Goal: Task Accomplishment & Management: Use online tool/utility

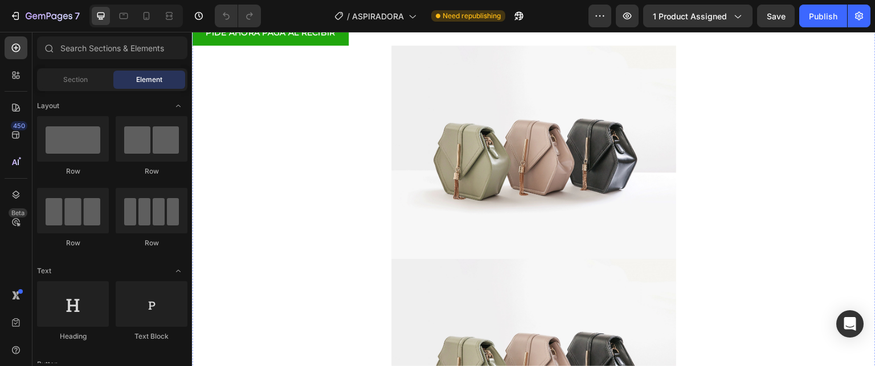
scroll to position [285, 0]
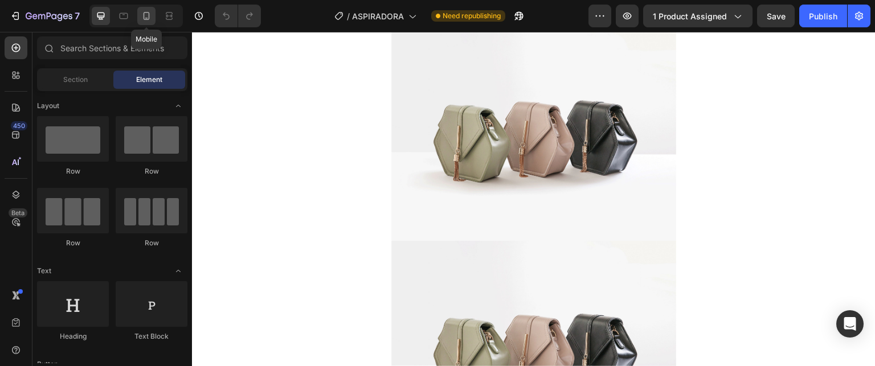
click at [153, 13] on div at bounding box center [146, 16] width 18 height 18
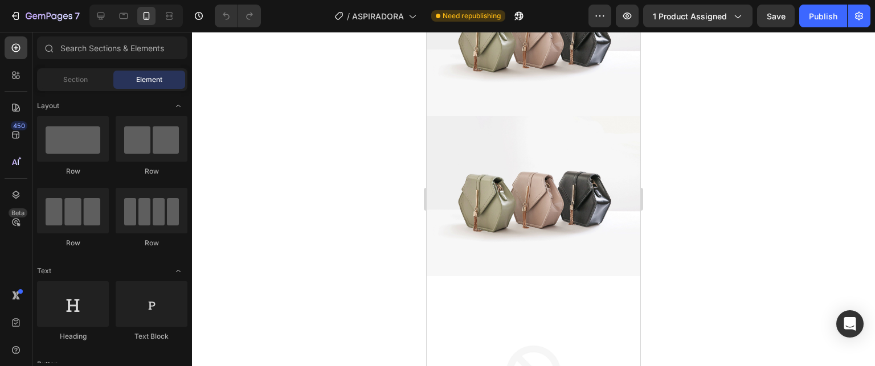
scroll to position [394, 0]
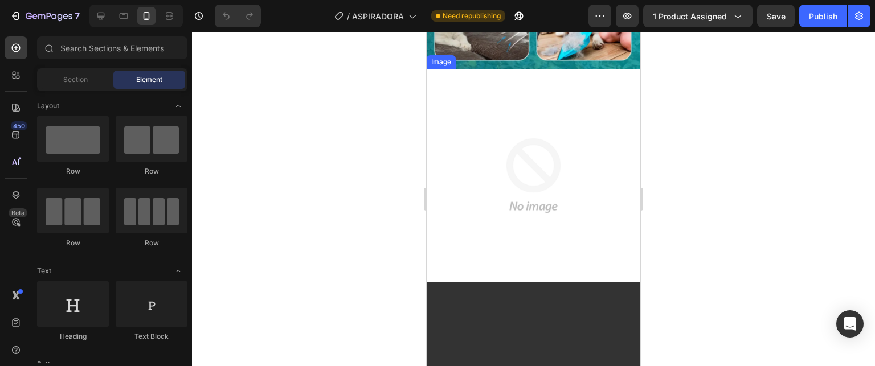
click at [532, 107] on img at bounding box center [534, 176] width 214 height 214
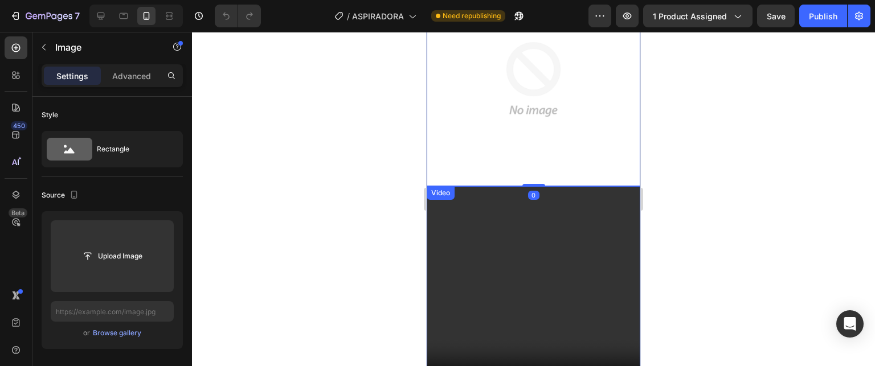
scroll to position [1135, 0]
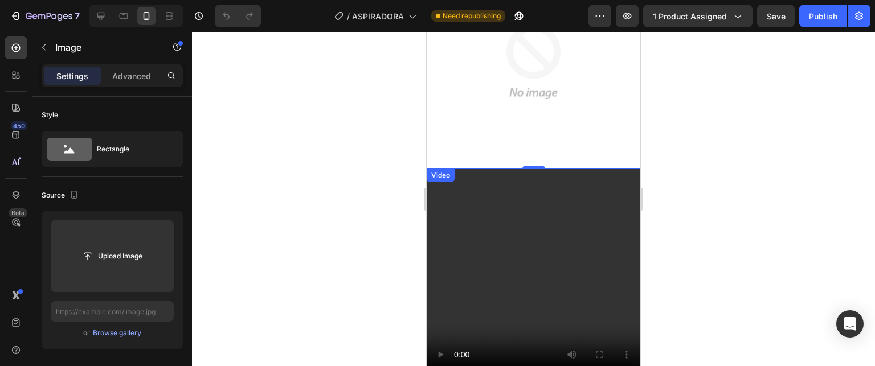
click at [490, 180] on video at bounding box center [534, 276] width 214 height 214
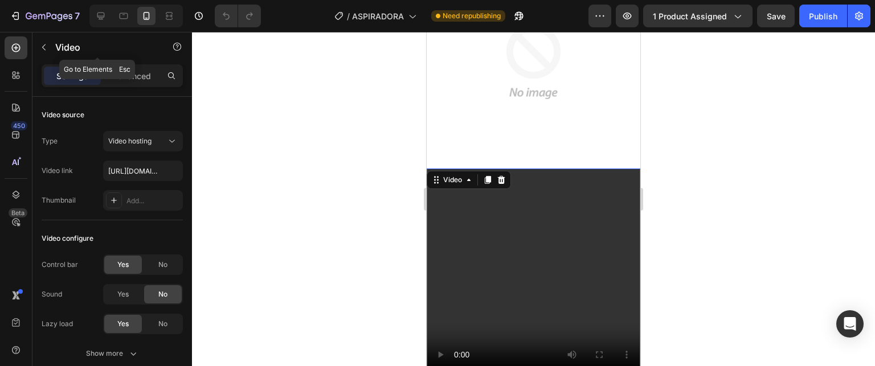
click at [50, 46] on button "button" at bounding box center [44, 47] width 18 height 18
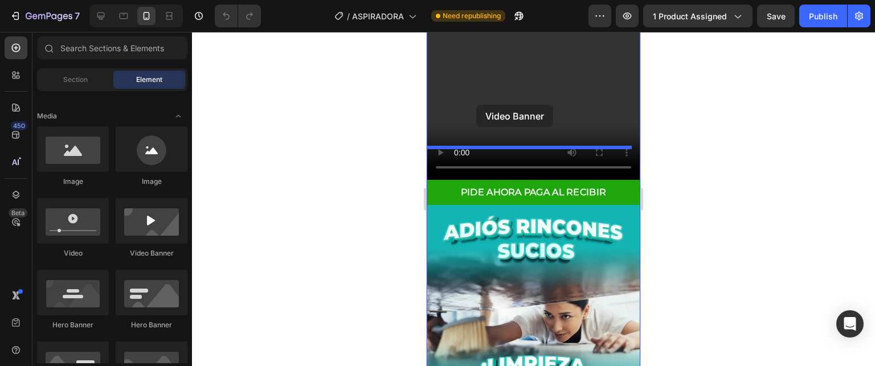
scroll to position [1170, 0]
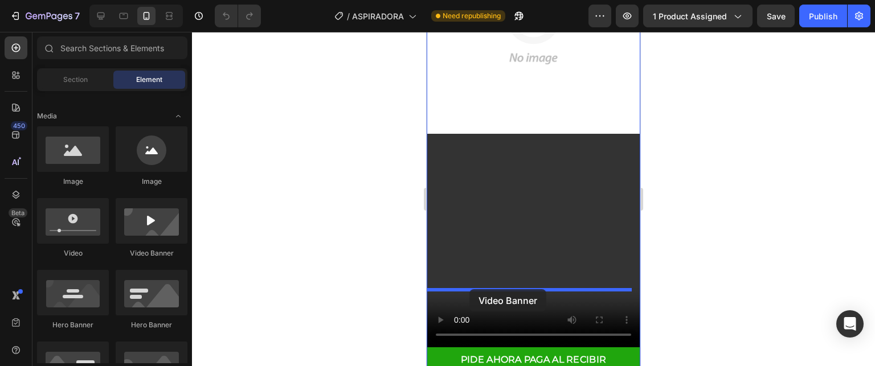
drag, startPoint x: 569, startPoint y: 260, endPoint x: 465, endPoint y: 287, distance: 107.1
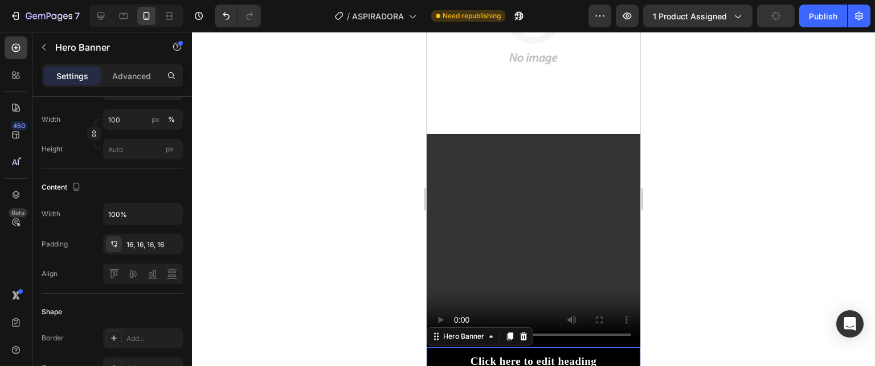
scroll to position [114, 0]
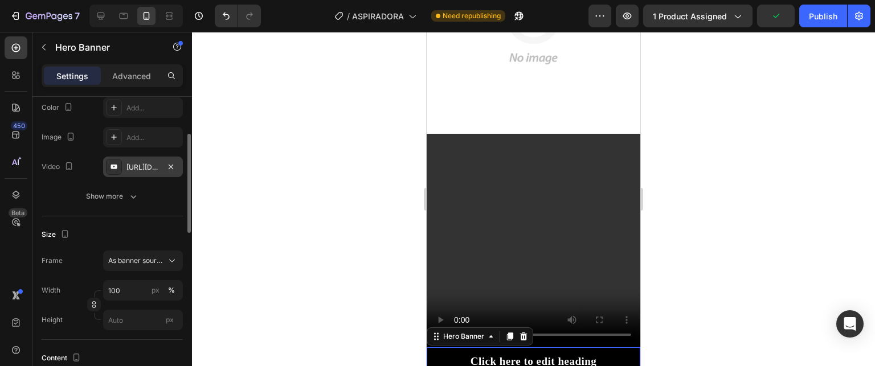
click at [155, 164] on div "[URL][DOMAIN_NAME]" at bounding box center [143, 167] width 33 height 10
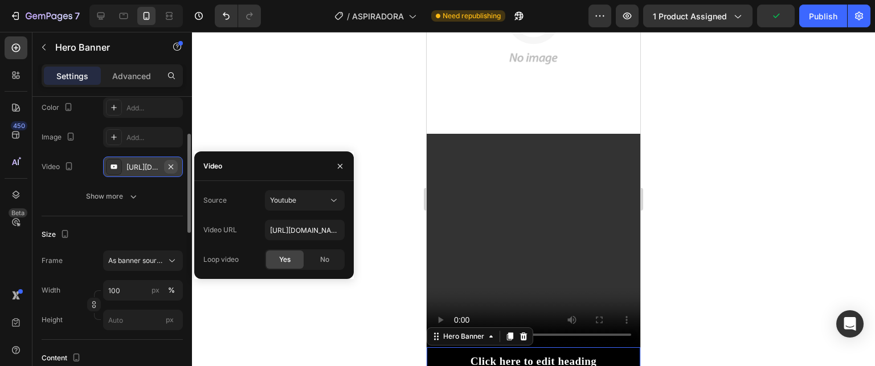
click at [170, 168] on icon "button" at bounding box center [170, 166] width 9 height 9
type input "Auto"
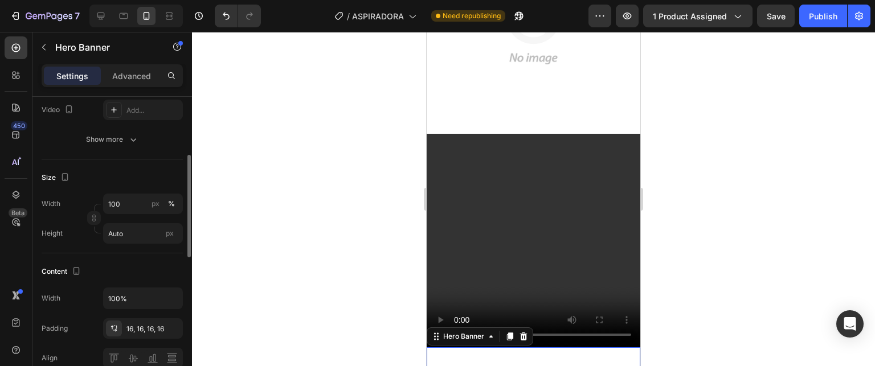
scroll to position [0, 0]
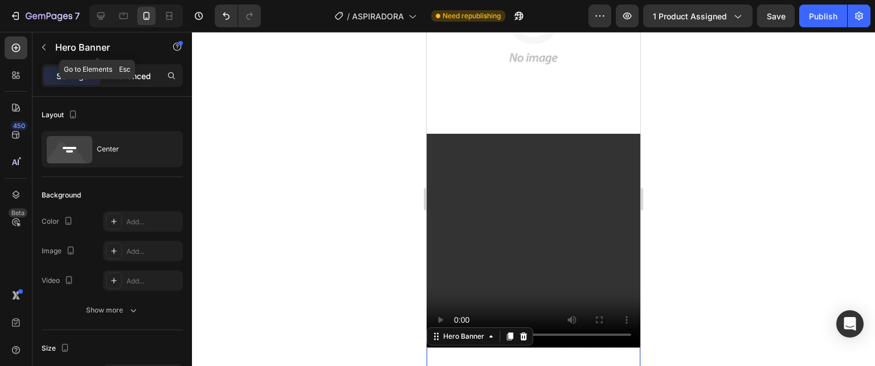
click at [137, 74] on p "Advanced" at bounding box center [131, 76] width 39 height 12
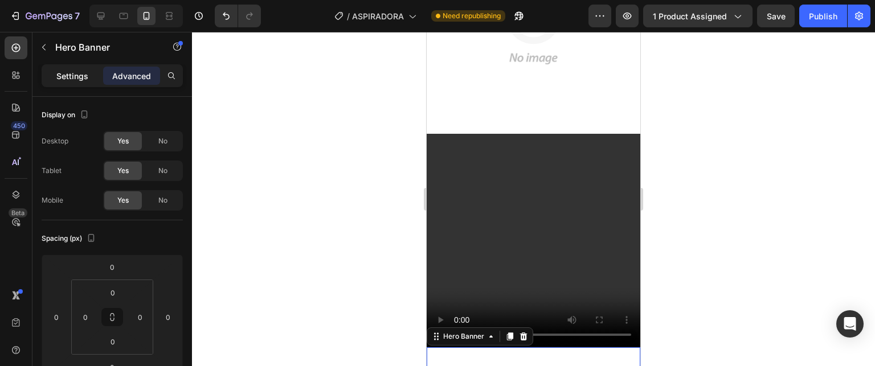
drag, startPoint x: 84, startPoint y: 73, endPoint x: 139, endPoint y: 109, distance: 65.4
click at [84, 72] on p "Settings" at bounding box center [72, 76] width 32 height 12
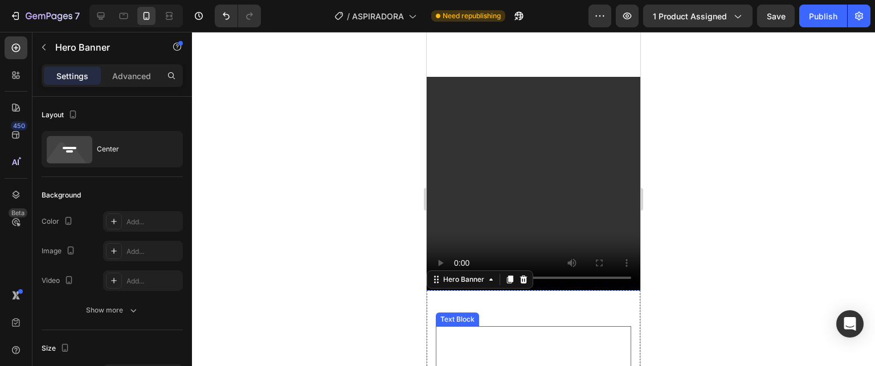
scroll to position [1341, 0]
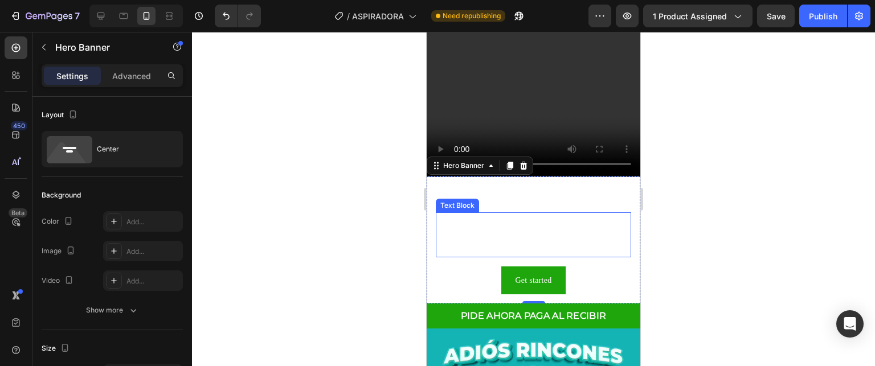
click at [487, 213] on div "This is your text block. Click to edit and make it your own. Share your product…" at bounding box center [533, 236] width 195 height 46
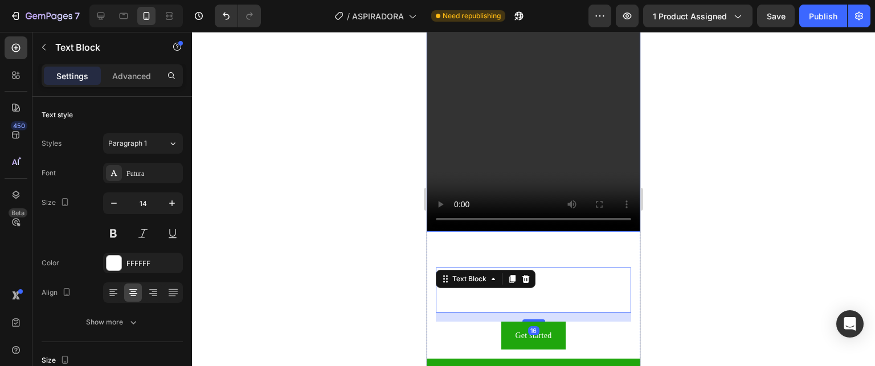
scroll to position [1284, 0]
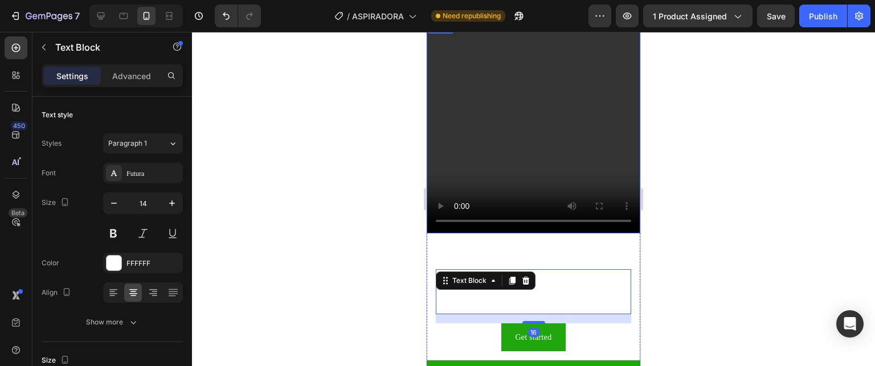
click at [501, 115] on video at bounding box center [534, 127] width 214 height 214
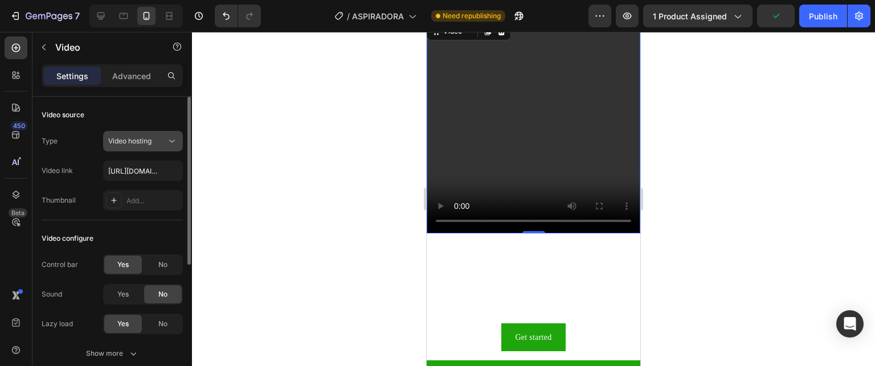
click at [146, 144] on span "Video hosting" at bounding box center [129, 141] width 43 height 9
click at [146, 113] on div "Video source" at bounding box center [112, 115] width 141 height 18
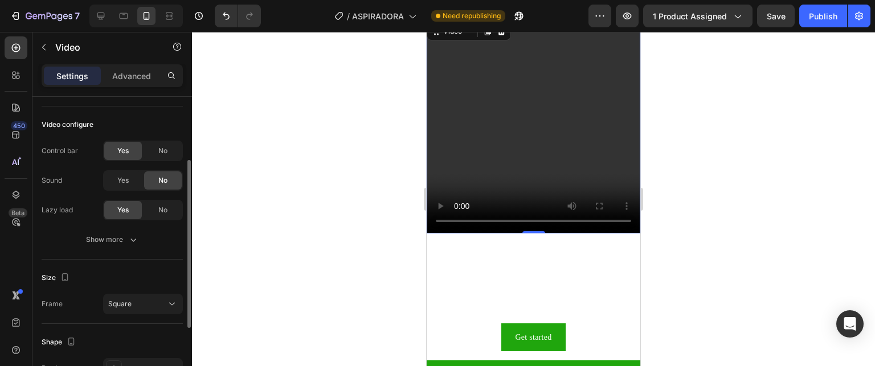
scroll to position [171, 0]
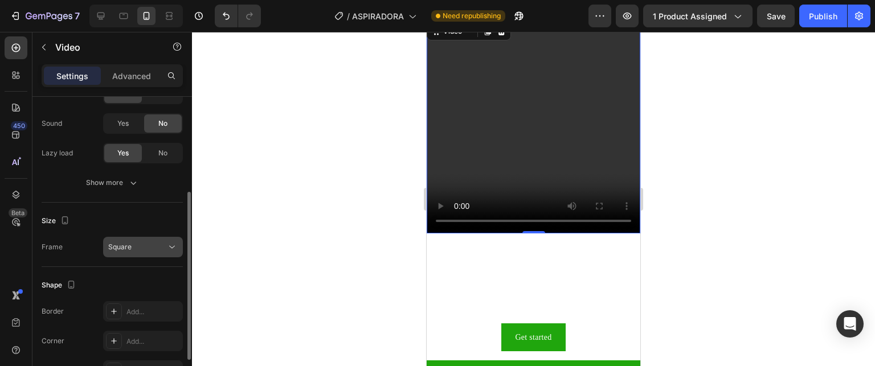
click at [135, 243] on div "Square" at bounding box center [137, 247] width 58 height 10
click at [96, 255] on div "[GEOGRAPHIC_DATA]" at bounding box center [112, 247] width 141 height 21
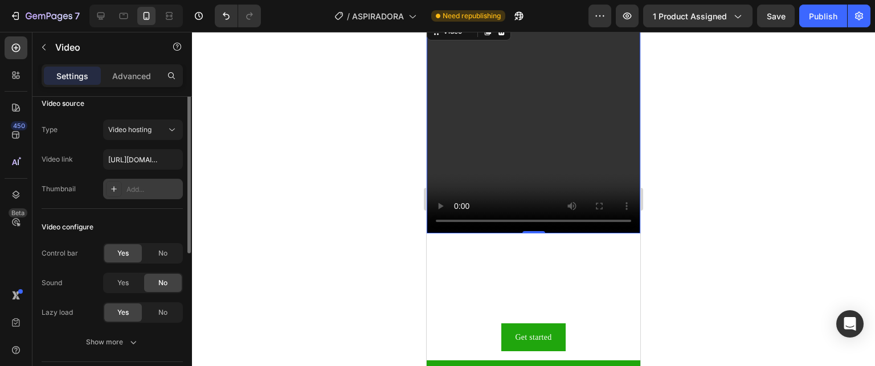
scroll to position [0, 0]
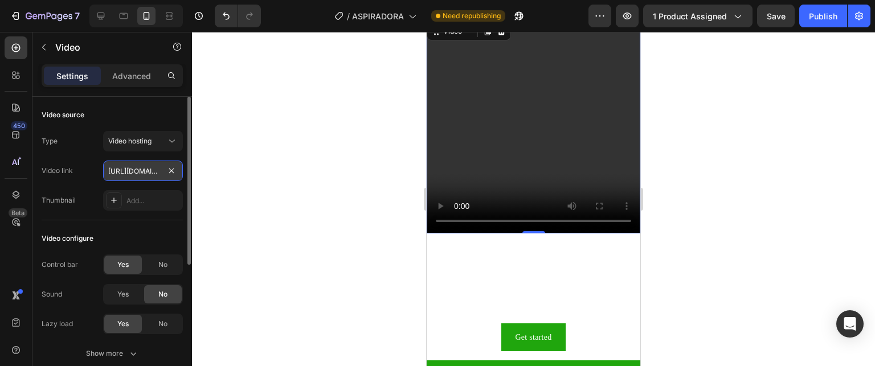
click at [148, 166] on input "[URL][DOMAIN_NAME]" at bounding box center [143, 171] width 80 height 21
click at [147, 201] on div "Add..." at bounding box center [154, 201] width 54 height 10
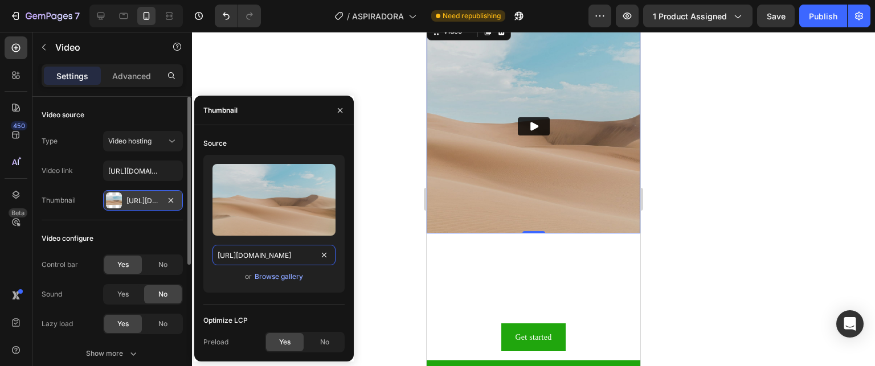
click at [287, 258] on input "[URL][DOMAIN_NAME]" at bounding box center [274, 255] width 123 height 21
click at [133, 172] on input "[URL][DOMAIN_NAME]" at bounding box center [143, 171] width 80 height 21
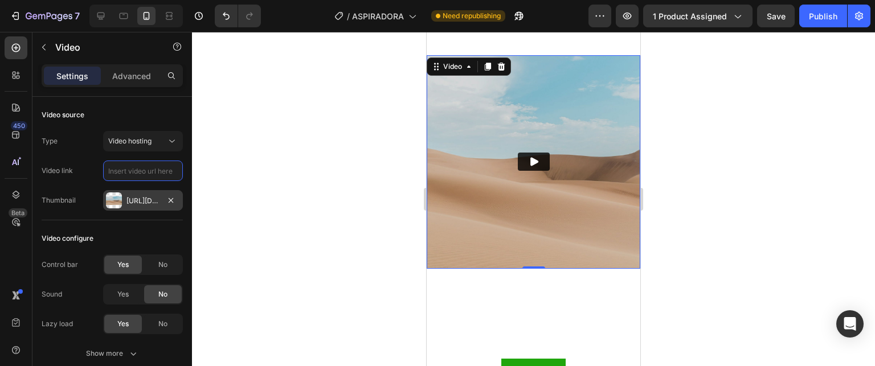
scroll to position [1170, 0]
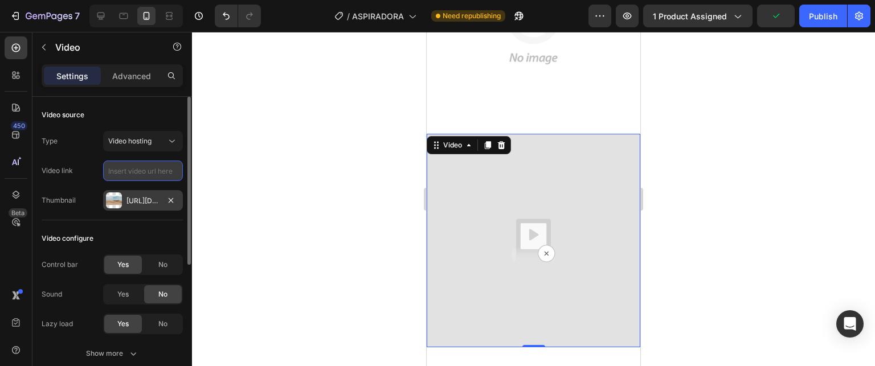
paste input "[URL][DOMAIN_NAME]"
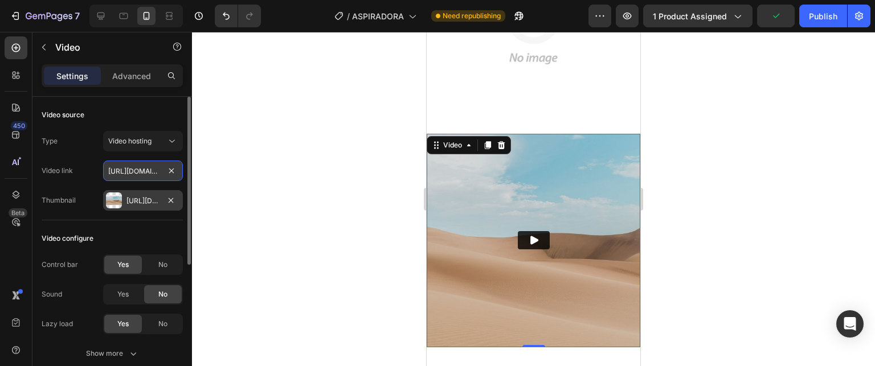
scroll to position [0, 212]
type input "[URL][DOMAIN_NAME]"
click at [87, 173] on div "Video link [URL][DOMAIN_NAME]" at bounding box center [112, 171] width 141 height 21
click at [137, 199] on div "[URL][DOMAIN_NAME]" at bounding box center [143, 201] width 33 height 10
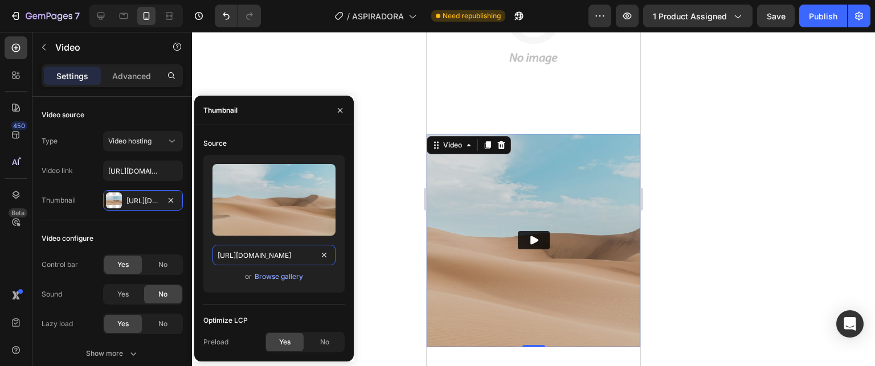
click at [244, 257] on input "[URL][DOMAIN_NAME]" at bounding box center [274, 255] width 123 height 21
click at [244, 256] on input "[URL][DOMAIN_NAME]" at bounding box center [274, 255] width 123 height 21
paste input "[DOMAIN_NAME][URL]"
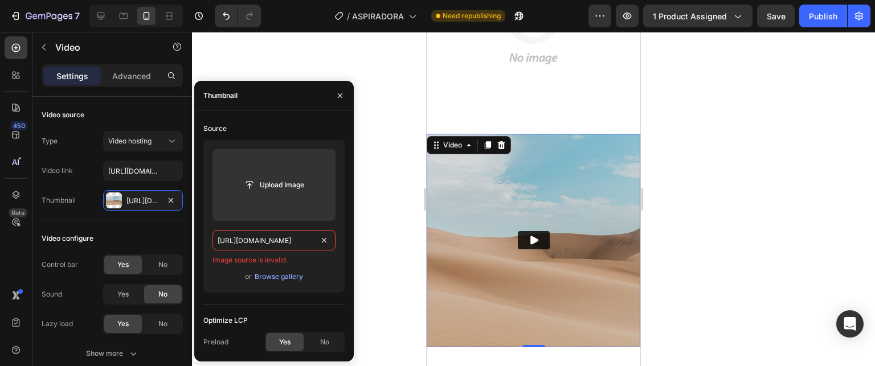
type input "[URL][DOMAIN_NAME]"
click at [316, 263] on div "Image source is invalid." at bounding box center [274, 260] width 123 height 10
click at [315, 272] on div "or Browse gallery" at bounding box center [274, 277] width 123 height 14
click at [343, 89] on button "button" at bounding box center [340, 96] width 18 height 18
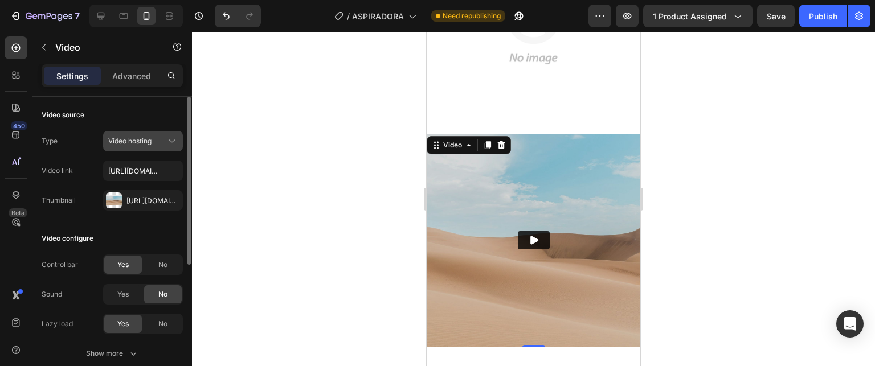
click at [144, 142] on span "Video hosting" at bounding box center [129, 141] width 43 height 9
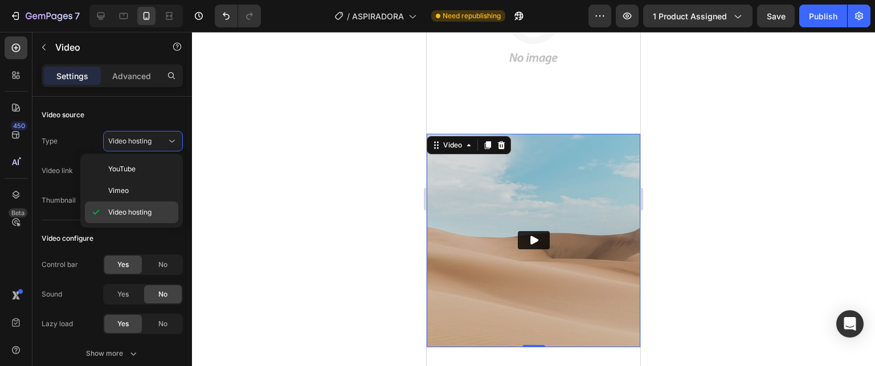
click at [132, 214] on span "Video hosting" at bounding box center [129, 212] width 43 height 10
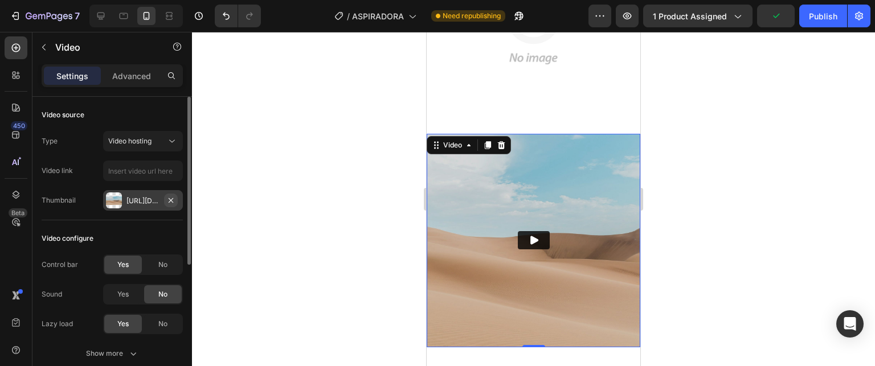
click at [162, 202] on div "[URL][DOMAIN_NAME]" at bounding box center [143, 200] width 80 height 21
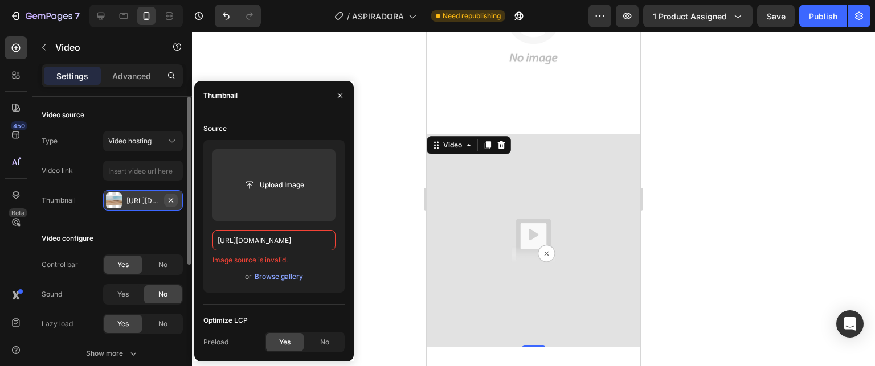
click at [169, 201] on icon "button" at bounding box center [170, 200] width 9 height 9
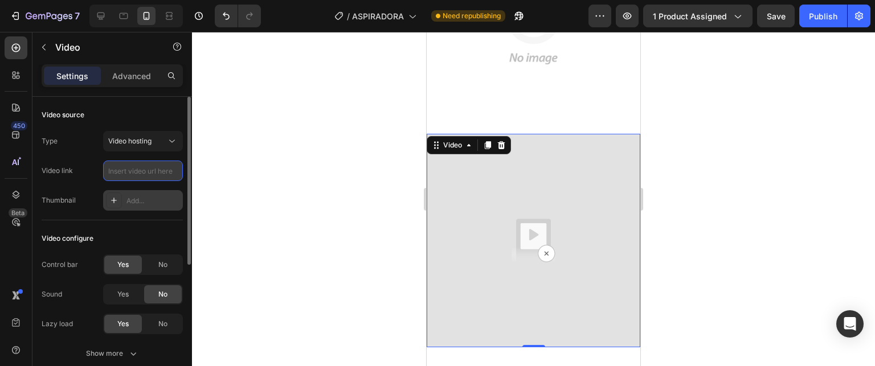
click at [142, 173] on input "text" at bounding box center [143, 171] width 80 height 21
click at [130, 173] on input "text" at bounding box center [143, 171] width 80 height 21
paste input "[URL][DOMAIN_NAME]"
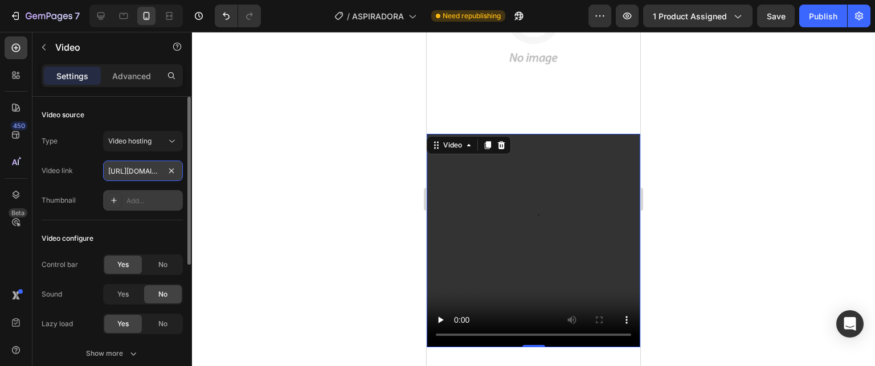
scroll to position [0, 212]
type input "[URL][DOMAIN_NAME]"
click at [93, 176] on div "Video link [URL][DOMAIN_NAME]" at bounding box center [112, 171] width 141 height 21
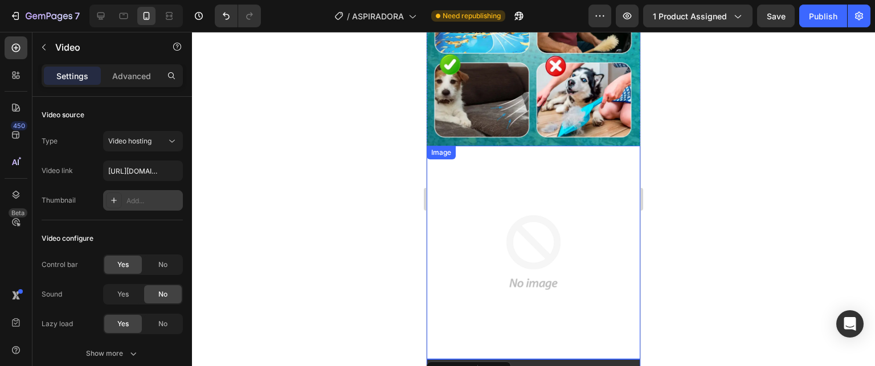
scroll to position [942, 0]
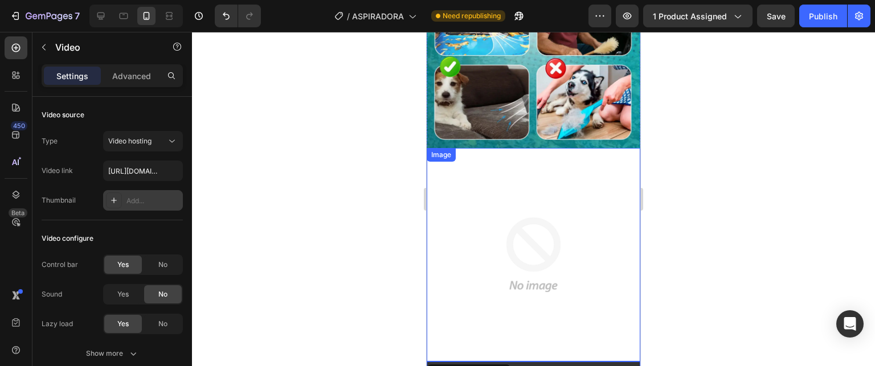
click at [524, 168] on img at bounding box center [534, 255] width 214 height 214
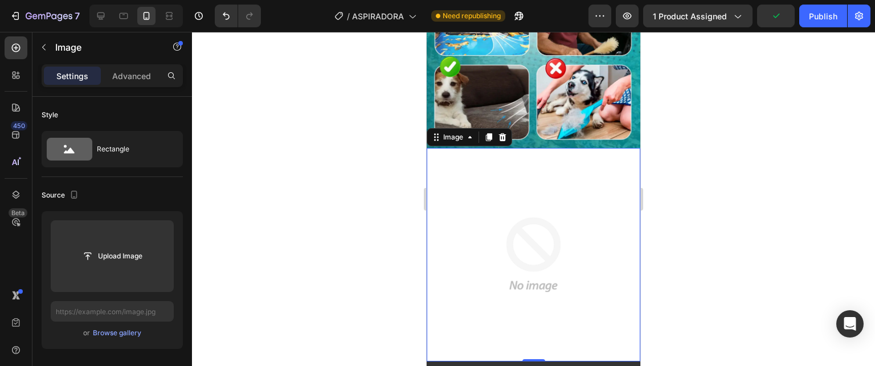
click at [524, 165] on img at bounding box center [534, 255] width 214 height 214
click at [504, 133] on icon at bounding box center [502, 137] width 7 height 8
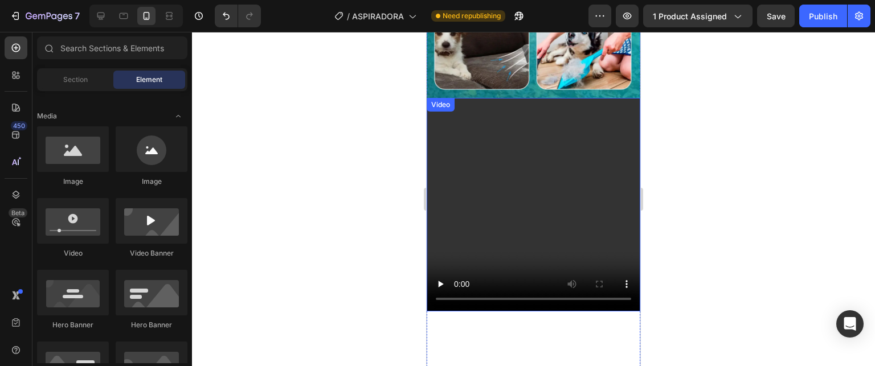
scroll to position [1056, 0]
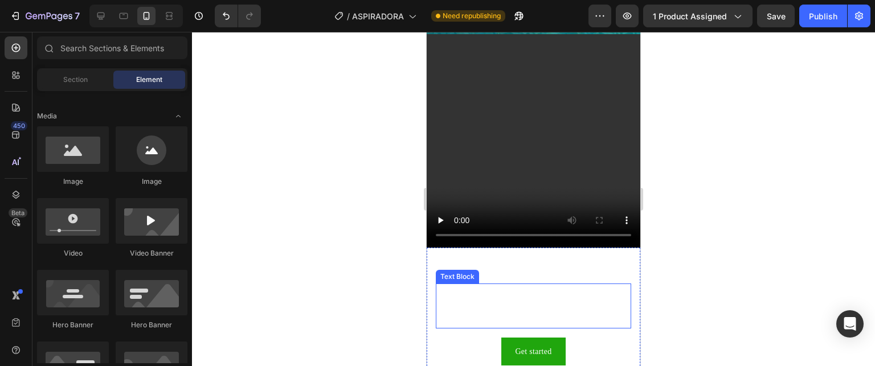
click at [527, 284] on div "This is your text block. Click to edit and make it your own. Share your product…" at bounding box center [533, 307] width 195 height 46
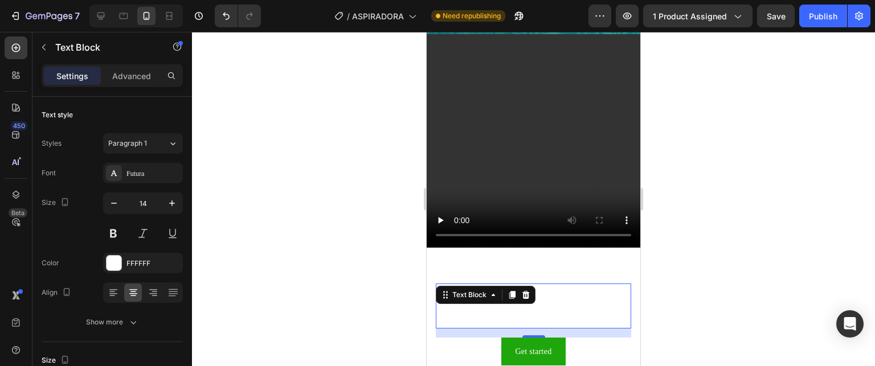
click at [507, 257] on h2 "Click here to edit heading" at bounding box center [533, 266] width 195 height 18
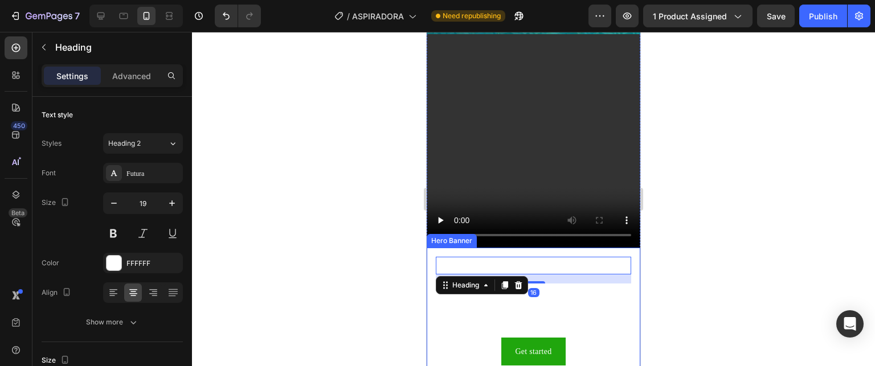
click at [491, 248] on div "Click here to edit heading Heading 16 This is your text block. Click to edit an…" at bounding box center [534, 311] width 214 height 127
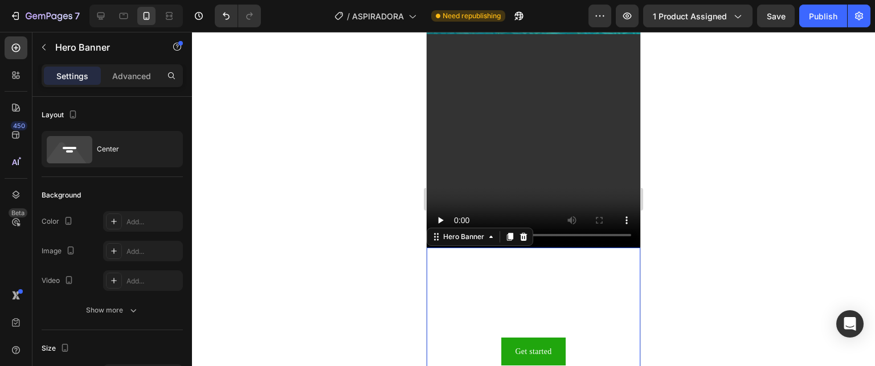
click at [520, 230] on div at bounding box center [524, 237] width 14 height 14
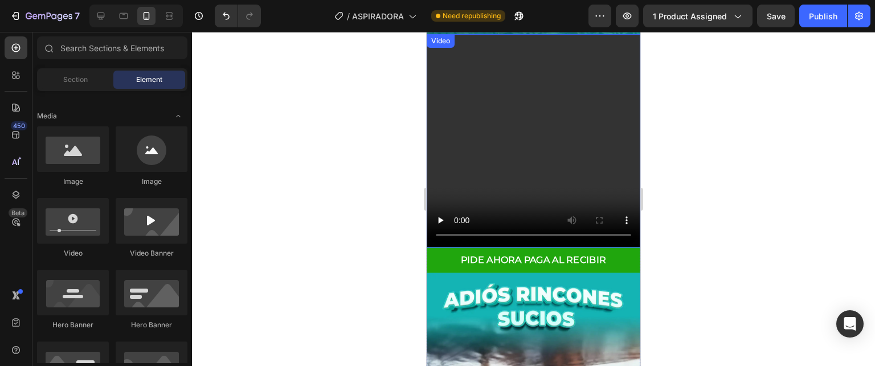
scroll to position [885, 0]
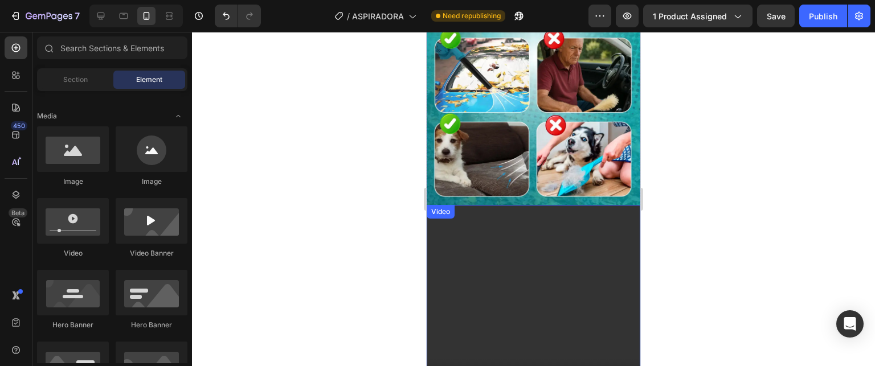
click at [544, 239] on video at bounding box center [534, 312] width 214 height 214
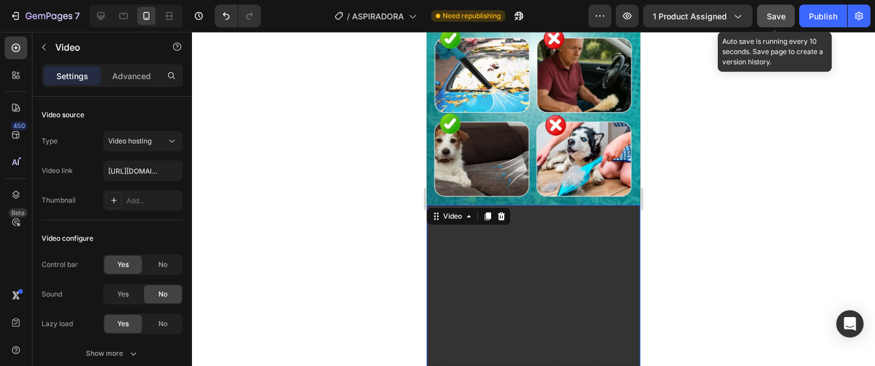
click at [785, 11] on span "Save" at bounding box center [776, 16] width 19 height 10
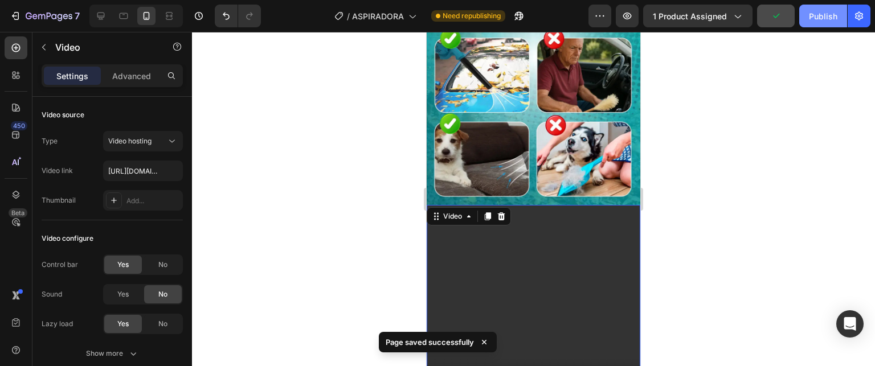
click at [825, 13] on div "Publish" at bounding box center [823, 16] width 28 height 12
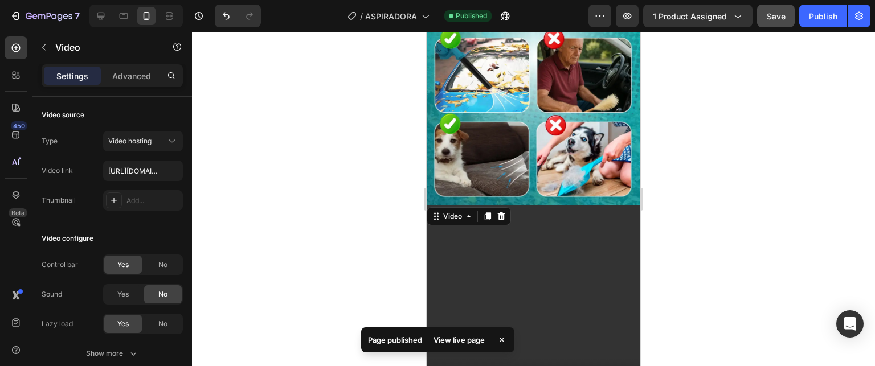
click at [490, 205] on video at bounding box center [534, 312] width 214 height 214
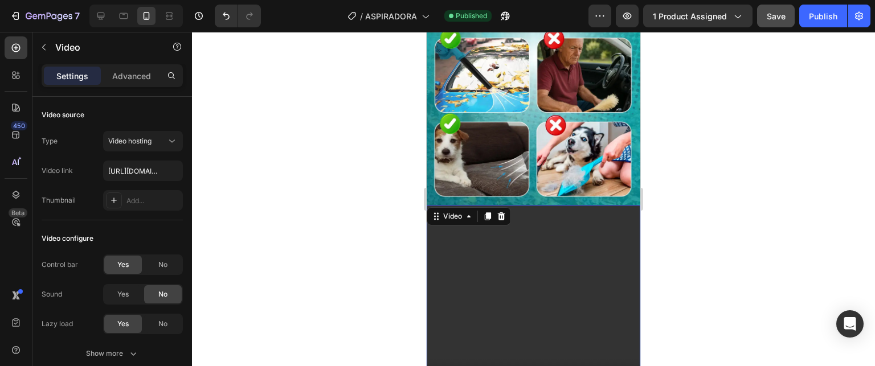
click at [516, 265] on video at bounding box center [534, 312] width 214 height 214
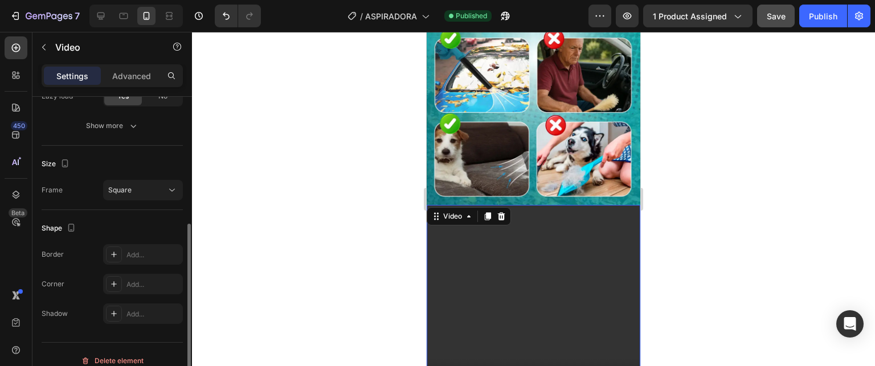
scroll to position [239, 0]
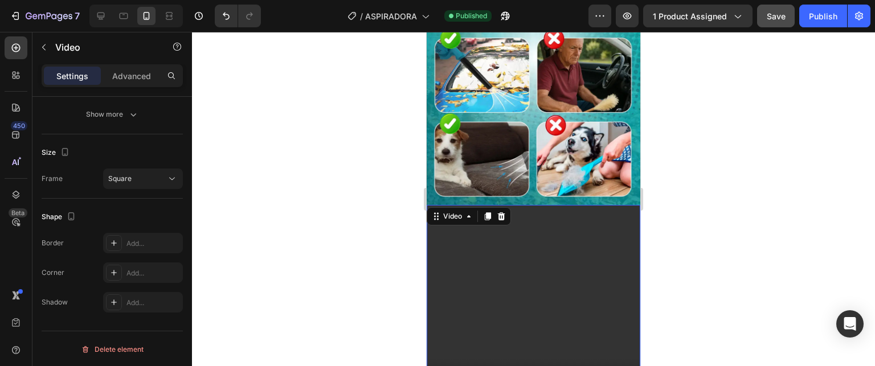
click at [504, 246] on video at bounding box center [534, 312] width 214 height 214
click at [137, 175] on div "Square" at bounding box center [137, 179] width 58 height 10
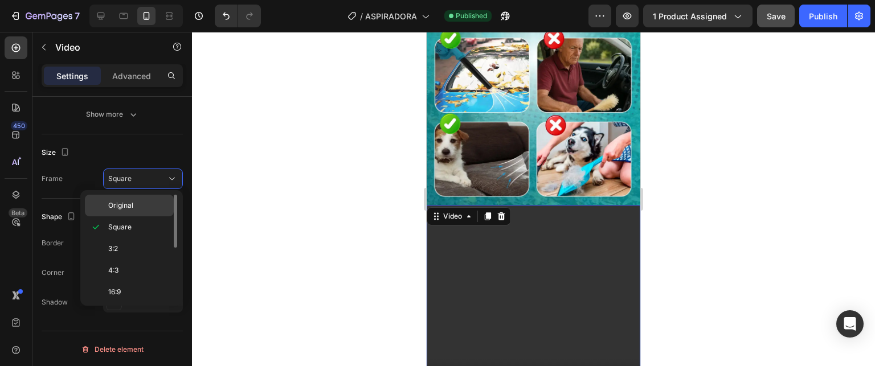
click at [139, 208] on p "Original" at bounding box center [138, 206] width 60 height 10
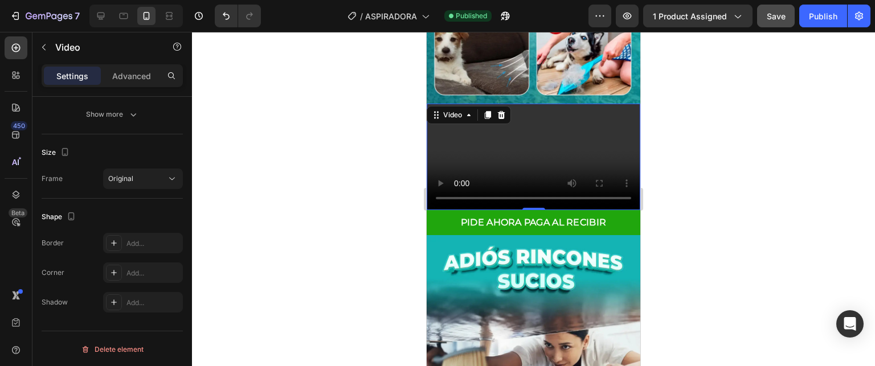
scroll to position [999, 0]
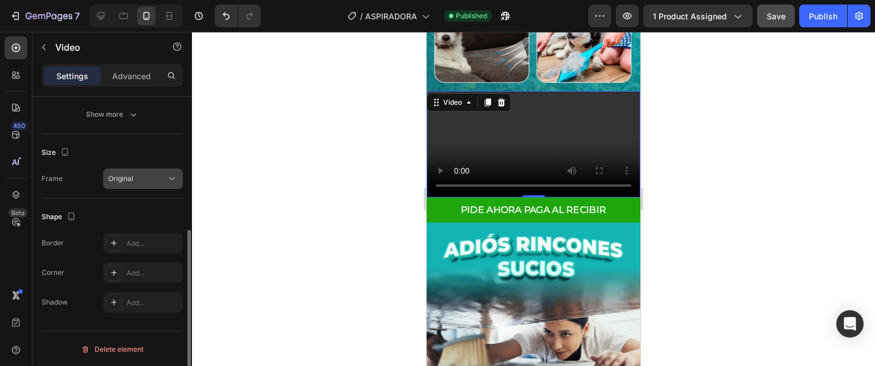
click at [146, 180] on div "Original" at bounding box center [137, 179] width 58 height 10
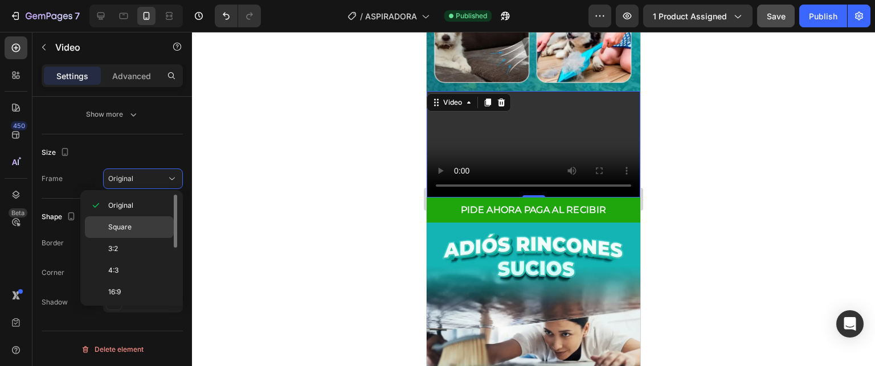
click at [137, 225] on p "Square" at bounding box center [138, 227] width 60 height 10
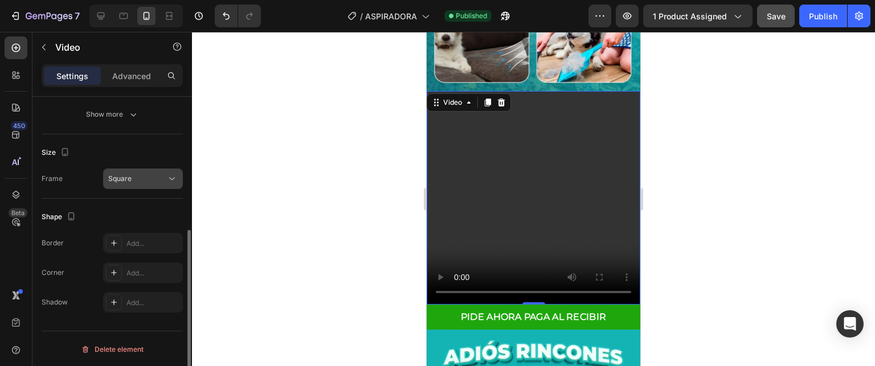
click at [136, 180] on div "Square" at bounding box center [137, 179] width 58 height 10
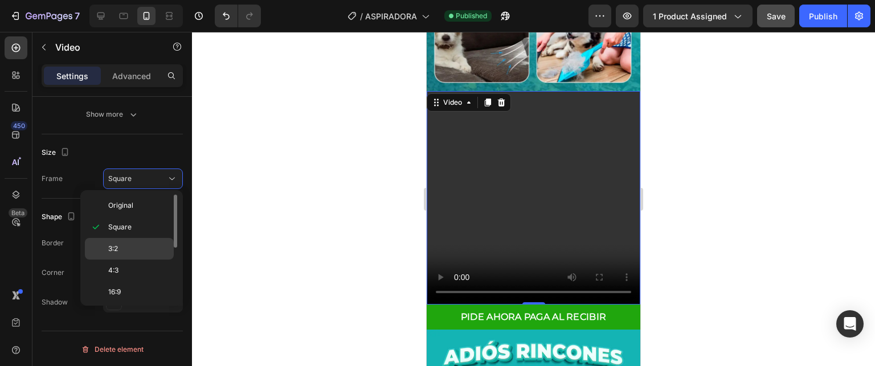
click at [136, 251] on p "3:2" at bounding box center [138, 249] width 60 height 10
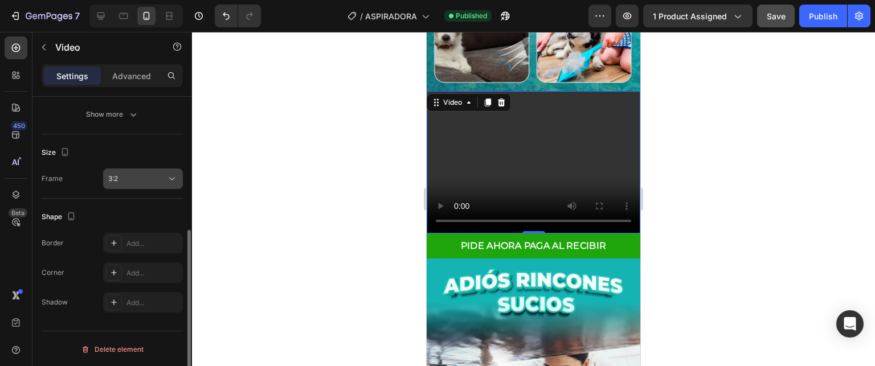
click at [158, 175] on div "3:2" at bounding box center [137, 179] width 58 height 10
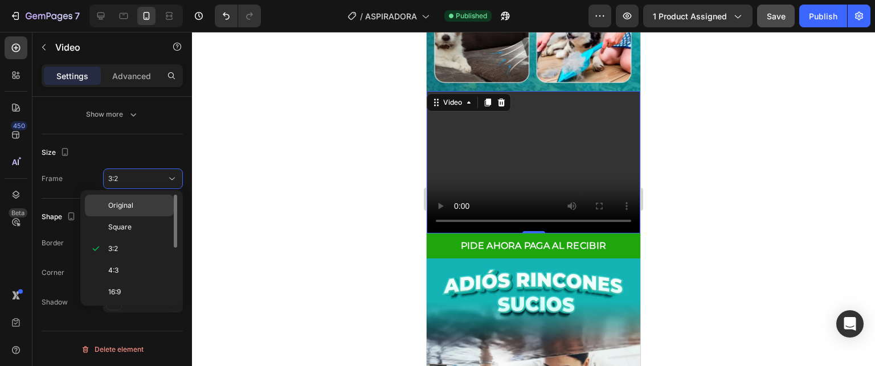
click at [136, 207] on p "Original" at bounding box center [138, 206] width 60 height 10
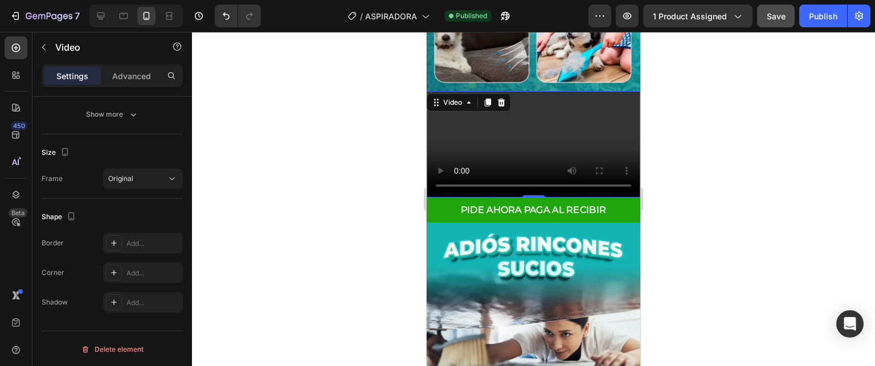
click at [347, 115] on div at bounding box center [533, 199] width 683 height 335
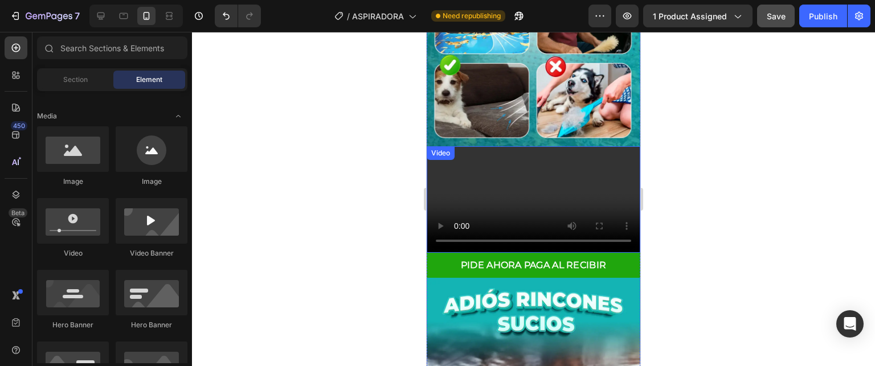
scroll to position [942, 0]
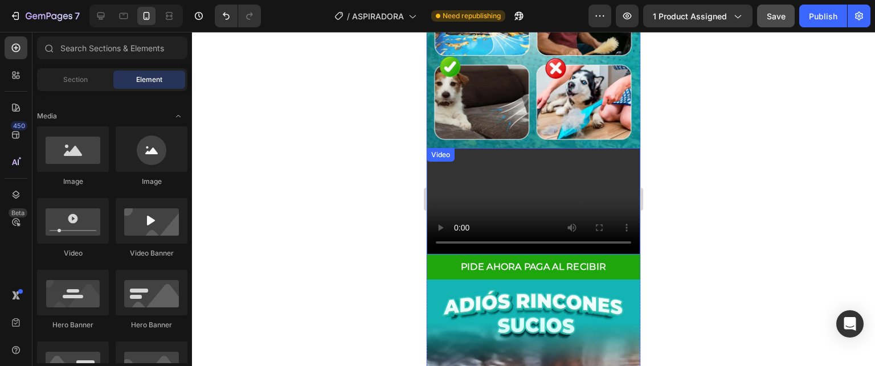
click at [511, 221] on video at bounding box center [534, 201] width 214 height 107
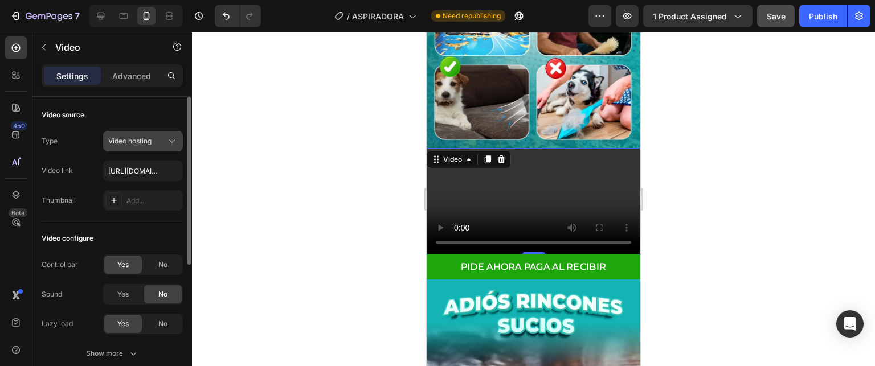
click at [162, 141] on div "Video hosting" at bounding box center [137, 141] width 58 height 10
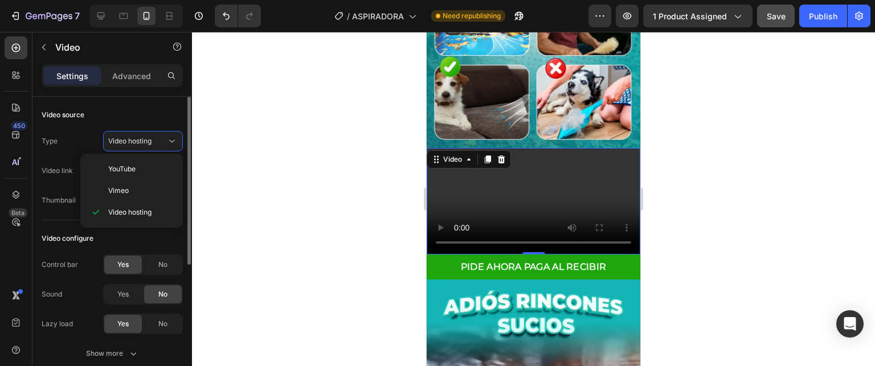
click at [170, 114] on div "Video source" at bounding box center [112, 115] width 141 height 18
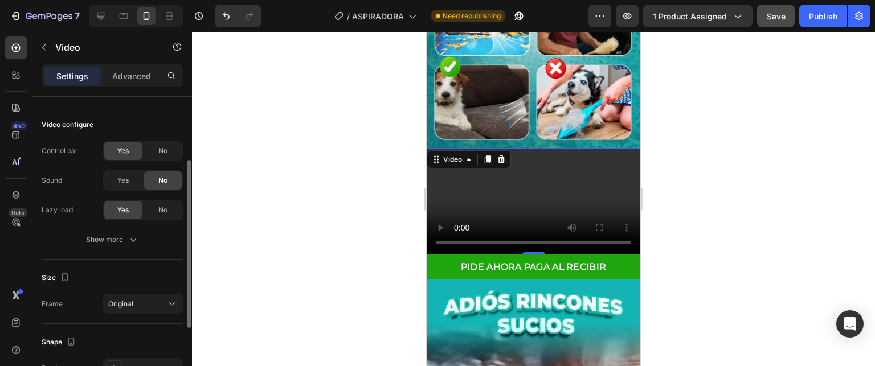
scroll to position [228, 0]
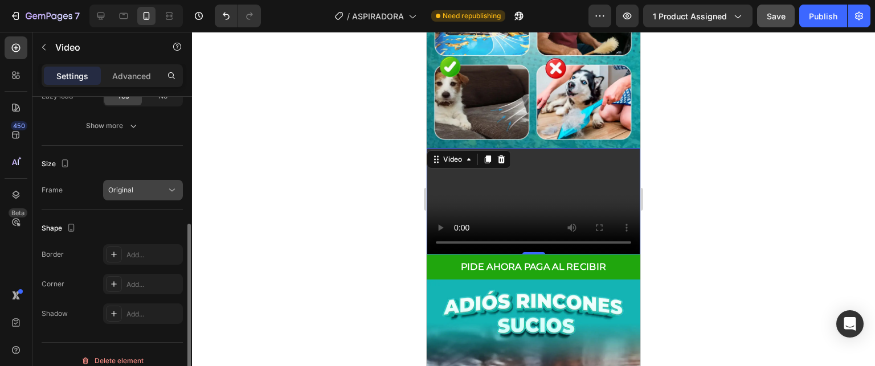
click at [152, 188] on div "Original" at bounding box center [137, 190] width 58 height 10
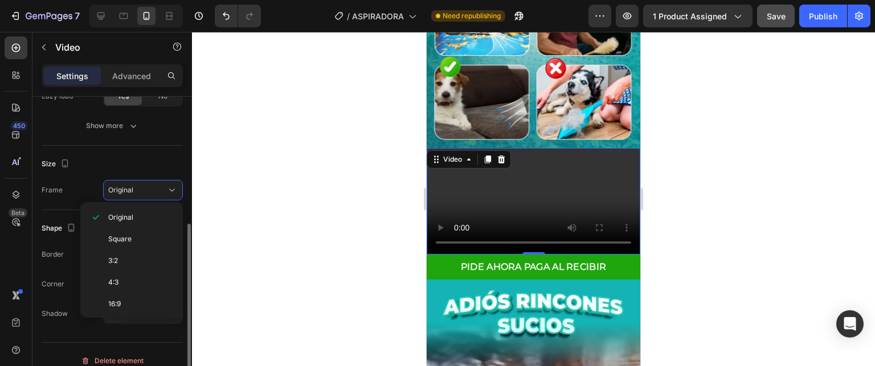
click at [153, 156] on div "Size" at bounding box center [112, 164] width 141 height 18
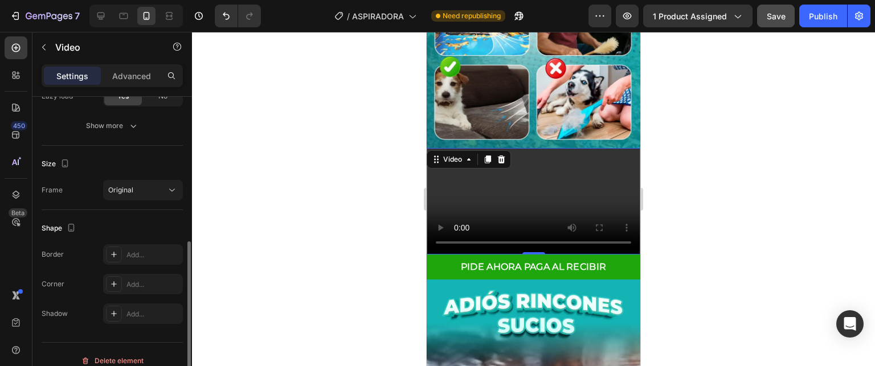
scroll to position [239, 0]
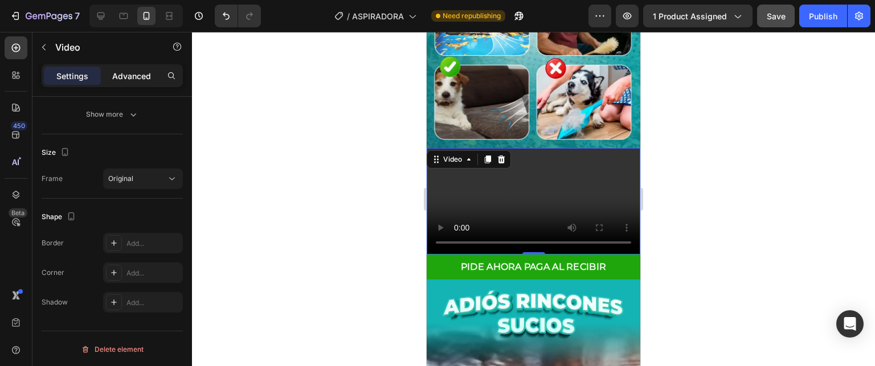
click at [128, 79] on p "Advanced" at bounding box center [131, 76] width 39 height 12
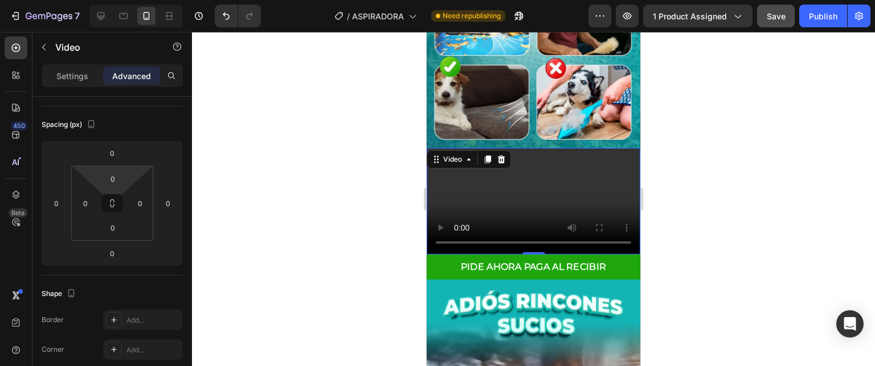
scroll to position [342, 0]
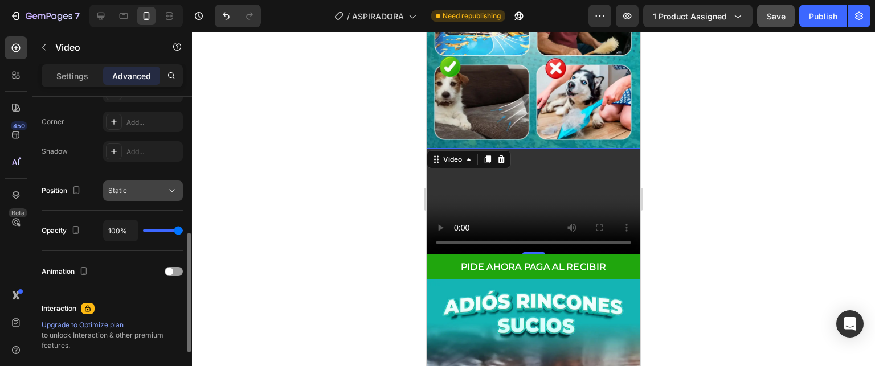
click at [150, 188] on div "Static" at bounding box center [137, 191] width 58 height 10
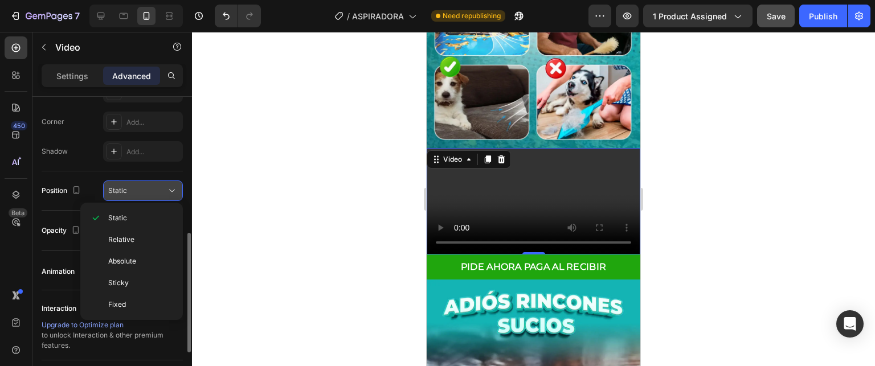
click at [165, 186] on div "Static" at bounding box center [137, 191] width 58 height 10
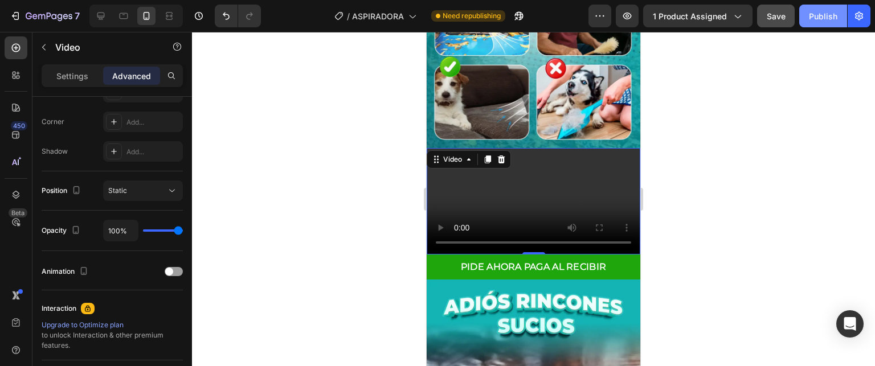
click at [828, 24] on button "Publish" at bounding box center [824, 16] width 48 height 23
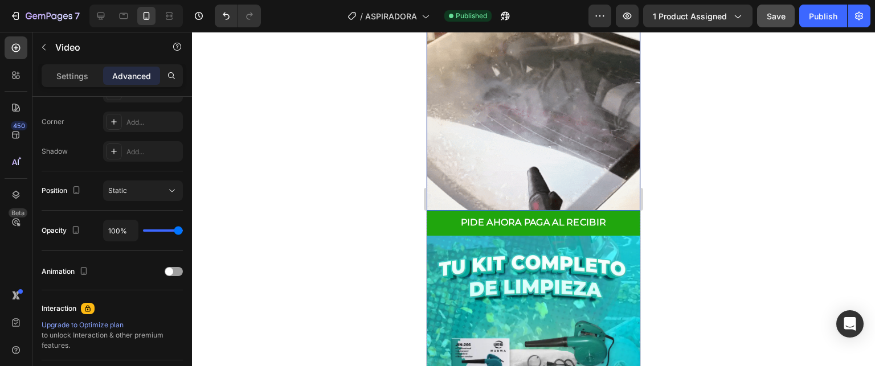
scroll to position [1455, 0]
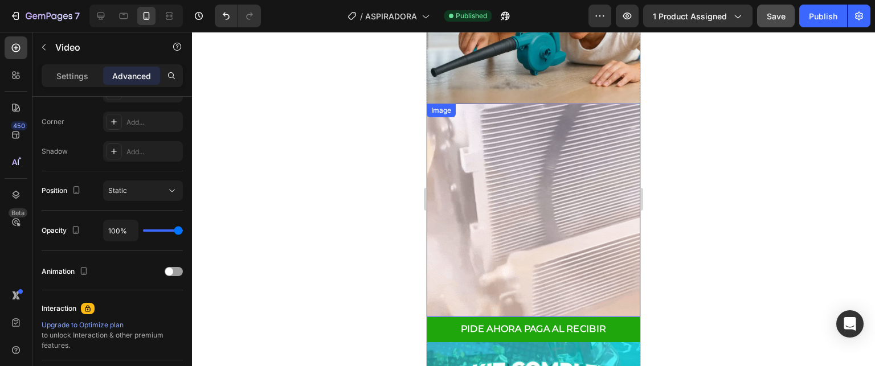
drag, startPoint x: 531, startPoint y: 221, endPoint x: 537, endPoint y: 221, distance: 6.3
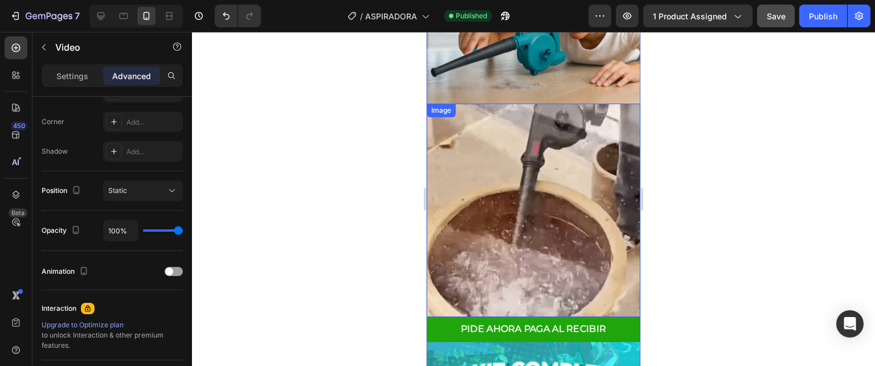
click at [531, 221] on img at bounding box center [534, 211] width 214 height 214
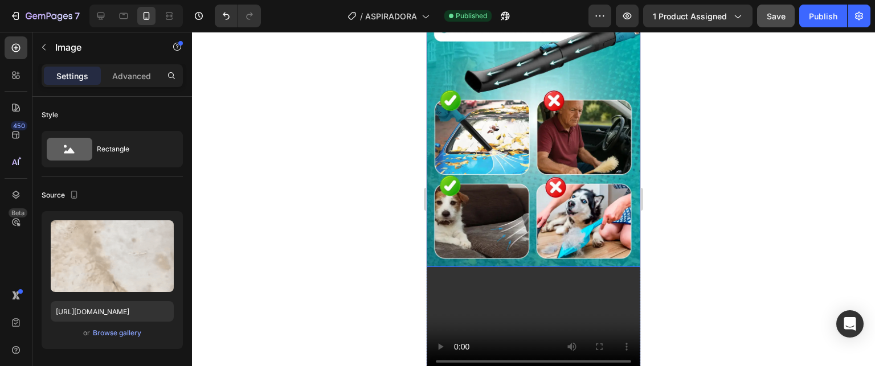
scroll to position [969, 0]
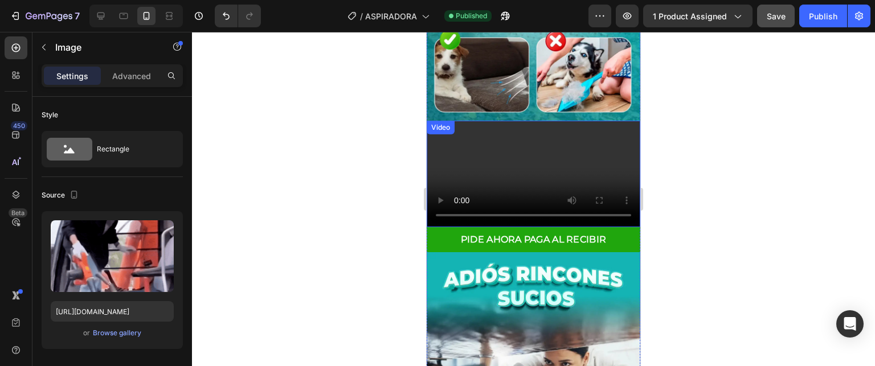
click at [537, 138] on video at bounding box center [534, 174] width 214 height 107
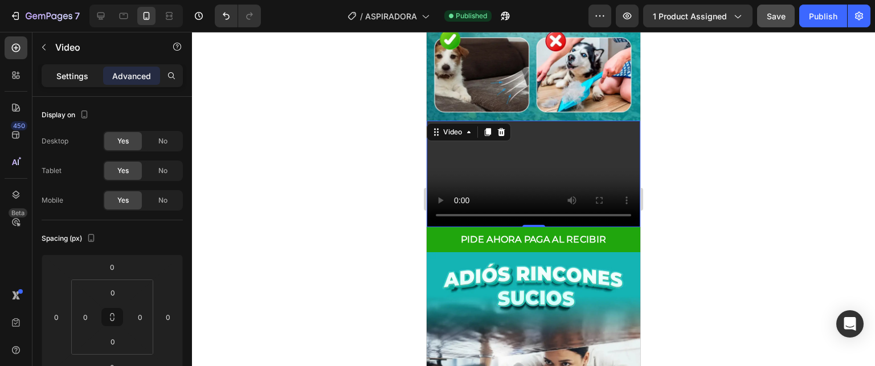
click at [75, 75] on p "Settings" at bounding box center [72, 76] width 32 height 12
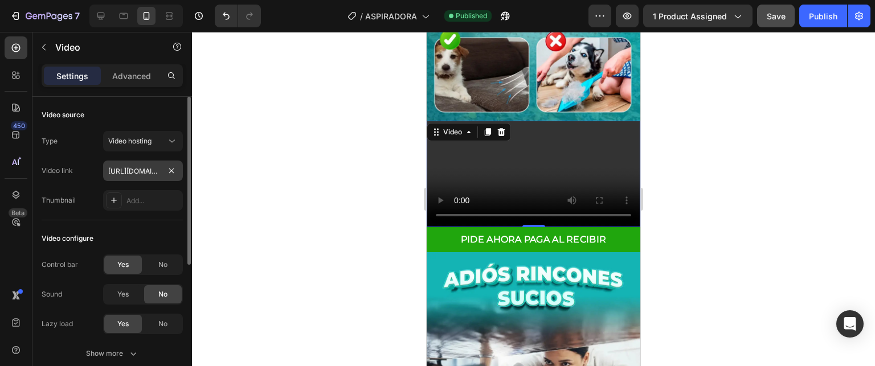
scroll to position [114, 0]
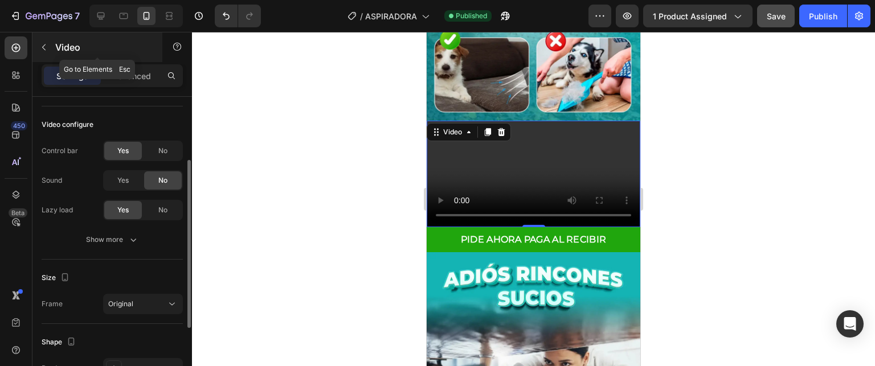
click at [47, 54] on button "button" at bounding box center [44, 47] width 18 height 18
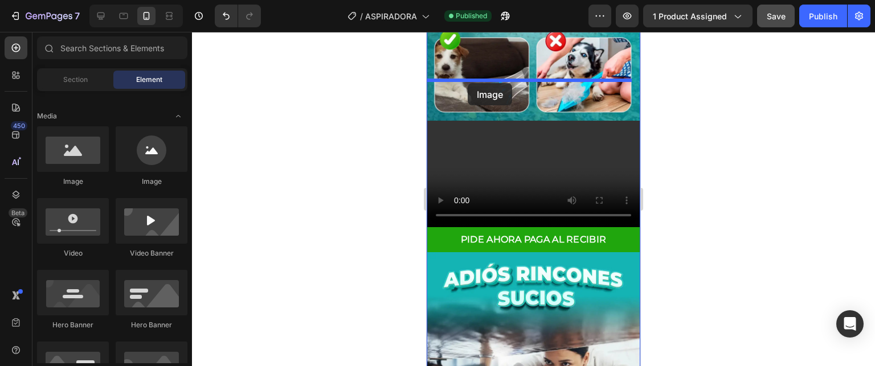
drag, startPoint x: 495, startPoint y: 191, endPoint x: 468, endPoint y: 83, distance: 111.0
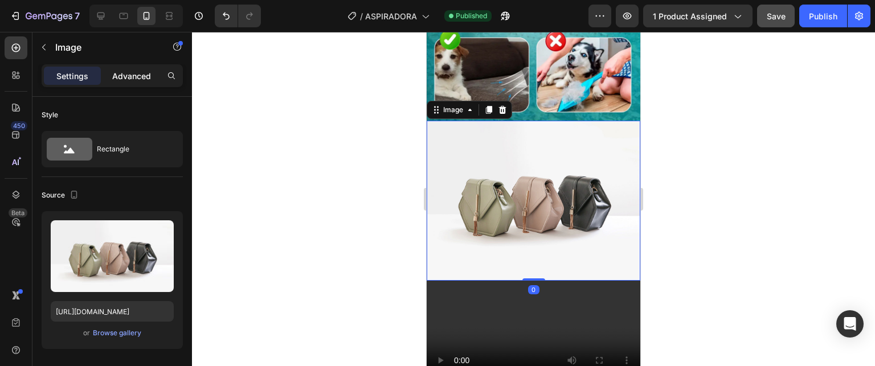
click at [136, 70] on p "Advanced" at bounding box center [131, 76] width 39 height 12
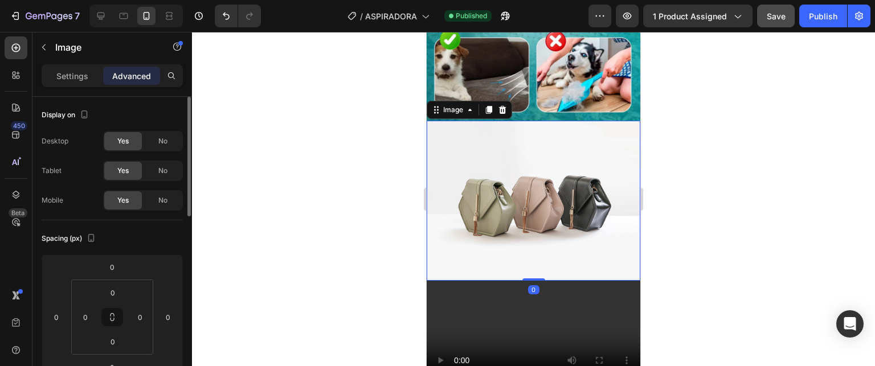
click at [76, 72] on p "Settings" at bounding box center [72, 76] width 32 height 12
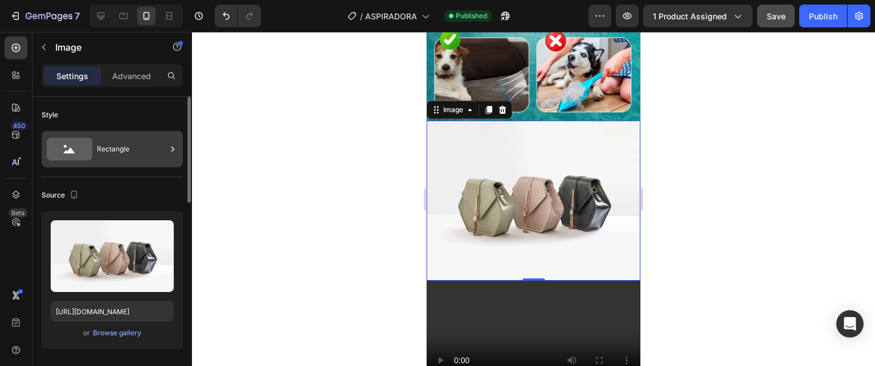
click at [133, 159] on div "Rectangle" at bounding box center [132, 149] width 70 height 26
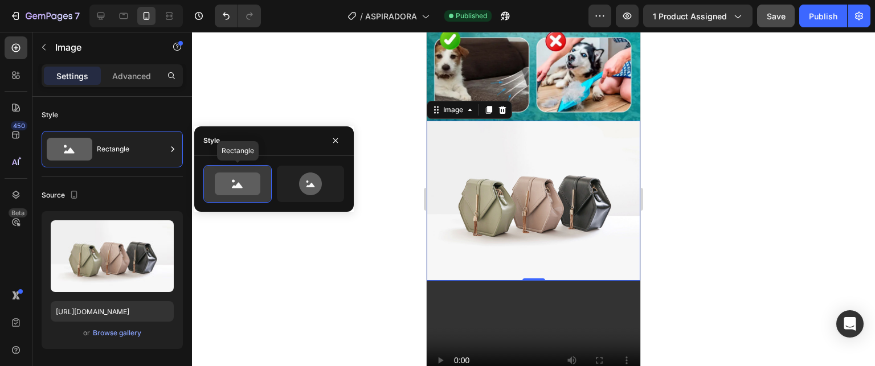
click at [247, 188] on icon at bounding box center [238, 184] width 46 height 23
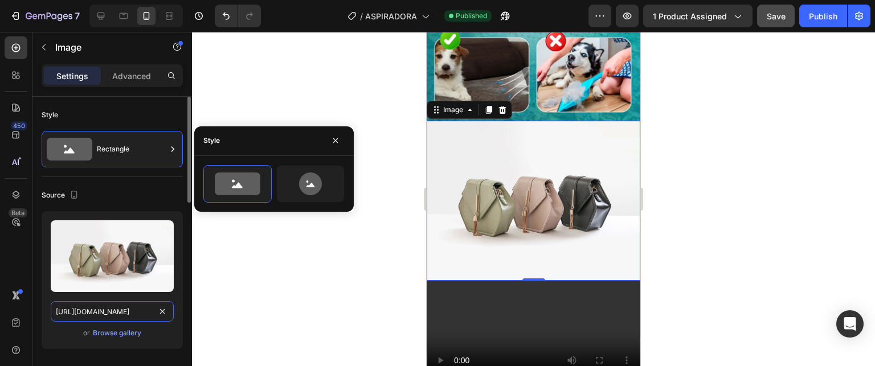
click at [119, 312] on input "[URL][DOMAIN_NAME]" at bounding box center [112, 312] width 123 height 21
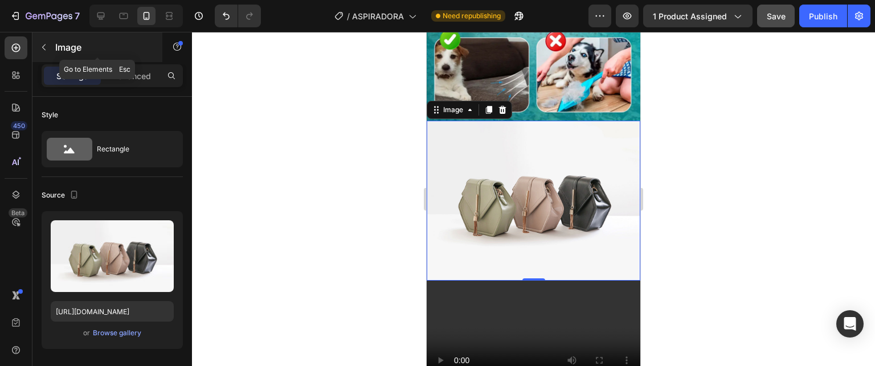
click at [35, 42] on button "button" at bounding box center [44, 47] width 18 height 18
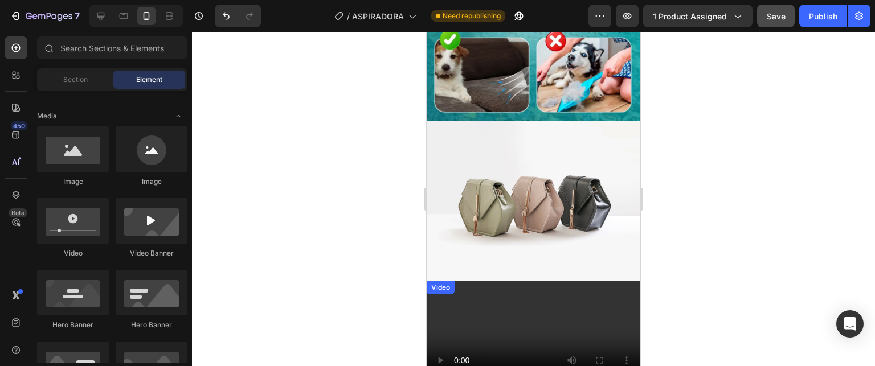
click at [520, 168] on img at bounding box center [534, 201] width 214 height 160
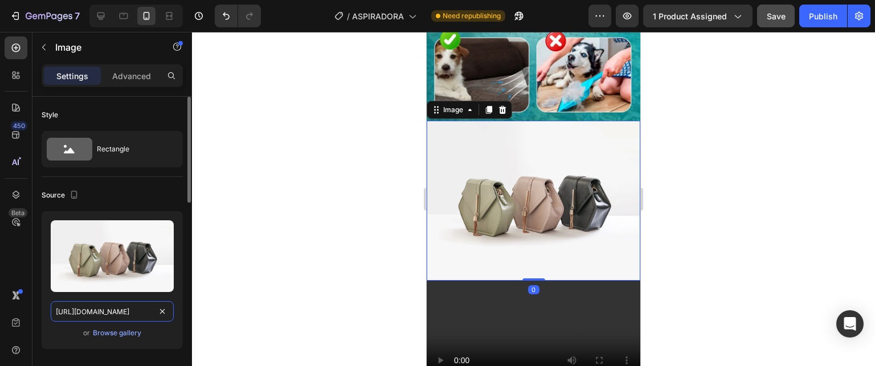
click at [104, 309] on input "[URL][DOMAIN_NAME]" at bounding box center [112, 312] width 123 height 21
paste input "0618/7299/6512/files/VIDEO_GIFT_ASPIRADORA.gif?v=1756336606"
type input "[URL][DOMAIN_NAME]"
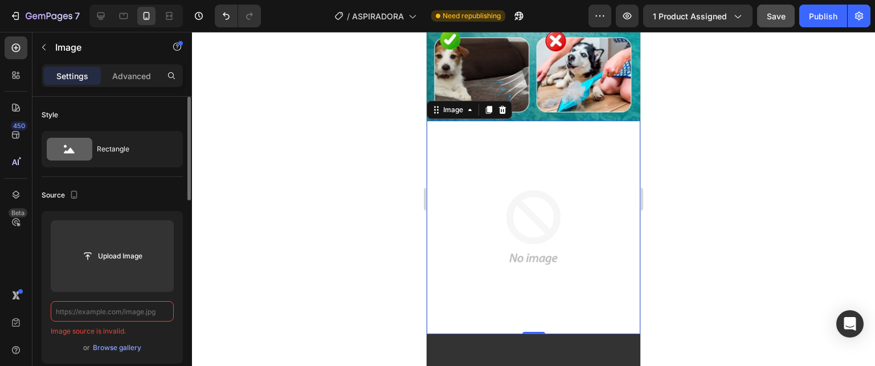
scroll to position [0, 0]
click at [161, 312] on input "text" at bounding box center [112, 312] width 123 height 21
paste input "[URL][DOMAIN_NAME]"
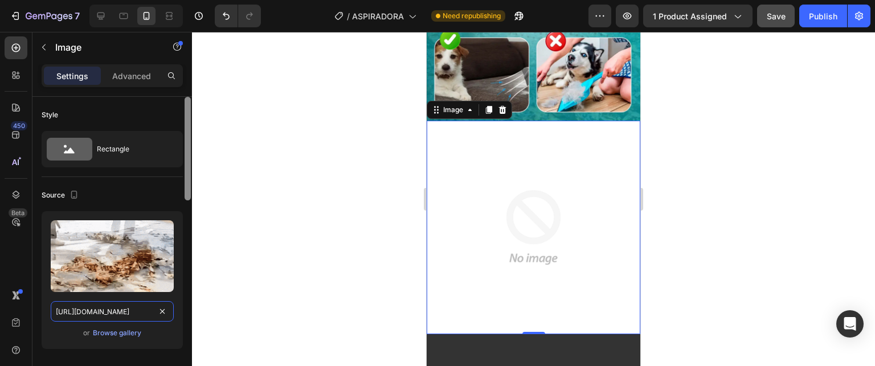
type input "[URL][DOMAIN_NAME]"
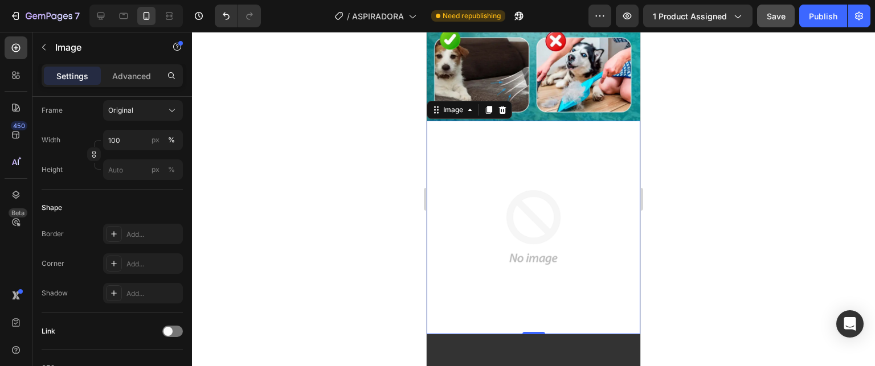
scroll to position [0, 0]
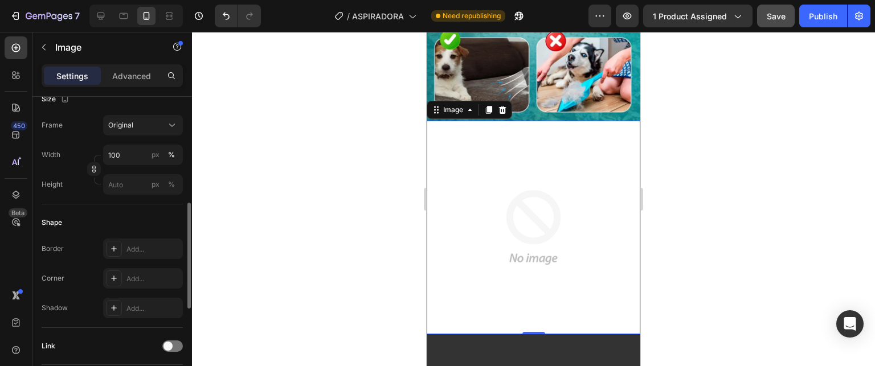
click at [176, 211] on div "Shape Border Add... Corner Add... Shadow Add..." at bounding box center [112, 267] width 141 height 124
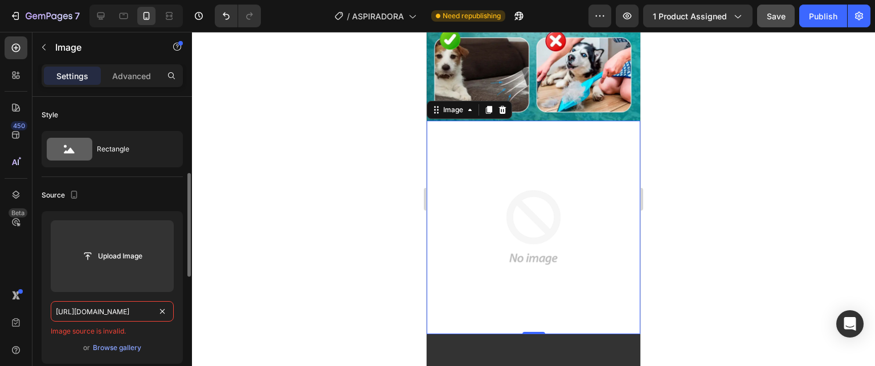
scroll to position [57, 0]
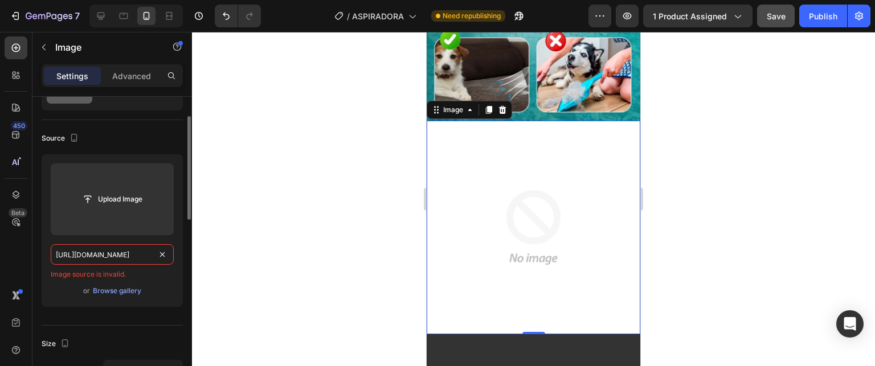
click at [121, 245] on input "[URL][DOMAIN_NAME]" at bounding box center [112, 255] width 123 height 21
click at [123, 257] on input "[URL][DOMAIN_NAME]" at bounding box center [112, 255] width 123 height 21
click at [144, 256] on input "[URL][DOMAIN_NAME]" at bounding box center [112, 255] width 123 height 21
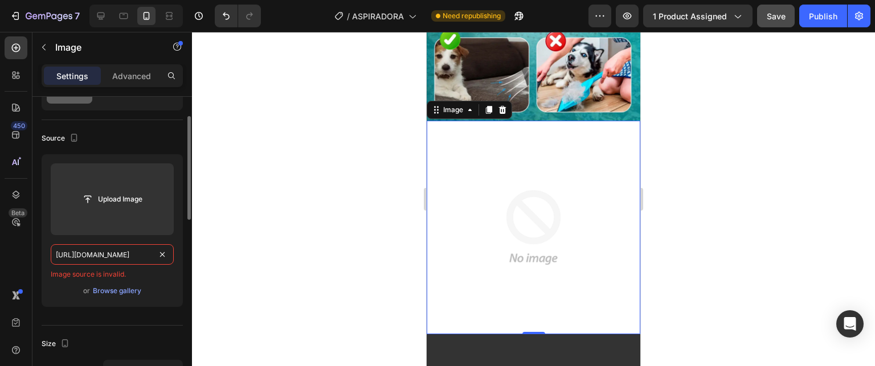
click at [144, 256] on input "[URL][DOMAIN_NAME]" at bounding box center [112, 255] width 123 height 21
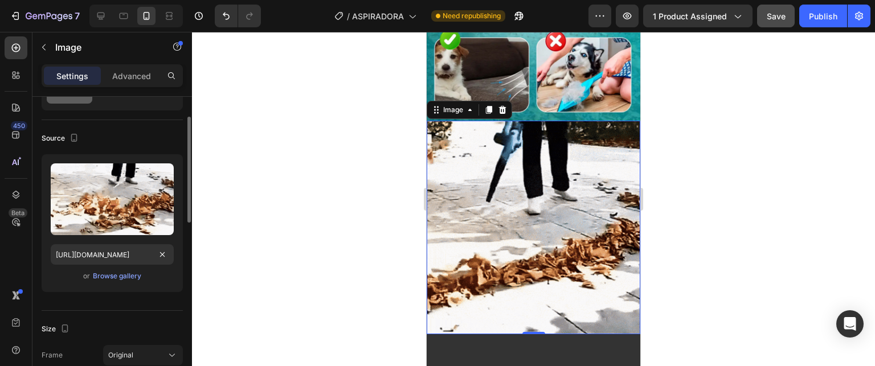
scroll to position [0, 0]
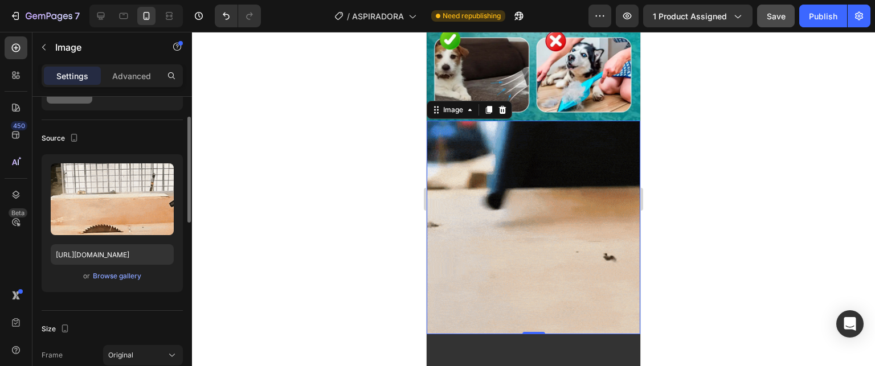
click at [180, 217] on div "Upload Image [URL][DOMAIN_NAME] or Browse gallery" at bounding box center [112, 223] width 141 height 138
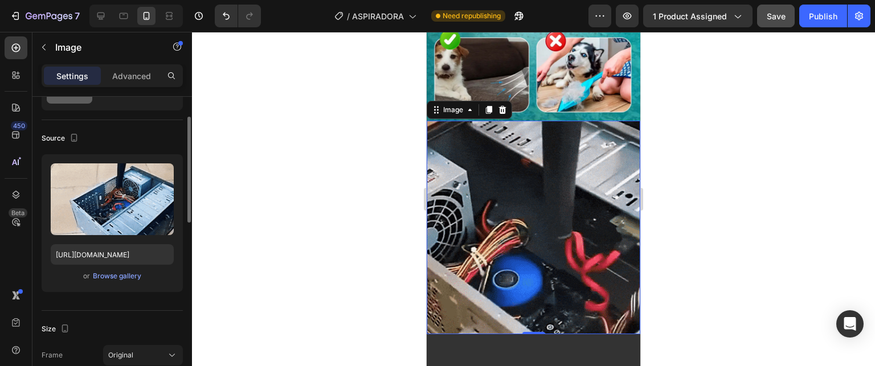
click at [182, 239] on div "Upload Image [URL][DOMAIN_NAME] or Browse gallery" at bounding box center [112, 223] width 141 height 138
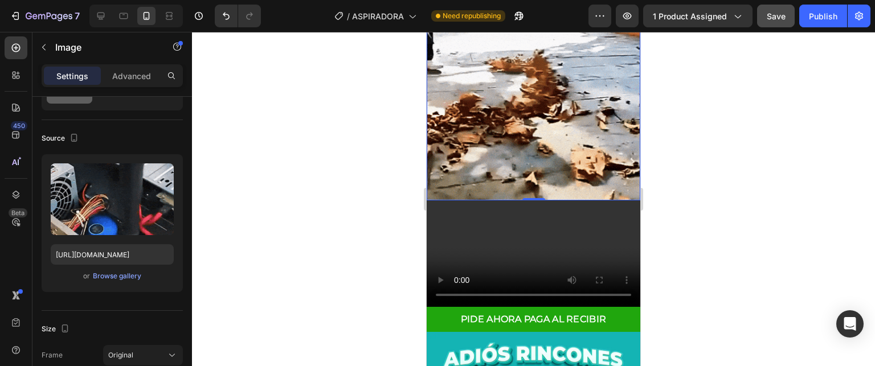
scroll to position [1197, 0]
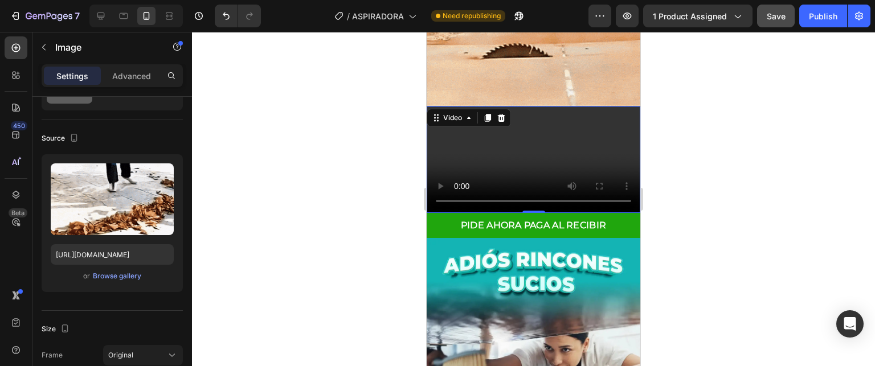
click at [500, 107] on video at bounding box center [534, 160] width 214 height 107
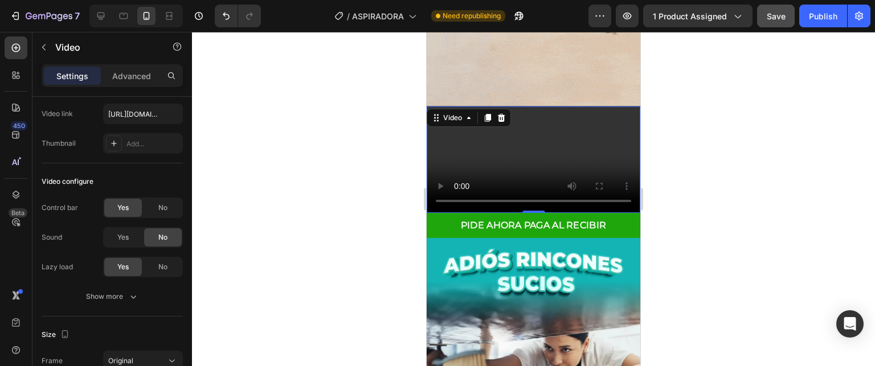
scroll to position [0, 0]
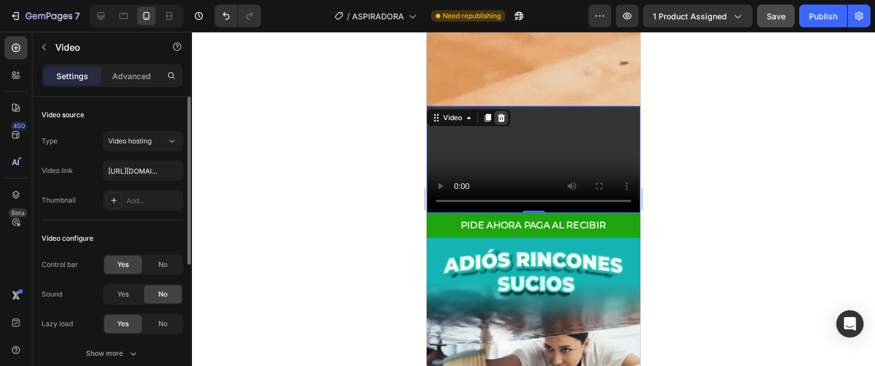
click at [503, 114] on icon at bounding box center [501, 118] width 7 height 8
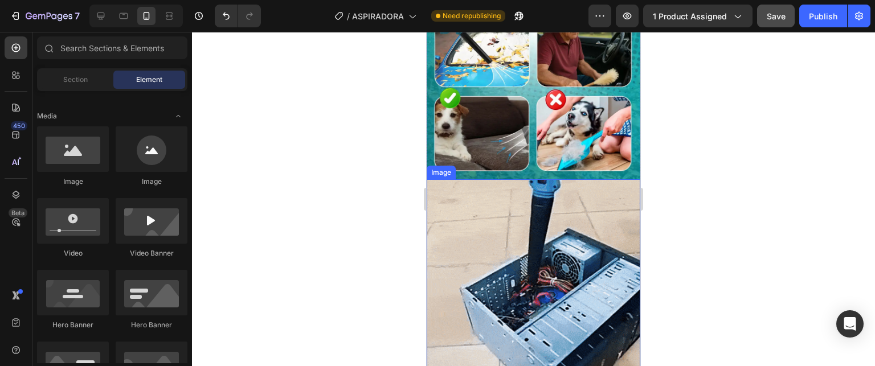
scroll to position [912, 0]
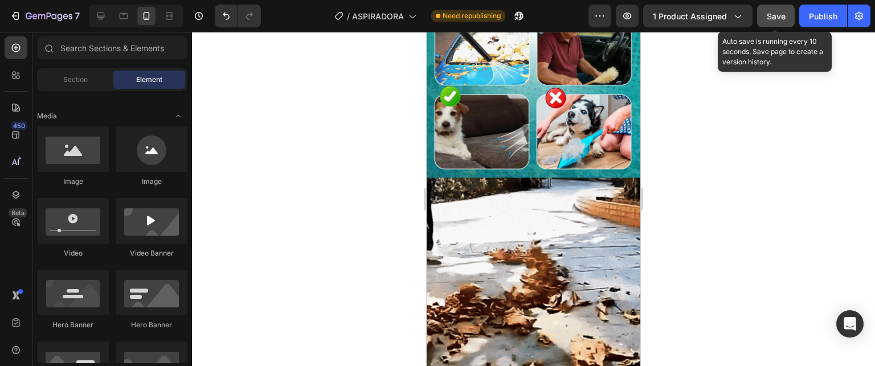
click at [779, 14] on span "Save" at bounding box center [776, 16] width 19 height 10
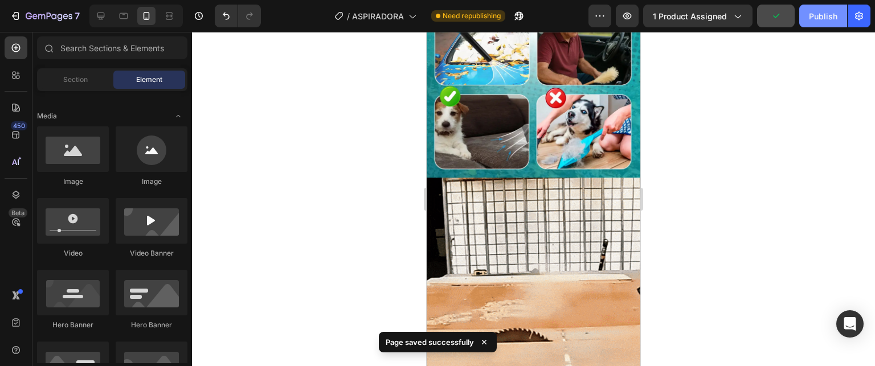
click at [817, 14] on div "Publish" at bounding box center [823, 16] width 28 height 12
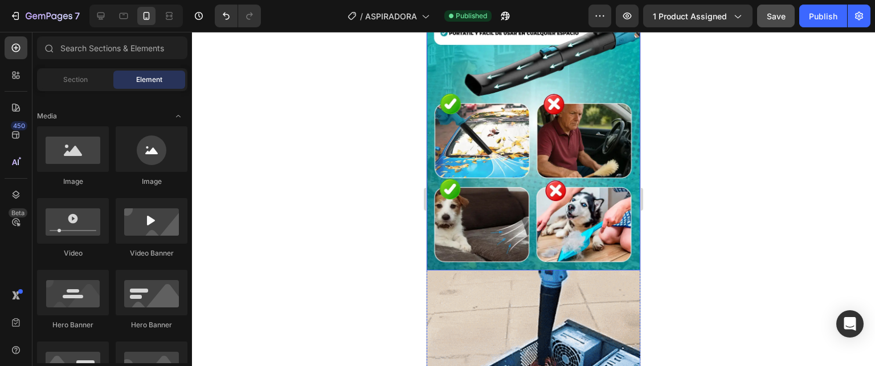
scroll to position [855, 0]
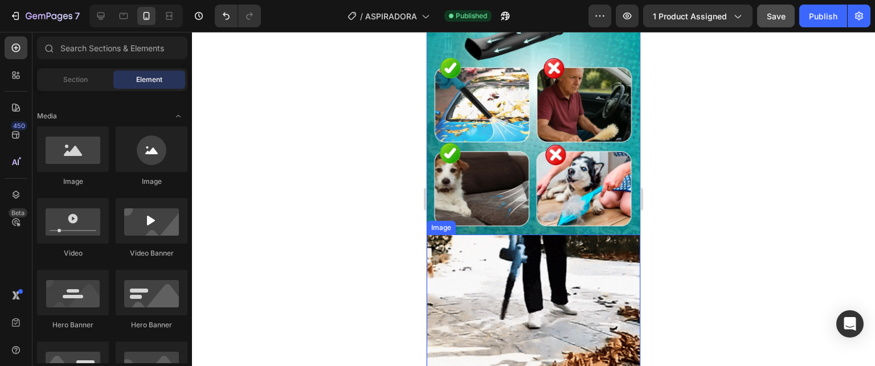
click at [533, 295] on img at bounding box center [534, 342] width 214 height 214
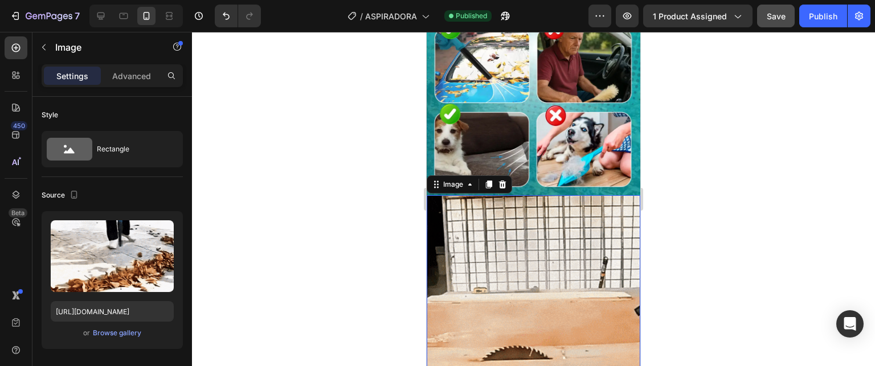
scroll to position [969, 0]
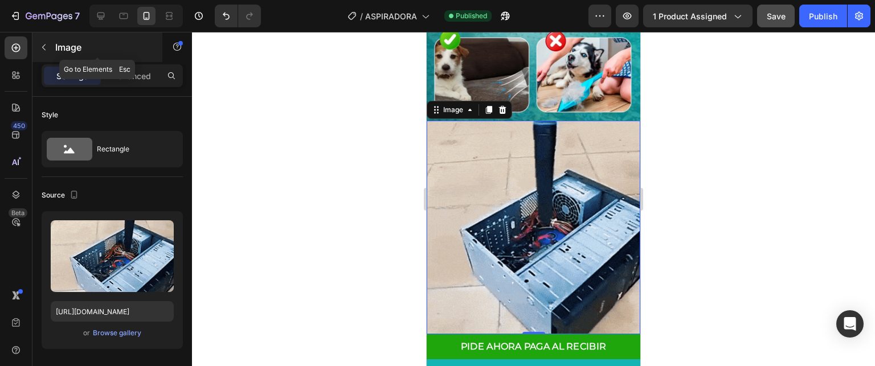
click at [55, 45] on p "Image" at bounding box center [103, 47] width 97 height 14
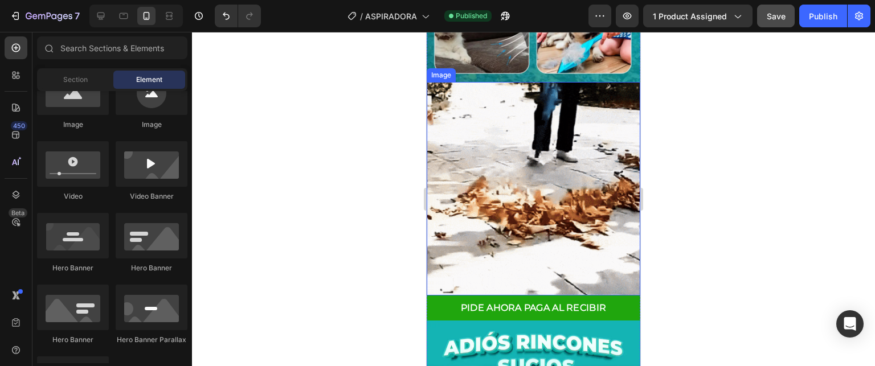
scroll to position [1083, 0]
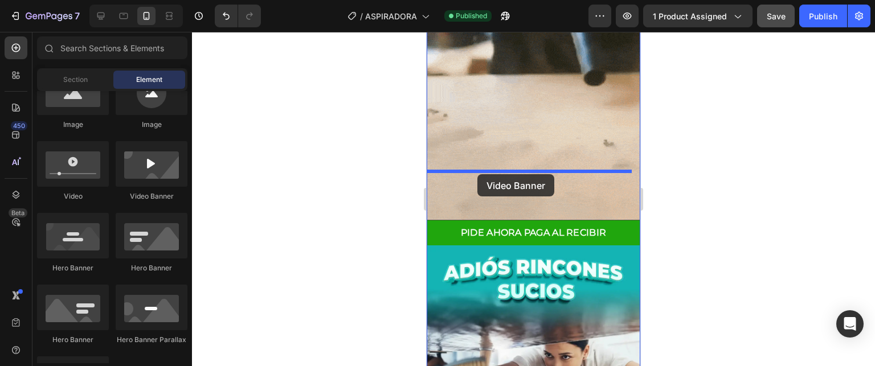
drag, startPoint x: 573, startPoint y: 199, endPoint x: 478, endPoint y: 174, distance: 99.0
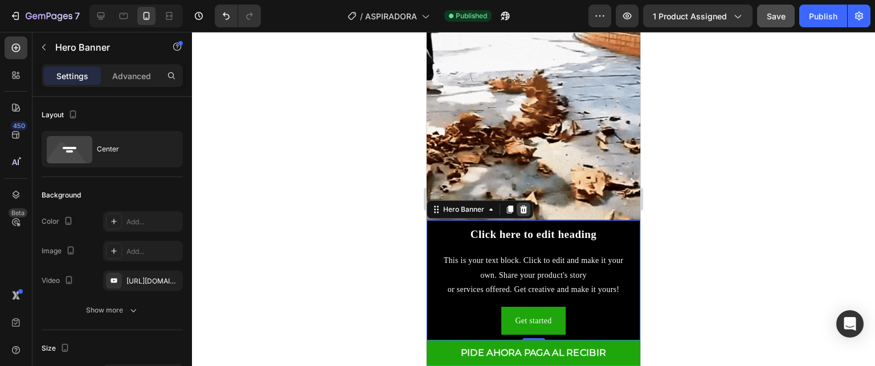
click at [529, 203] on div at bounding box center [524, 210] width 14 height 14
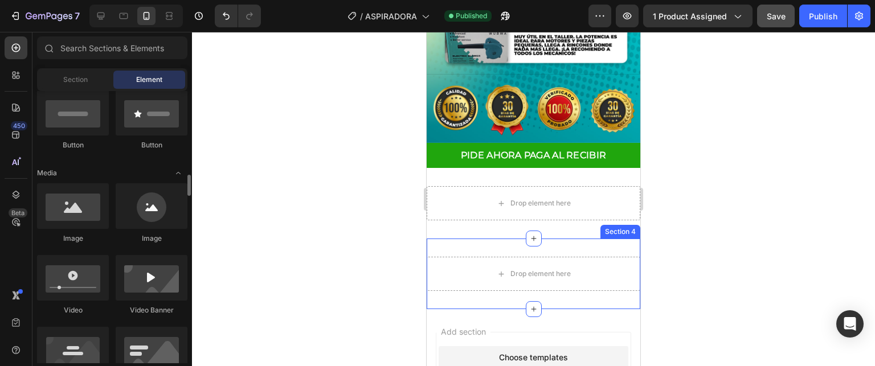
scroll to position [399, 0]
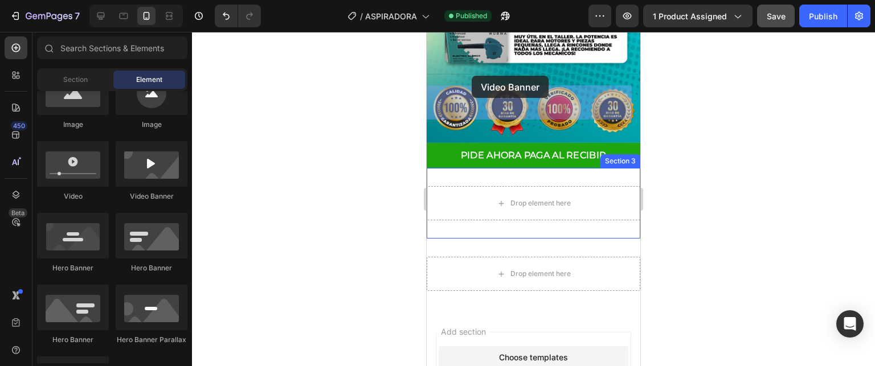
drag, startPoint x: 575, startPoint y: 202, endPoint x: 472, endPoint y: 76, distance: 162.8
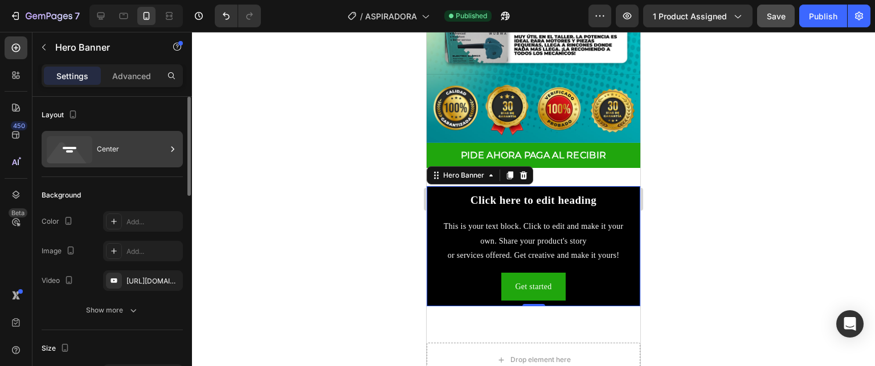
click at [114, 143] on div "Center" at bounding box center [132, 149] width 70 height 26
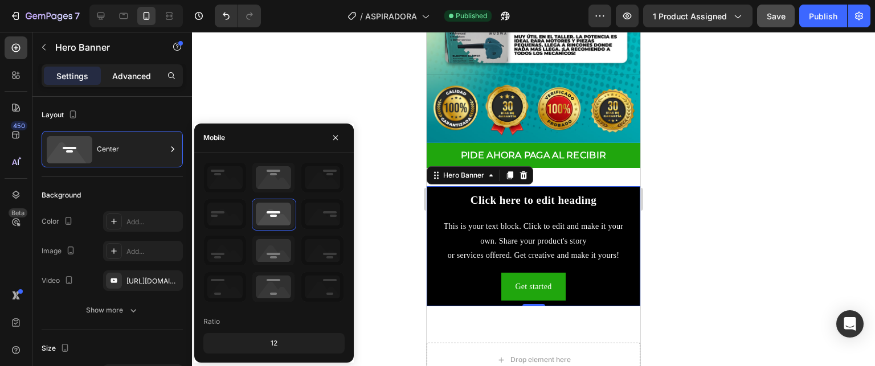
click at [132, 74] on p "Advanced" at bounding box center [131, 76] width 39 height 12
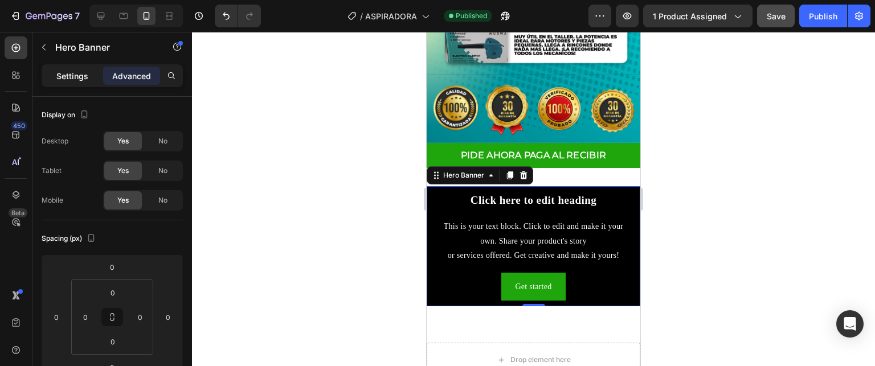
click at [91, 67] on div "Settings" at bounding box center [72, 76] width 57 height 18
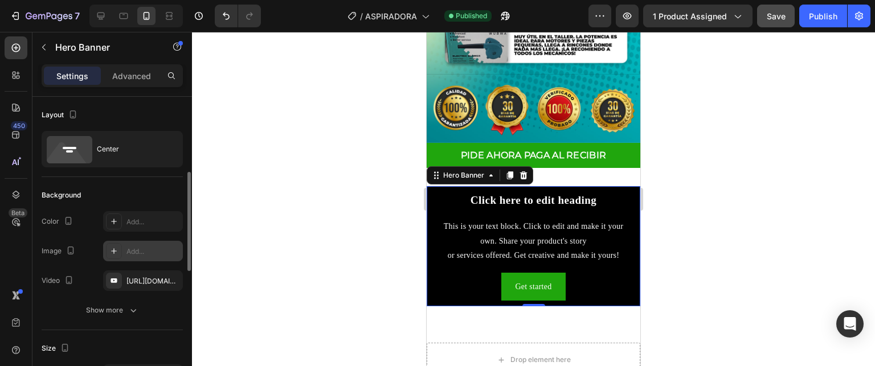
scroll to position [114, 0]
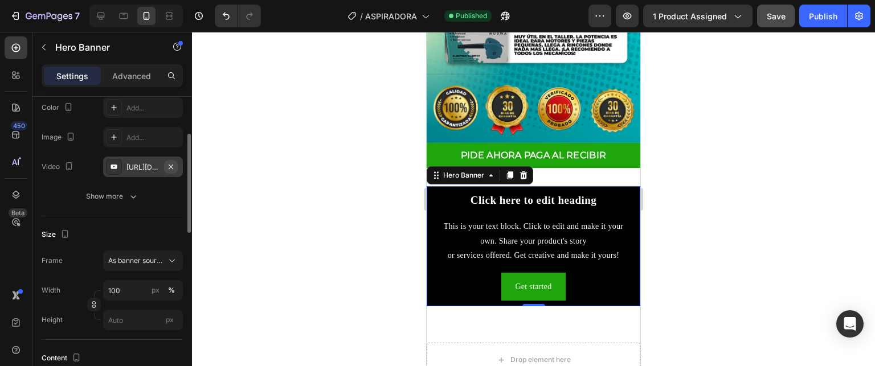
click at [171, 165] on icon "button" at bounding box center [170, 166] width 9 height 9
type input "Auto"
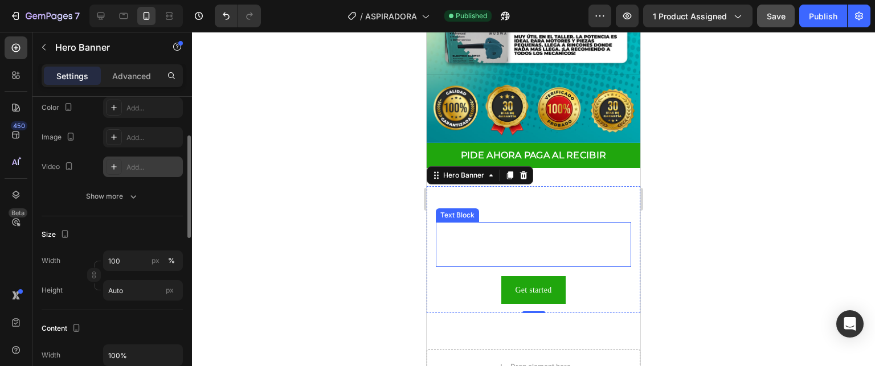
click at [448, 222] on div "This is your text block. Click to edit and make it your own. Share your product…" at bounding box center [533, 245] width 195 height 46
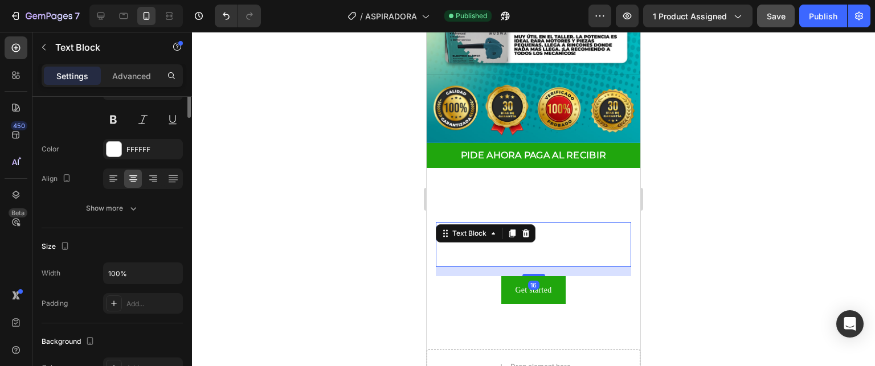
scroll to position [0, 0]
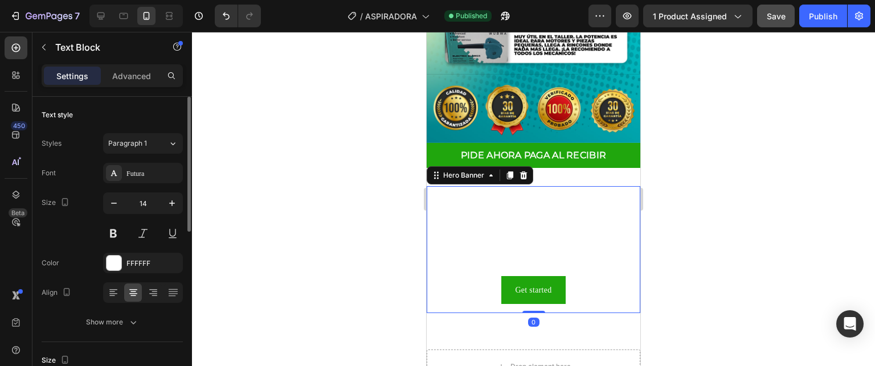
click at [455, 186] on div "Click here to edit heading Heading This is your text block. Click to edit and m…" at bounding box center [534, 249] width 214 height 127
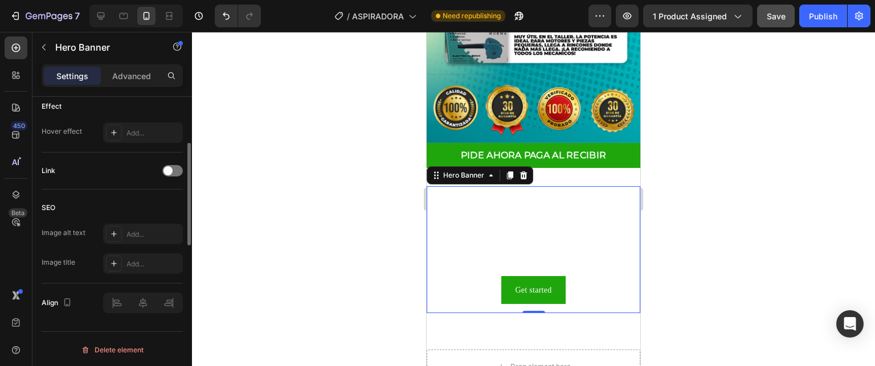
scroll to position [300, 0]
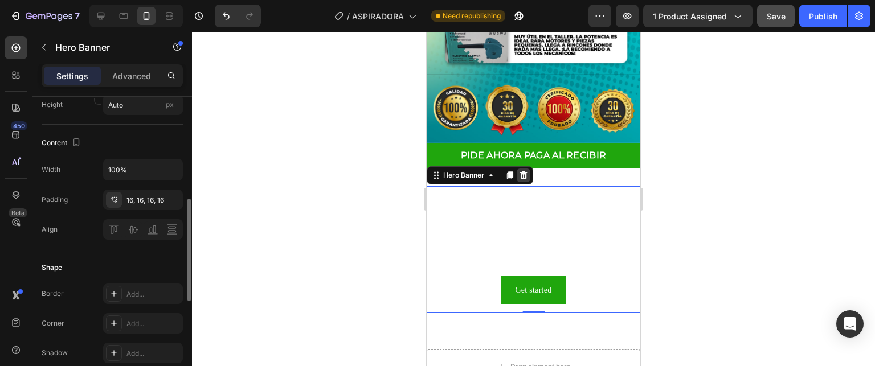
click at [525, 171] on icon at bounding box center [523, 175] width 9 height 9
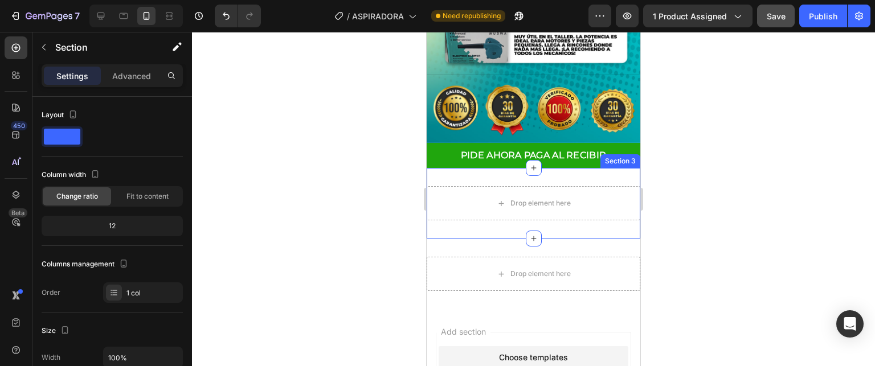
click at [488, 168] on div "Drop element here Section 3" at bounding box center [534, 203] width 214 height 71
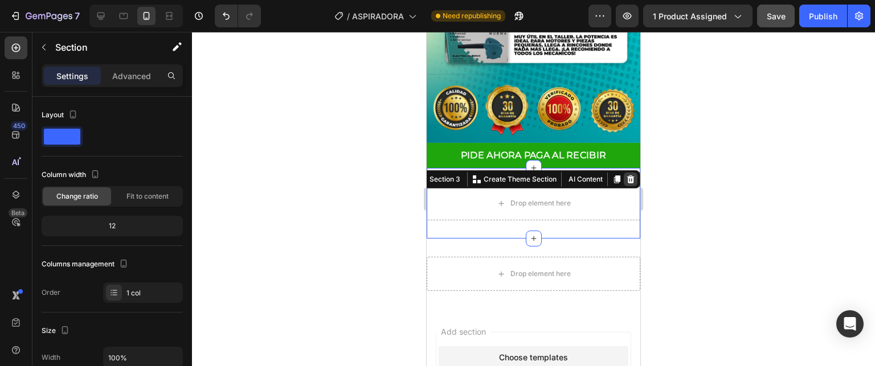
click at [627, 175] on icon at bounding box center [630, 179] width 9 height 9
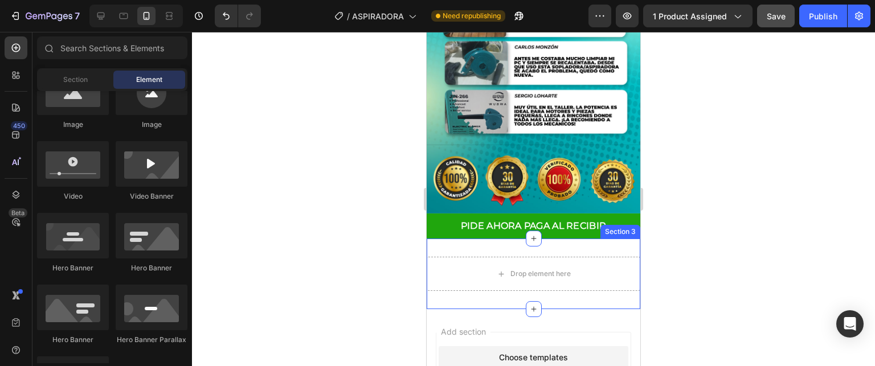
click at [568, 239] on div "Drop element here Section 3" at bounding box center [534, 274] width 214 height 71
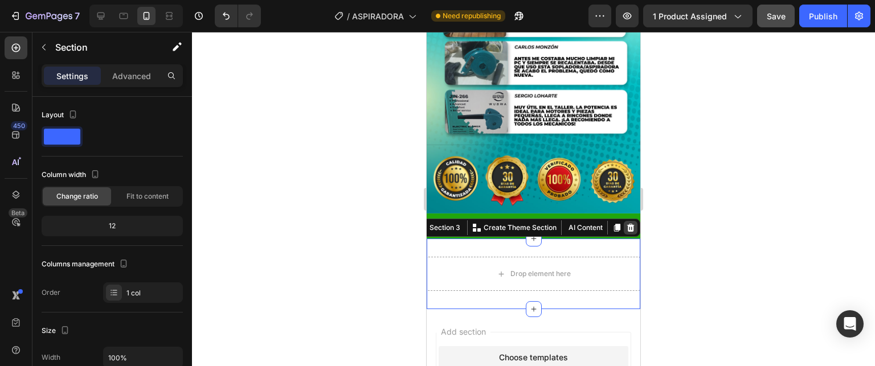
click at [627, 221] on div at bounding box center [631, 228] width 14 height 14
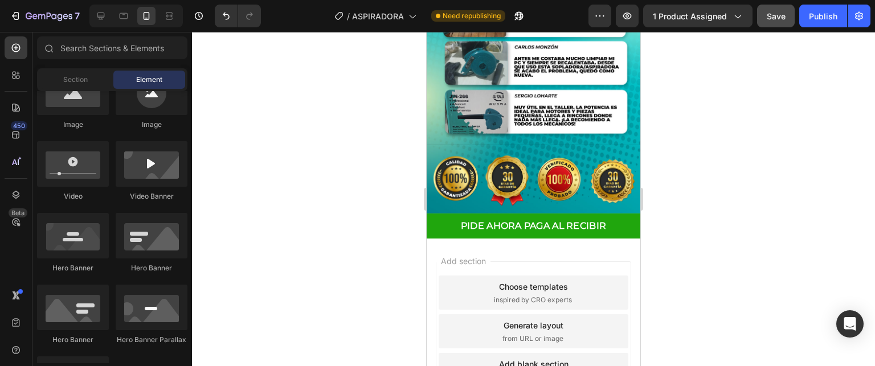
scroll to position [2361, 0]
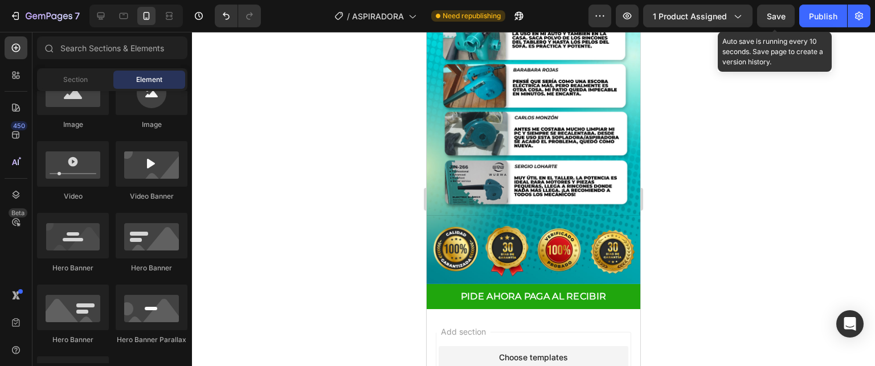
drag, startPoint x: 772, startPoint y: 20, endPoint x: 716, endPoint y: 67, distance: 73.6
click at [771, 20] on span "Save" at bounding box center [776, 16] width 19 height 10
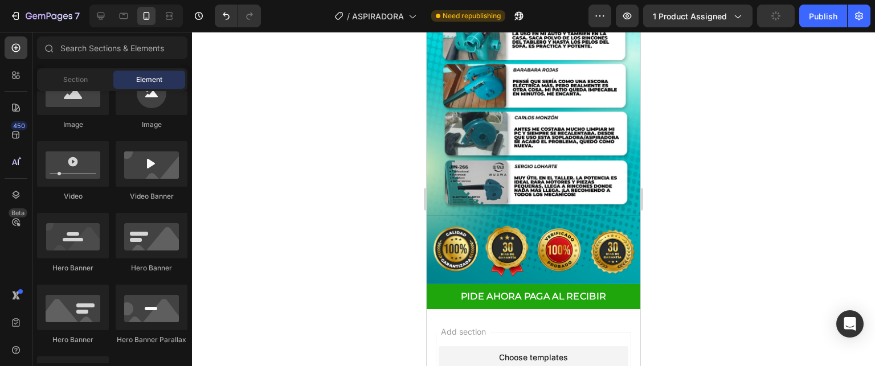
click at [712, 125] on div at bounding box center [533, 199] width 683 height 335
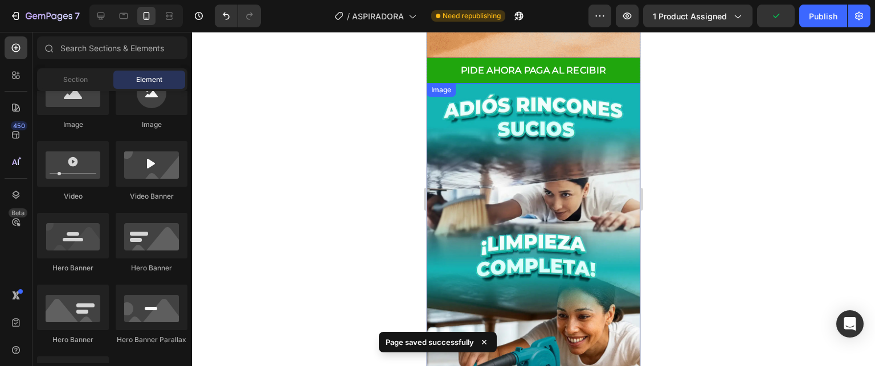
scroll to position [1221, 0]
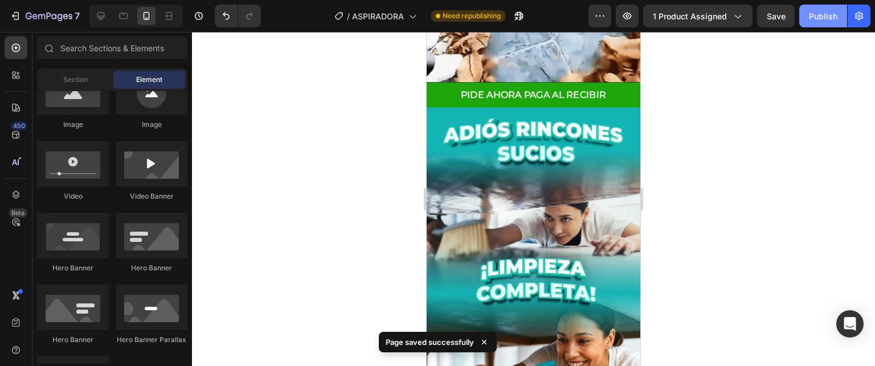
click at [812, 18] on div "Publish" at bounding box center [823, 16] width 28 height 12
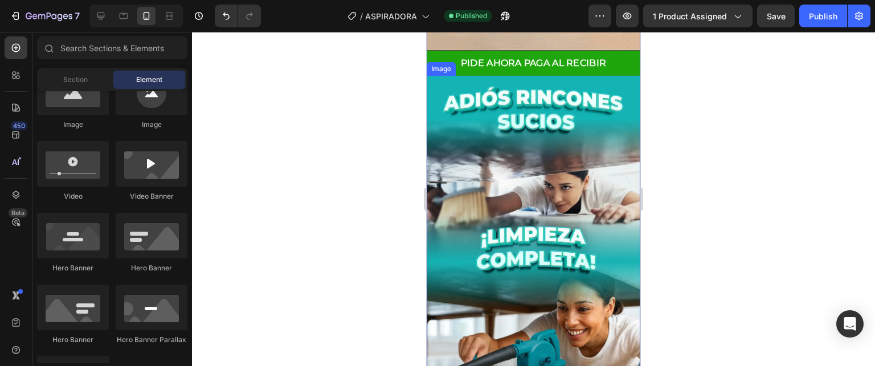
scroll to position [1254, 0]
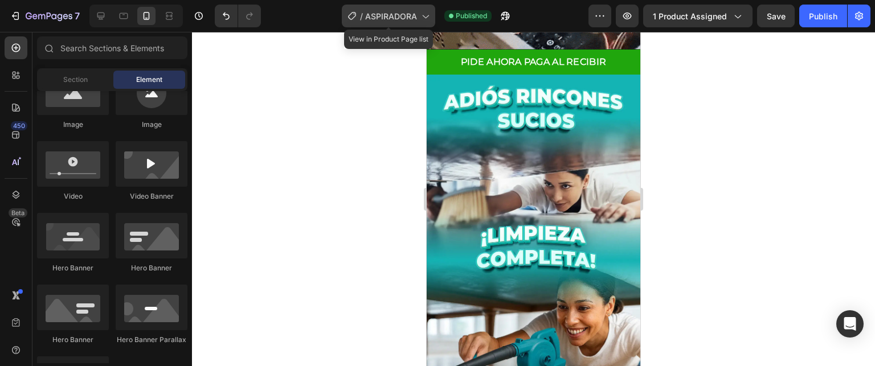
click at [351, 18] on icon at bounding box center [352, 16] width 8 height 8
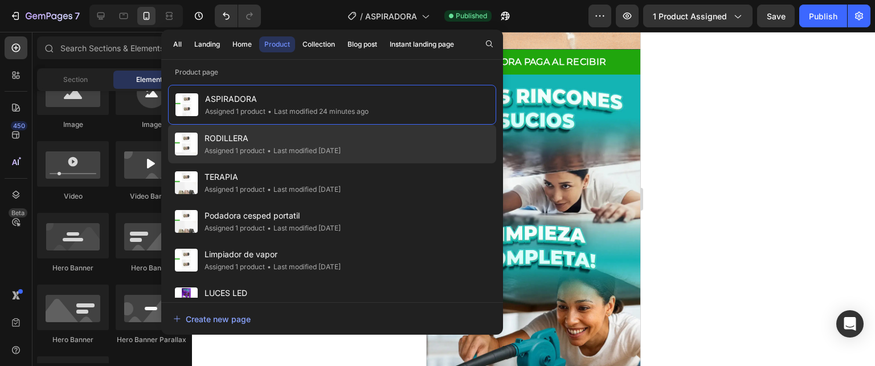
click at [276, 138] on span "RODILLERA" at bounding box center [273, 139] width 136 height 14
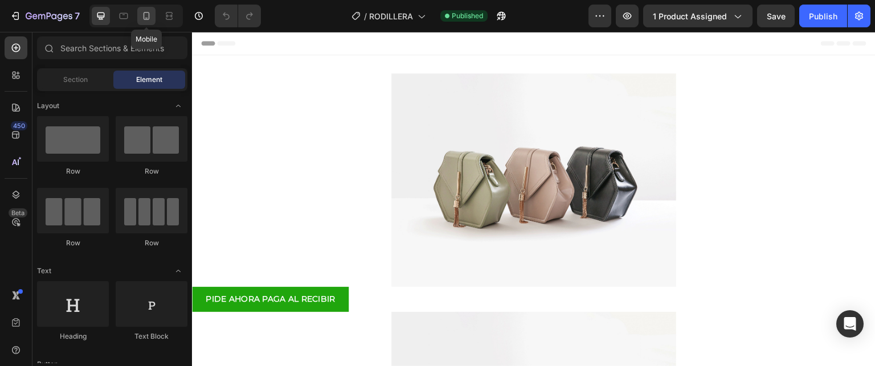
click at [152, 13] on div at bounding box center [146, 16] width 18 height 18
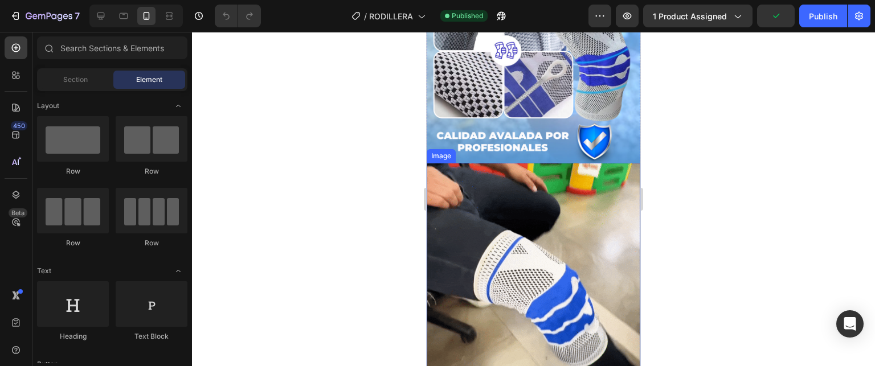
scroll to position [1482, 0]
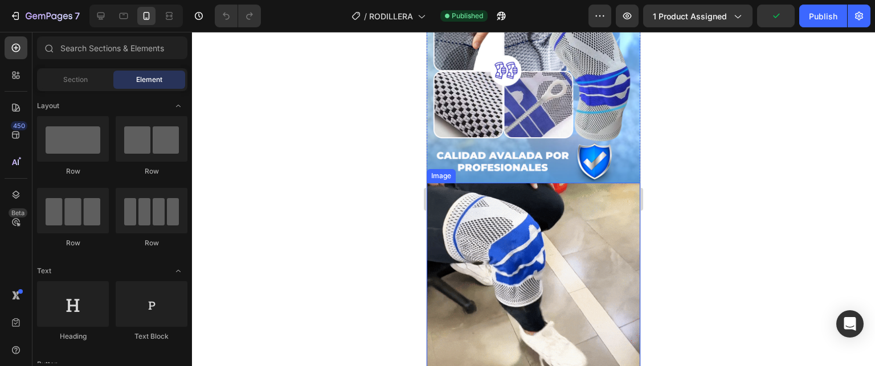
click at [527, 183] on img at bounding box center [534, 290] width 214 height 214
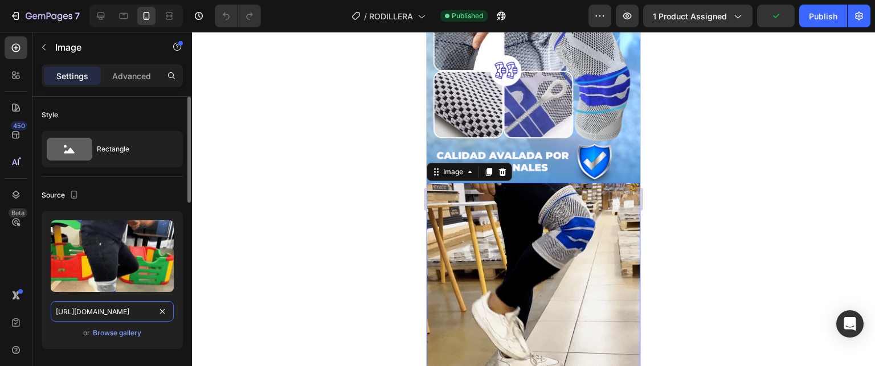
click at [105, 314] on input "https://cdn.shopify.com/s/files/1/0618/7299/6512/files/FIP3.gif?v=1756147181" at bounding box center [112, 312] width 123 height 21
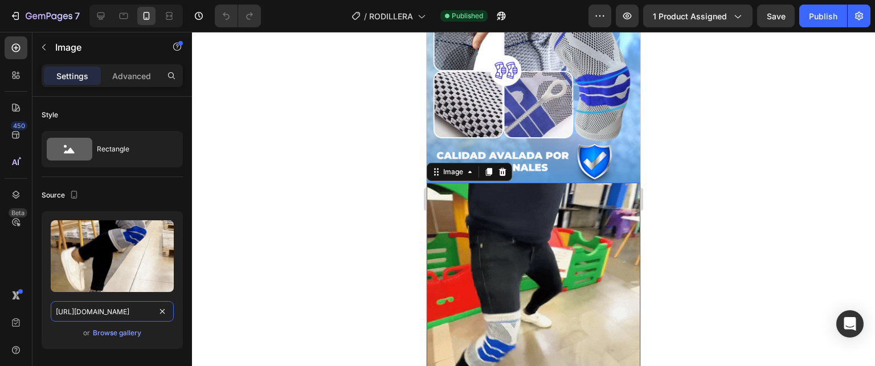
paste input "RODILLERA_1_1.gif?v=1756337072"
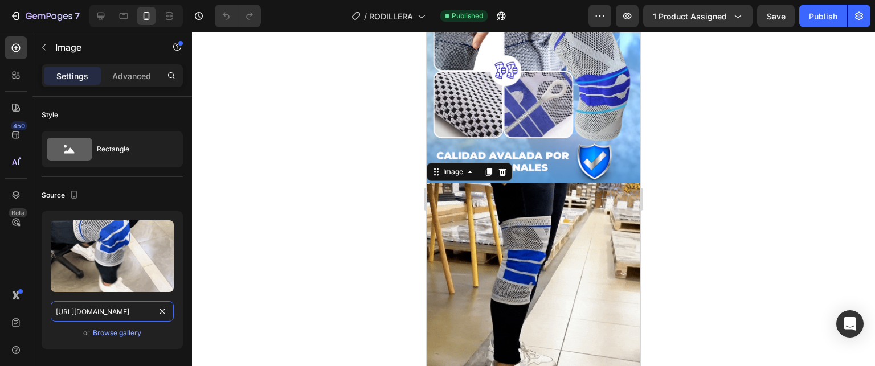
scroll to position [0, 192]
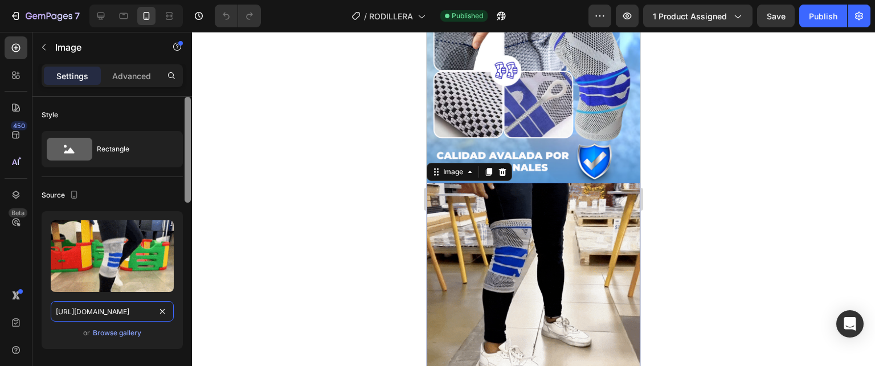
type input "https://cdn.shopify.com/s/files/1/0618/7299/6512/files/RODILLERA_1_1.gif?v=1756…"
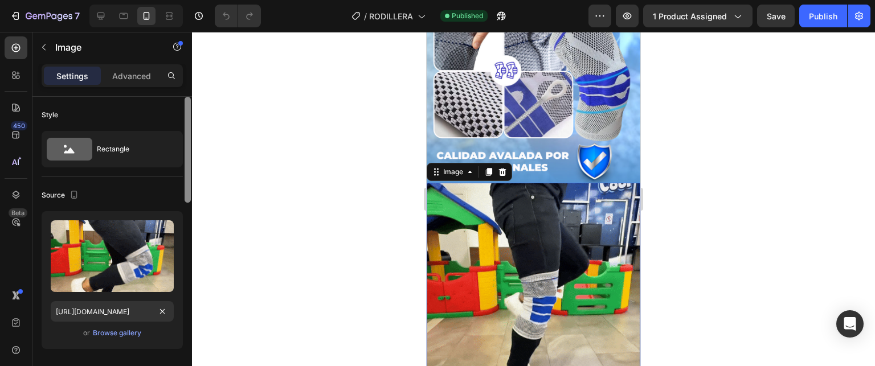
click at [188, 241] on div at bounding box center [188, 248] width 9 height 302
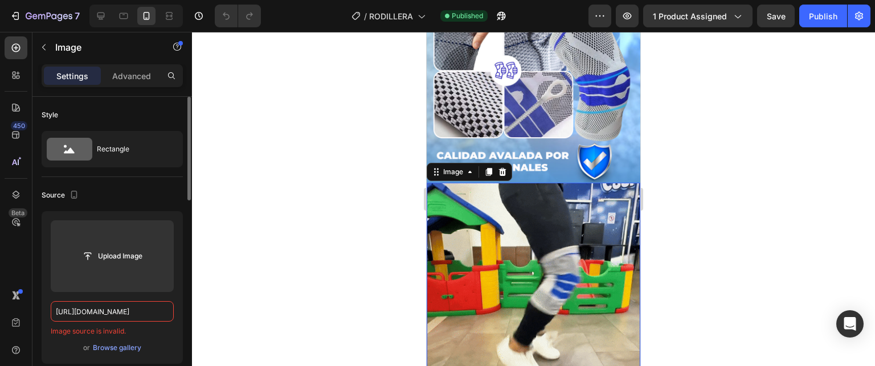
scroll to position [57, 0]
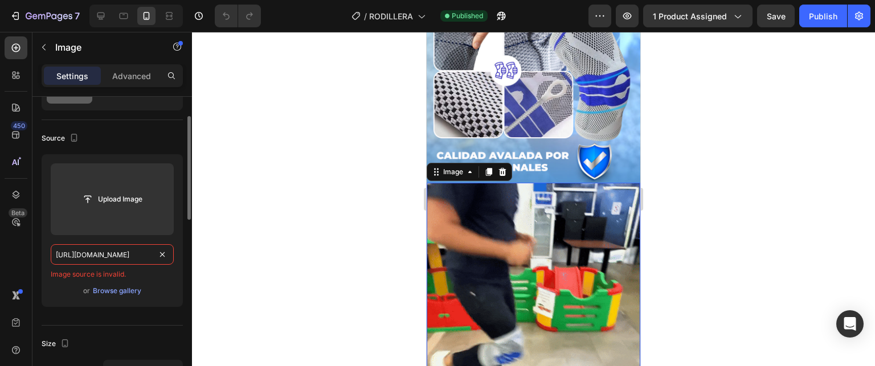
click at [117, 251] on input "https://cdn.shopify.com/s/files/1/0618/7299/6512/files/RODILLERA_1_1.gif?v=1756…" at bounding box center [112, 255] width 123 height 21
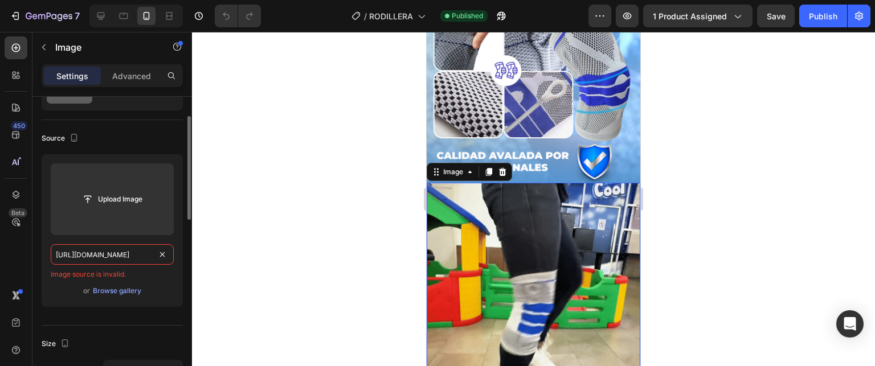
click at [117, 252] on input "https://cdn.shopify.com/s/files/1/0618/7299/6512/files/RODILLERA_1_1.gif?v=1756…" at bounding box center [112, 255] width 123 height 21
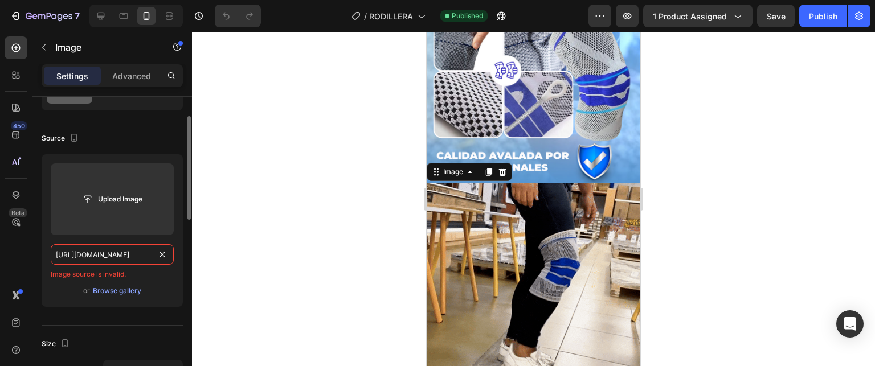
click at [115, 256] on input "https://cdn.shopify.com/s/files/1/0618/7299/6512/files/RODILLERA_1_1.gif?v=1756…" at bounding box center [112, 255] width 123 height 21
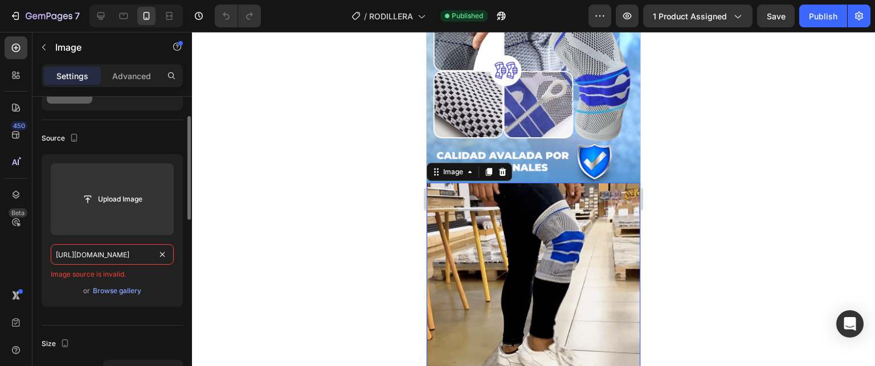
click at [115, 256] on input "https://cdn.shopify.com/s/files/1/0618/7299/6512/files/RODILLERA_1_1.gif?v=1756…" at bounding box center [112, 255] width 123 height 21
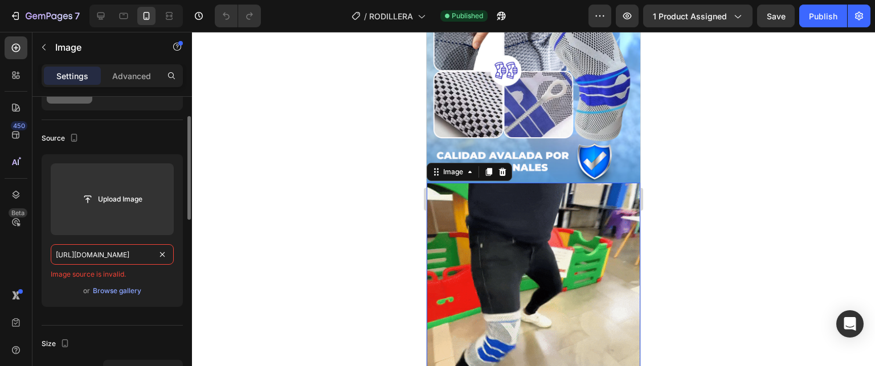
paste input "text"
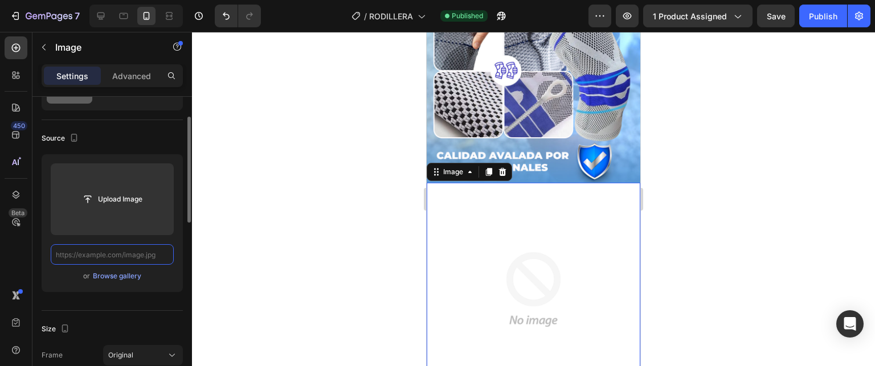
scroll to position [0, 0]
paste input "https://cdn.shopify.com/s/files/1/0618/7299/6512/files/RODILLERA_1_1.gif?v=1756…"
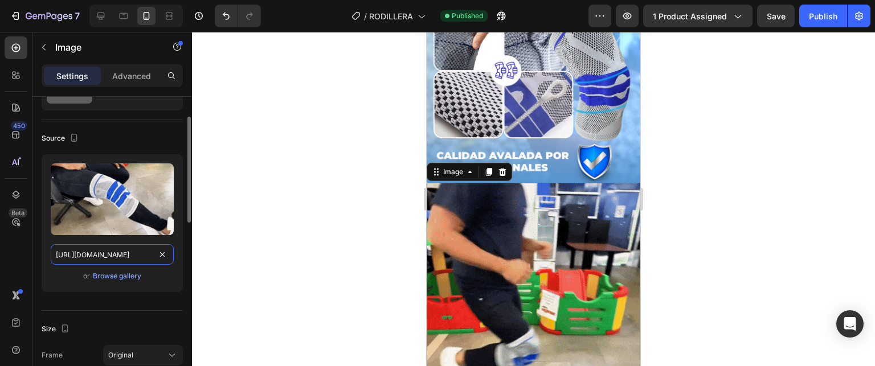
type input "https://cdn.shopify.com/s/files/1/0618/7299/6512/files/RODILLERA_1_1.gif?v=1756…"
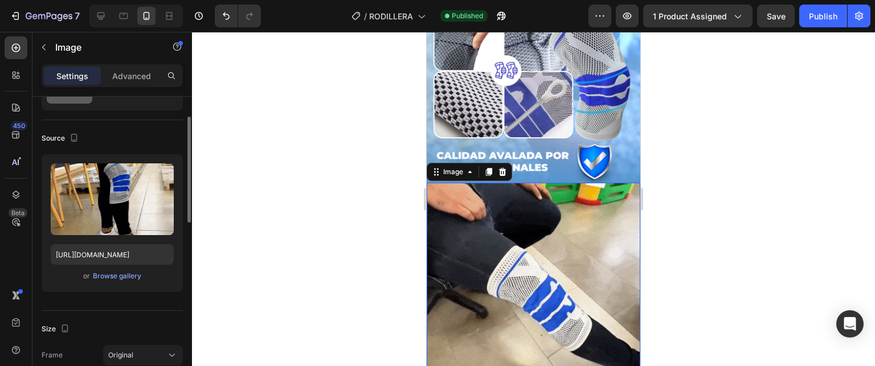
click at [174, 241] on div "Upload Image https://cdn.shopify.com/s/files/1/0618/7299/6512/files/RODILLERA_1…" at bounding box center [112, 223] width 141 height 138
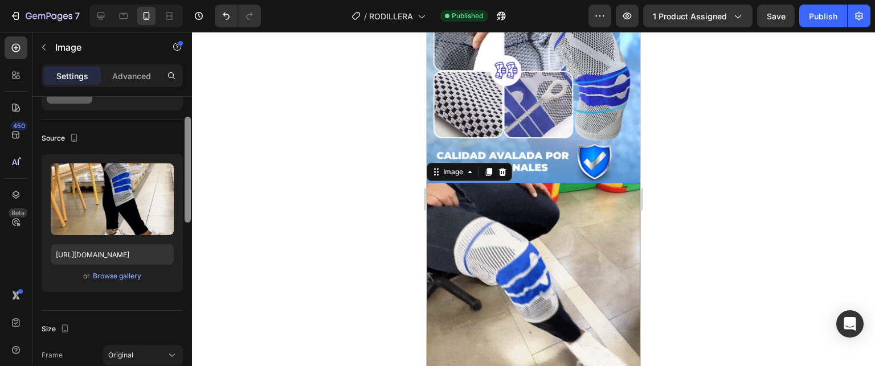
scroll to position [359, 0]
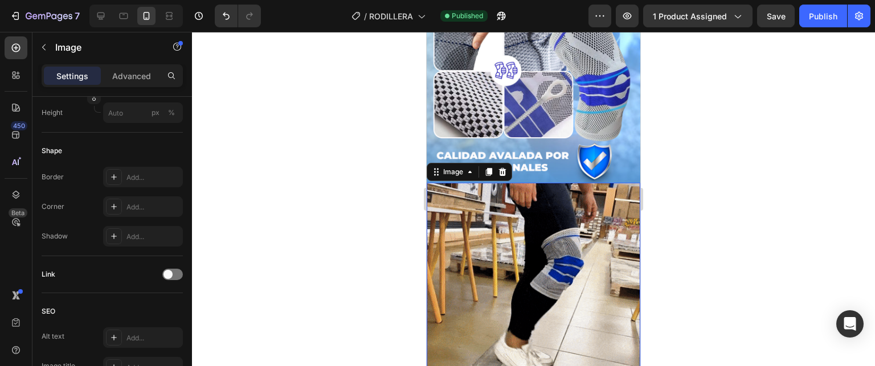
click at [182, 300] on div "Style Rectangle Source Upload Image https://cdn.shopify.com/s/files/1/0618/7299…" at bounding box center [112, 248] width 160 height 302
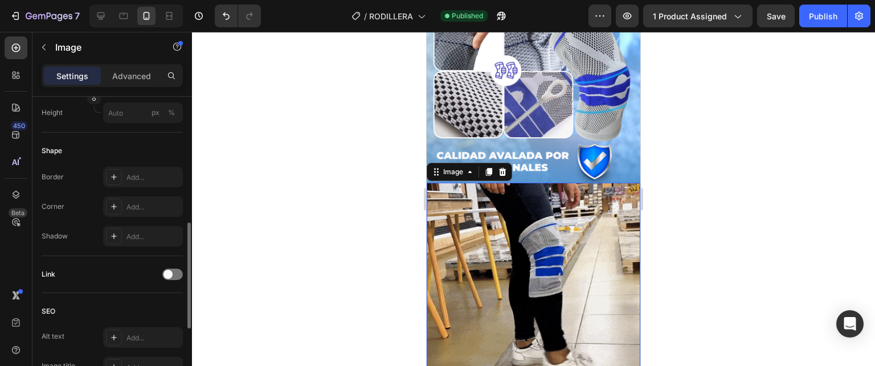
click at [173, 289] on div "Link" at bounding box center [112, 274] width 141 height 37
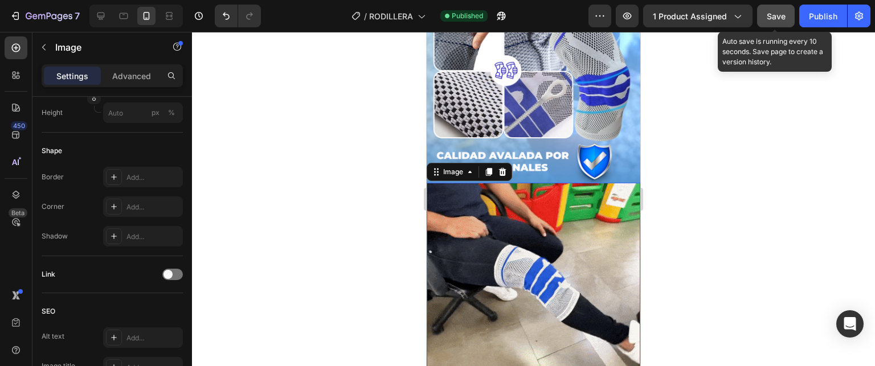
click at [777, 10] on div "Save" at bounding box center [776, 16] width 19 height 12
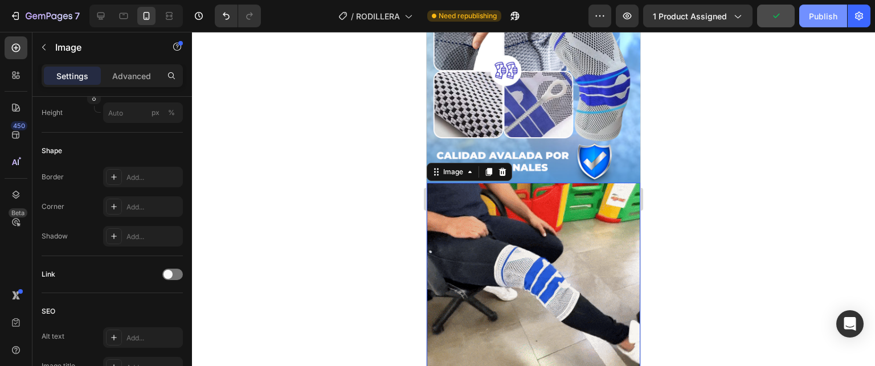
click at [819, 11] on div "Publish" at bounding box center [823, 16] width 28 height 12
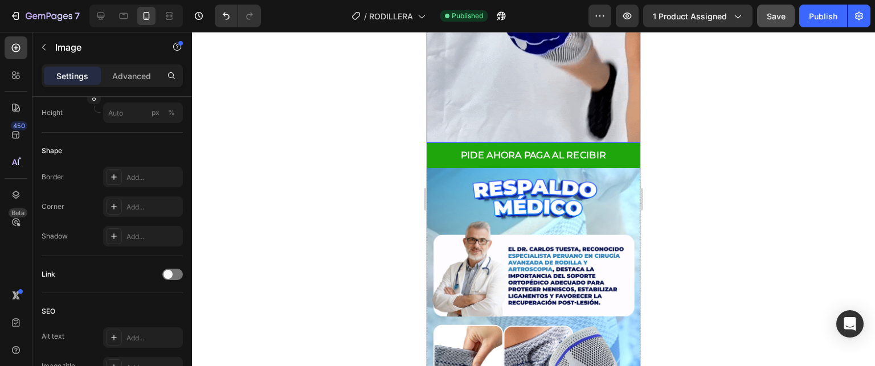
scroll to position [969, 0]
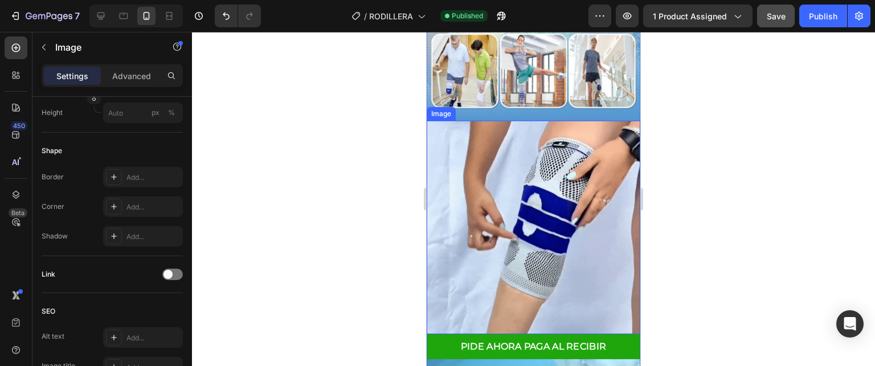
click at [509, 214] on img at bounding box center [534, 228] width 214 height 214
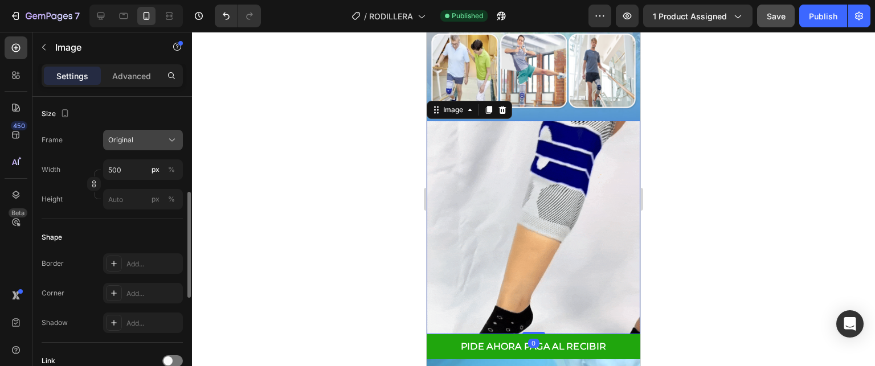
scroll to position [0, 0]
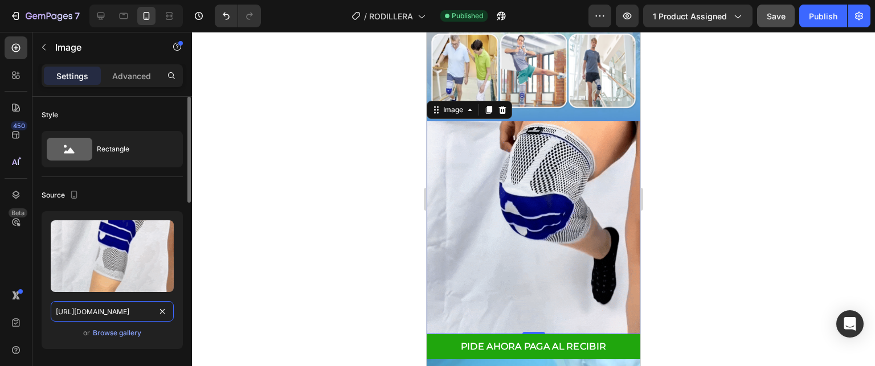
click at [109, 314] on input "https://cdn.shopify.com/s/files/1/0618/7299/6512/files/RODILLA_GIF.gif?v=175597…" at bounding box center [112, 312] width 123 height 21
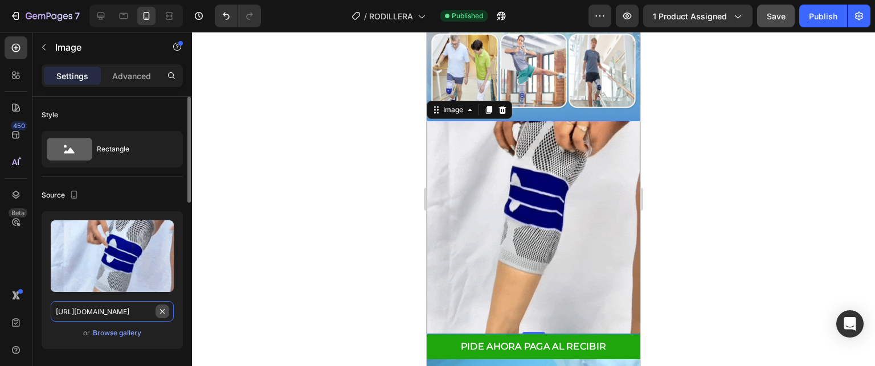
paste input "ERA_2_1.gif?v=1756337268"
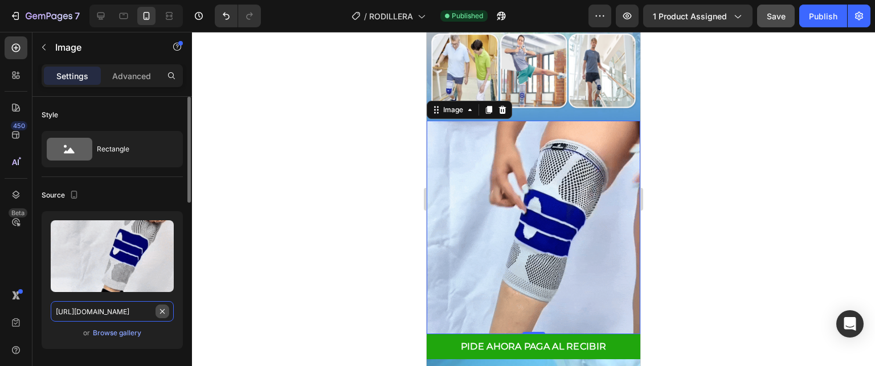
scroll to position [0, 194]
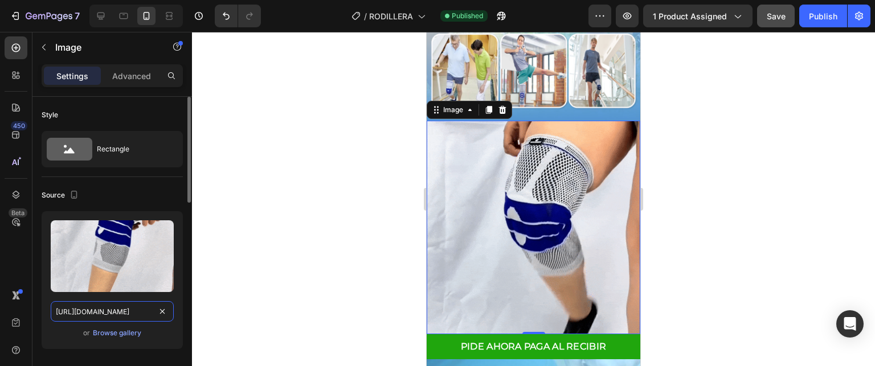
type input "https://cdn.shopify.com/s/files/1/0618/7299/6512/files/RODILLERA_2_1.gif?v=1756…"
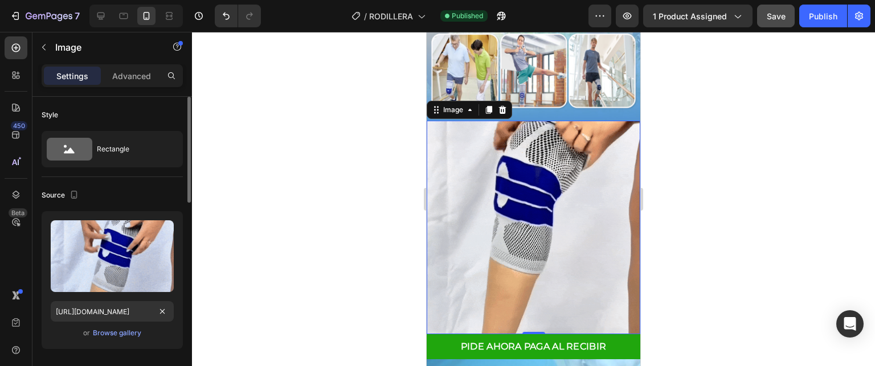
scroll to position [0, 0]
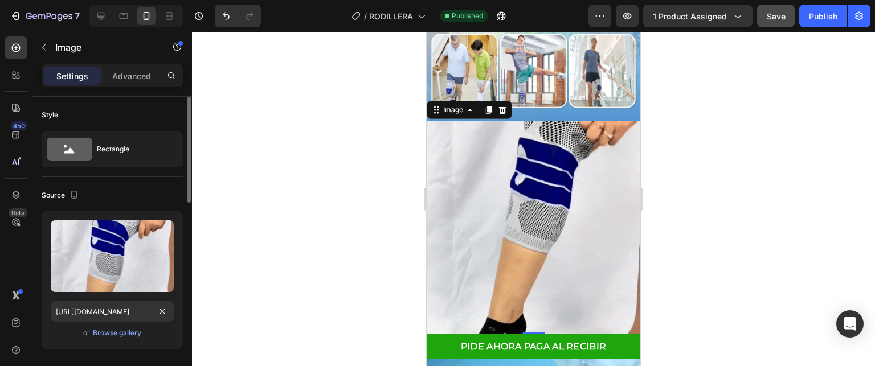
click at [177, 303] on div "Upload Image https://cdn.shopify.com/s/files/1/0618/7299/6512/files/RODILLERA_2…" at bounding box center [112, 280] width 141 height 138
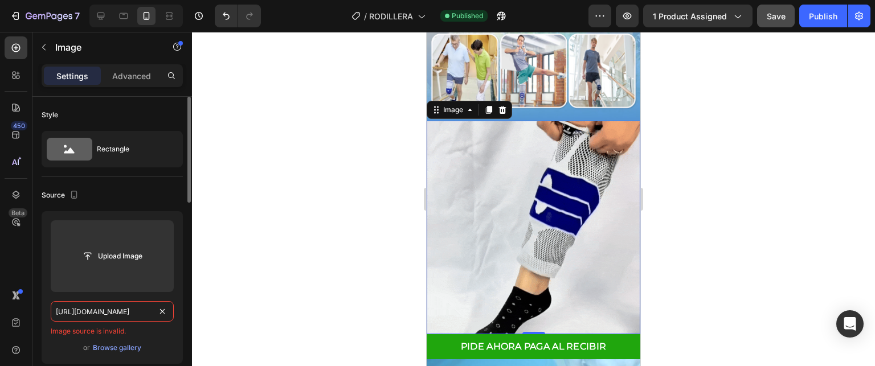
click at [143, 312] on input "https://cdn.shopify.com/s/files/1/0618/7299/6512/files/RODILLERA_2_1.gif?v=1756…" at bounding box center [112, 312] width 123 height 21
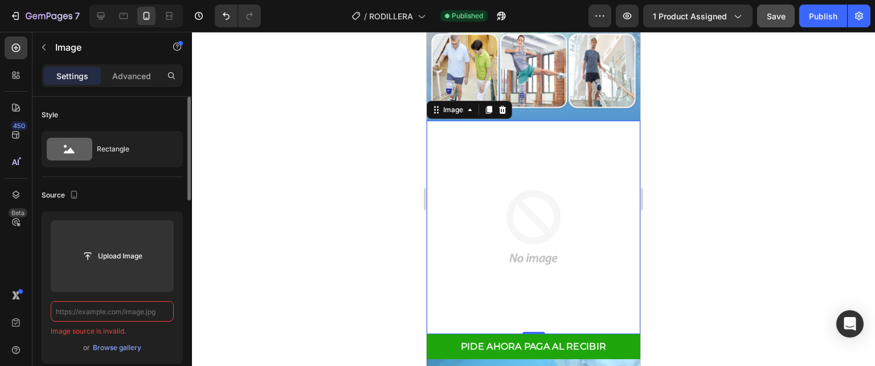
paste input "https://cdn.shopify.com/s/files/1/0618/7299/6512/files/RODILLERA_2_1.gif?v=1756…"
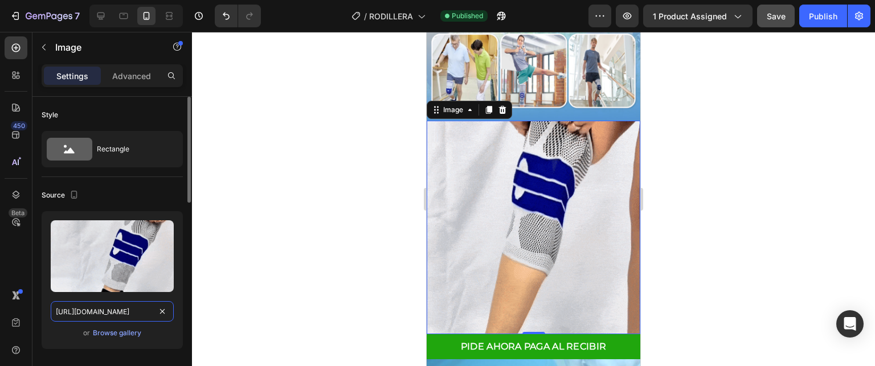
type input "https://cdn.shopify.com/s/files/1/0618/7299/6512/files/RODILLERA_2_1.gif?v=1756…"
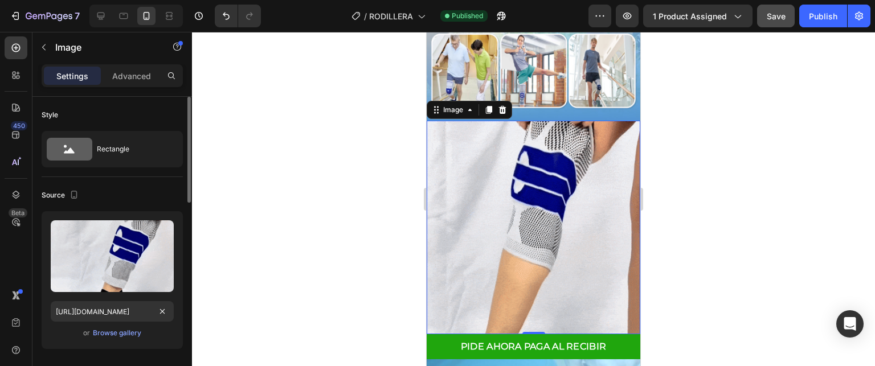
click at [180, 299] on div "Upload Image https://cdn.shopify.com/s/files/1/0618/7299/6512/files/RODILLERA_2…" at bounding box center [112, 280] width 141 height 138
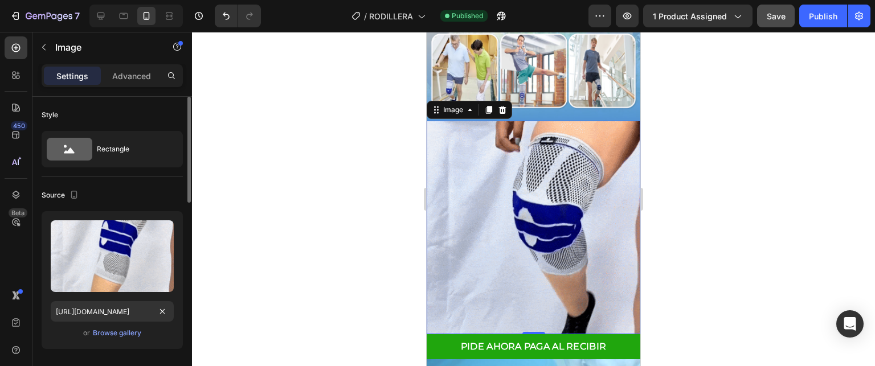
scroll to position [0, 0]
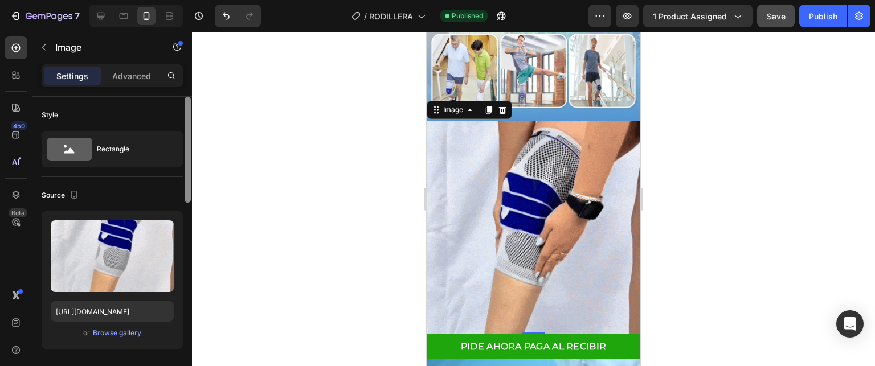
click at [185, 303] on div at bounding box center [188, 248] width 9 height 302
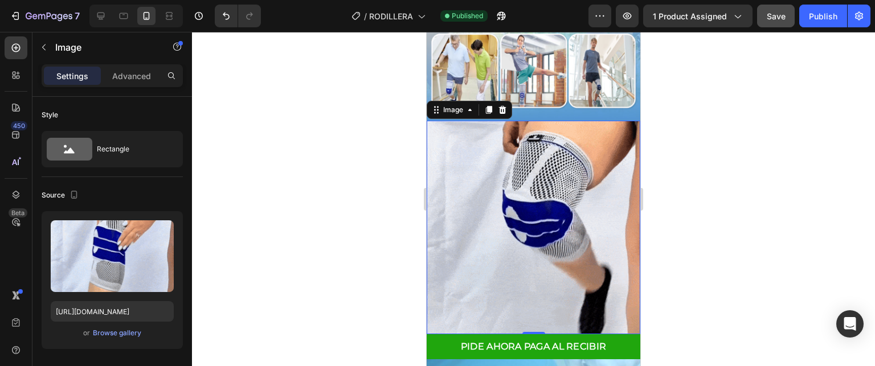
scroll to position [302, 0]
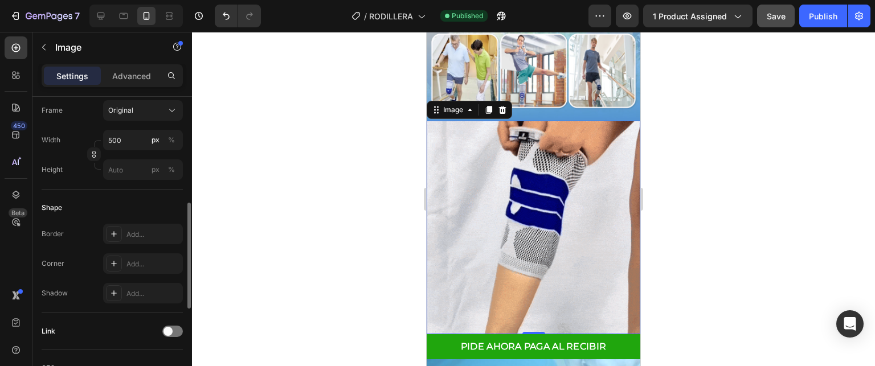
click at [177, 187] on div "Size Frame Original Width 500 px % Height px %" at bounding box center [112, 128] width 141 height 124
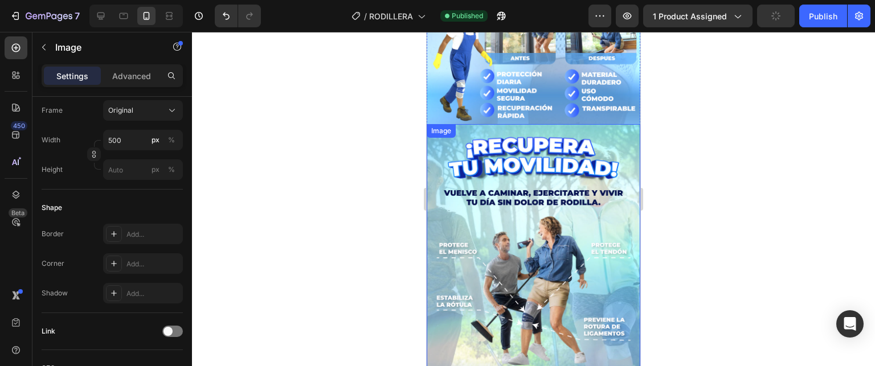
scroll to position [627, 0]
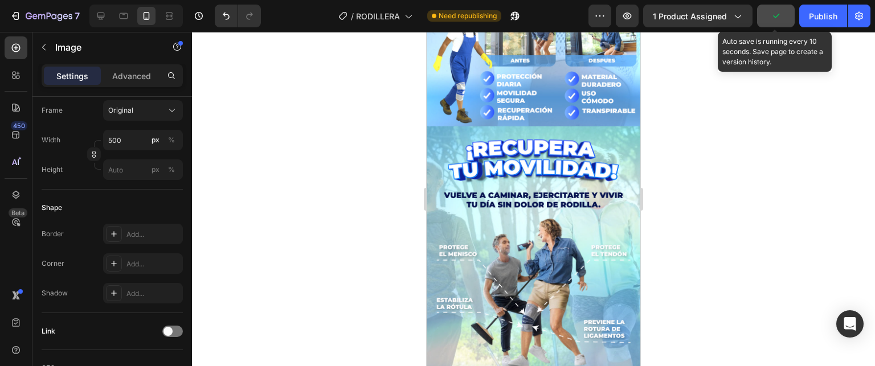
click at [785, 13] on button "button" at bounding box center [776, 16] width 38 height 23
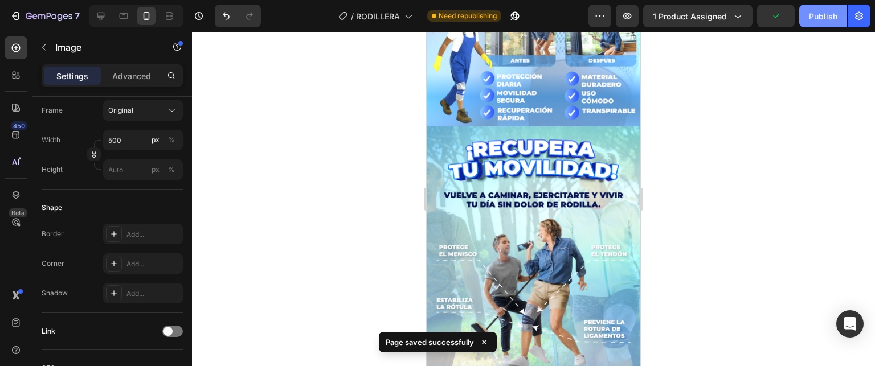
click at [821, 16] on div "Publish" at bounding box center [823, 16] width 28 height 12
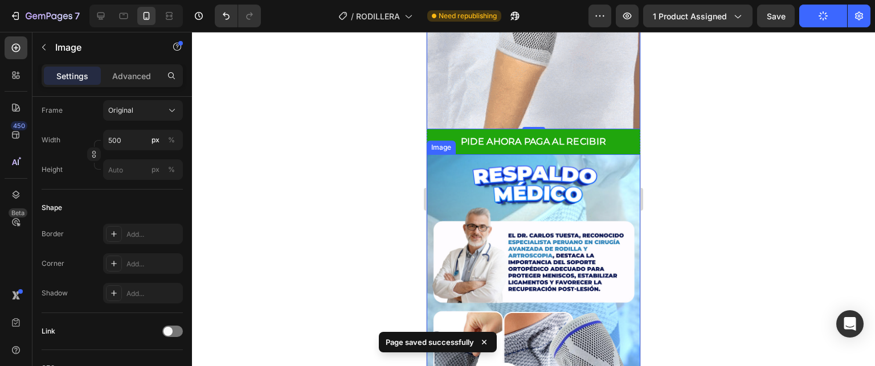
scroll to position [1026, 0]
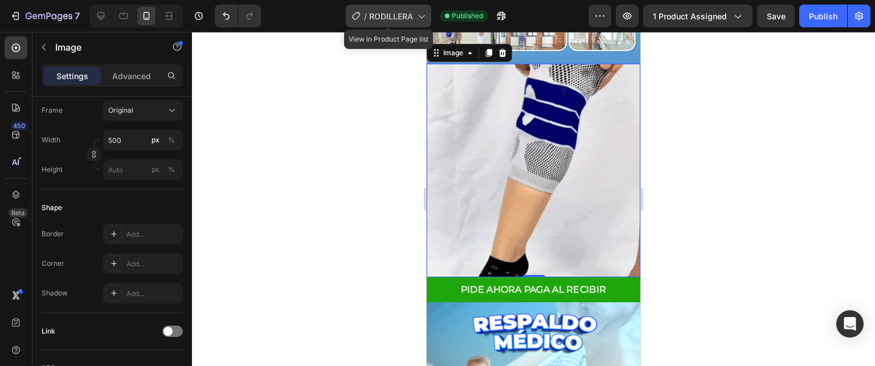
drag, startPoint x: 429, startPoint y: 28, endPoint x: 417, endPoint y: 22, distance: 13.8
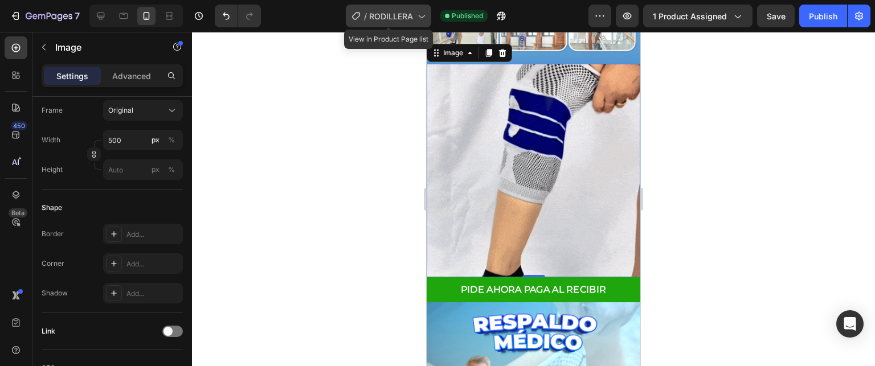
click at [426, 27] on div "/ RODILLERA" at bounding box center [388, 15] width 85 height 27
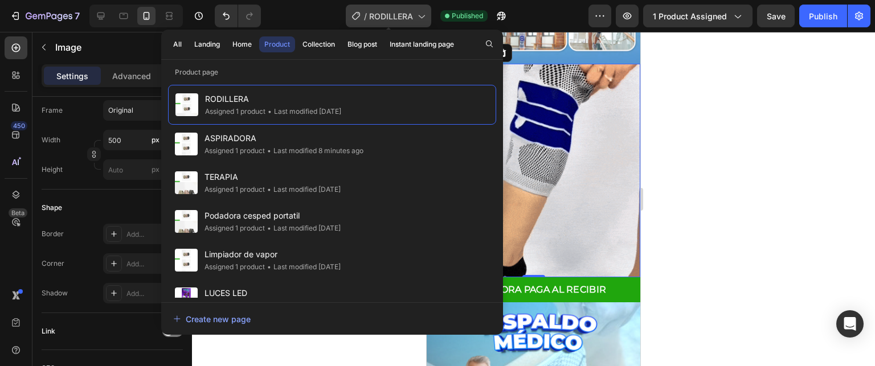
click at [410, 20] on span "RODILLERA" at bounding box center [391, 16] width 44 height 12
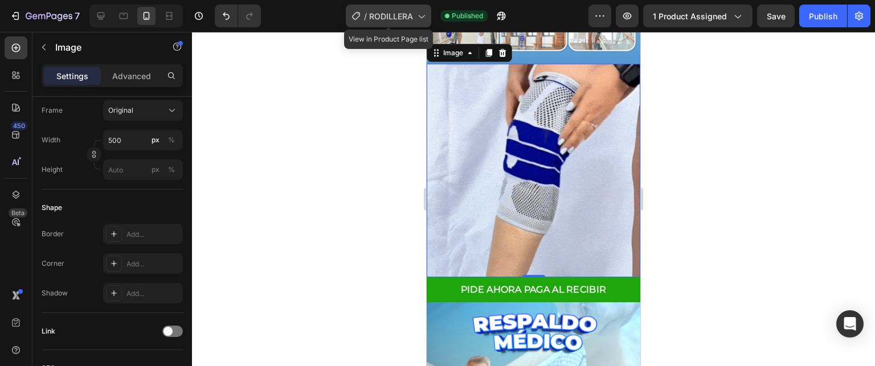
click at [401, 20] on span "RODILLERA" at bounding box center [391, 16] width 44 height 12
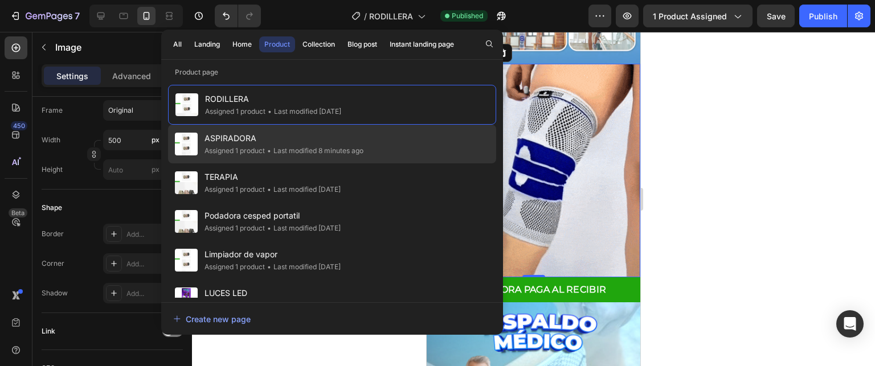
click at [269, 149] on span "•" at bounding box center [269, 150] width 4 height 9
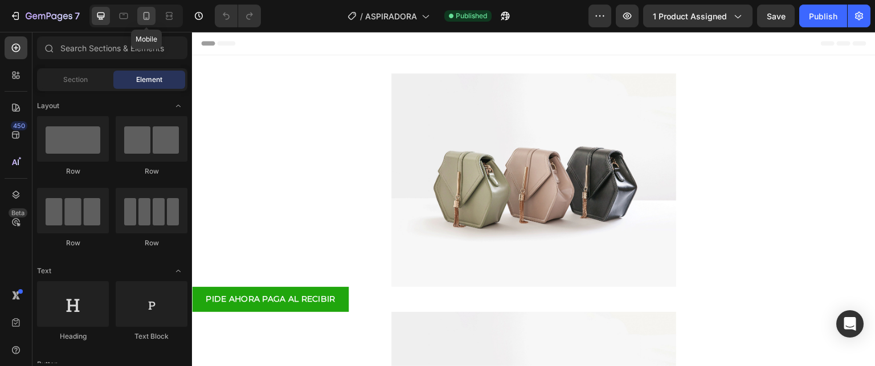
click at [148, 17] on icon at bounding box center [146, 15] width 11 height 11
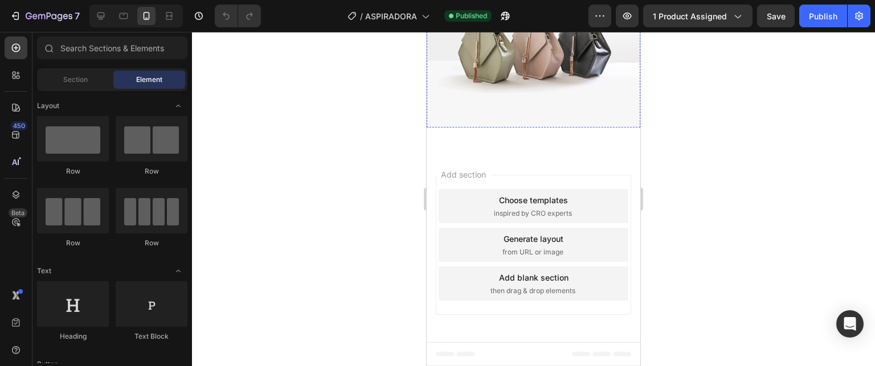
scroll to position [1596, 0]
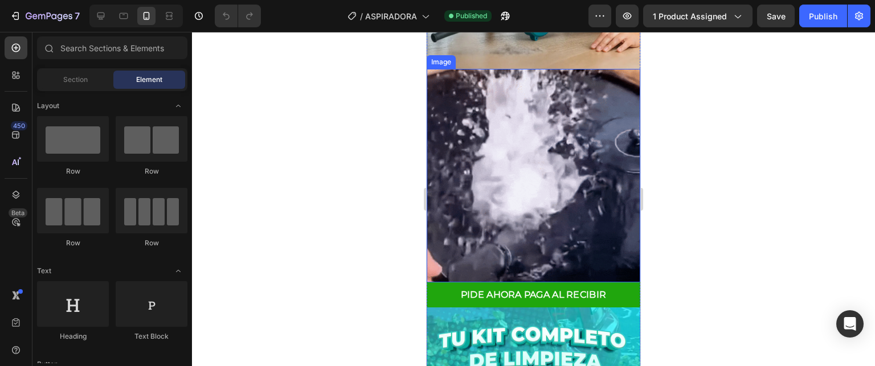
click at [529, 159] on img at bounding box center [534, 176] width 214 height 214
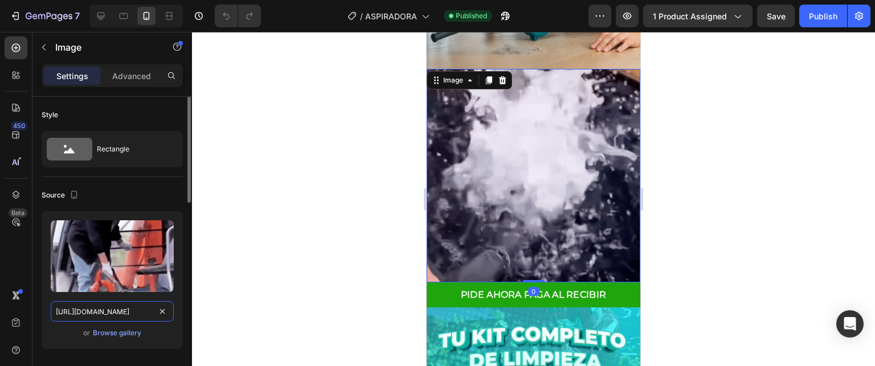
click at [91, 310] on input "[URL][DOMAIN_NAME]" at bounding box center [112, 312] width 123 height 21
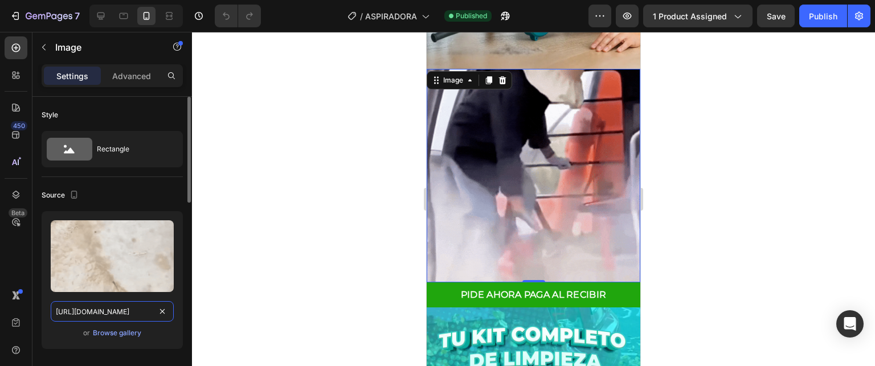
paste input "ASPIRADORA2_-1.gif?v=1756337982"
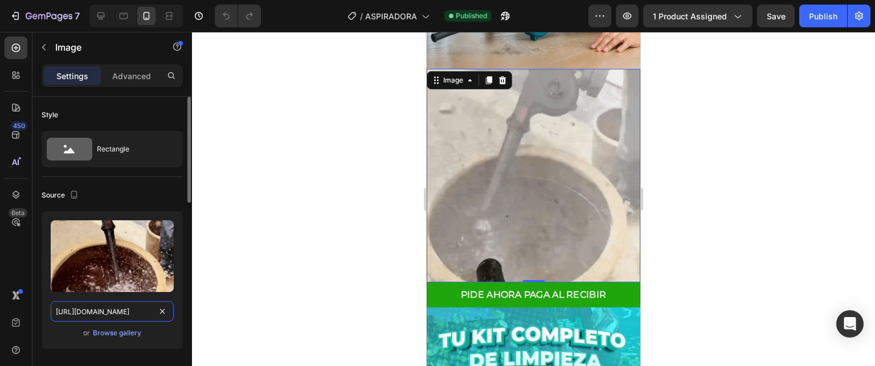
type input "https://cdn.shopify.com/s/files/1/0618/7299/6512/files/ASPIRADORA2_-1.gif?v=175…"
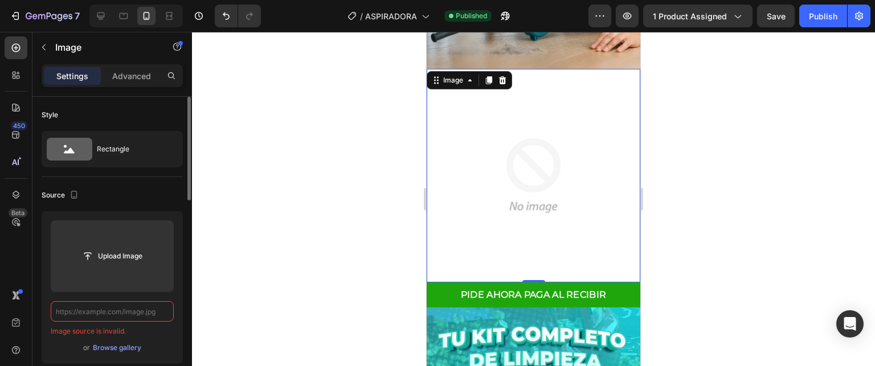
scroll to position [0, 0]
paste input "https://cdn.shopify.com/s/files/1/0618/7299/6512/files/ASPIRADORA2_-1.gif?v=175…"
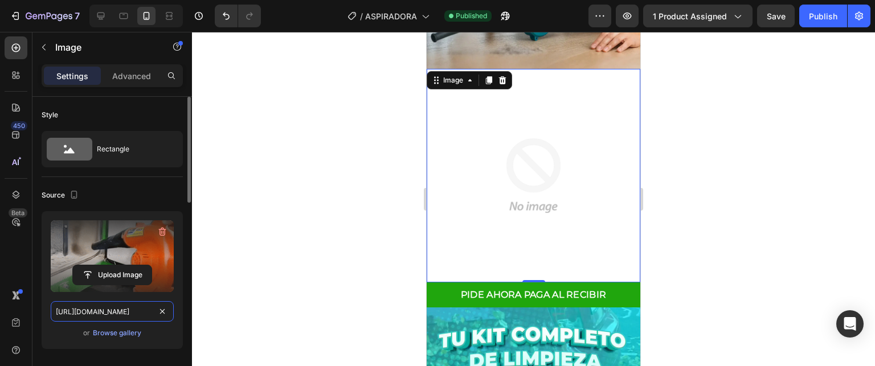
scroll to position [0, 201]
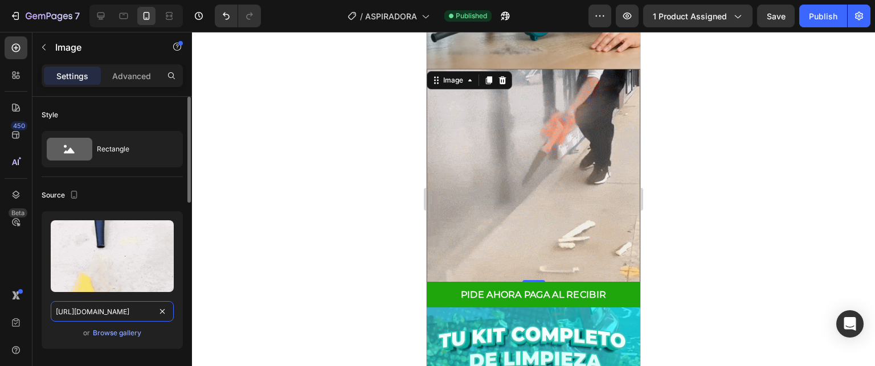
type input "https://cdn.shopify.com/s/files/1/0618/7299/6512/files/ASPIRADORA2_-1.gif?v=175…"
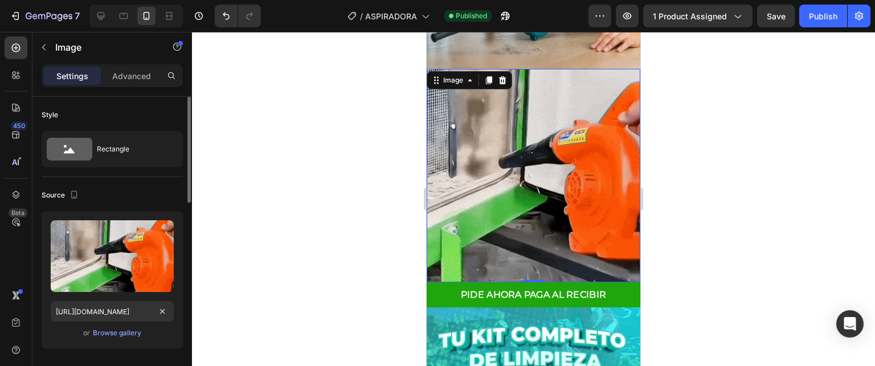
click at [180, 281] on div "Upload Image https://cdn.shopify.com/s/files/1/0618/7299/6512/files/ASPIRADORA2…" at bounding box center [112, 280] width 141 height 138
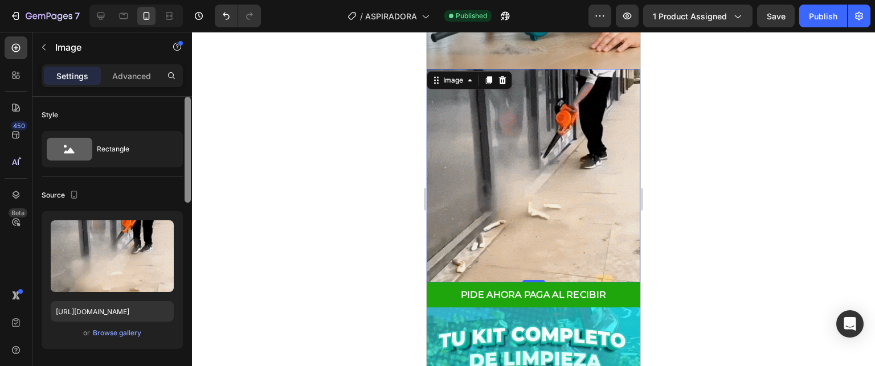
scroll to position [302, 0]
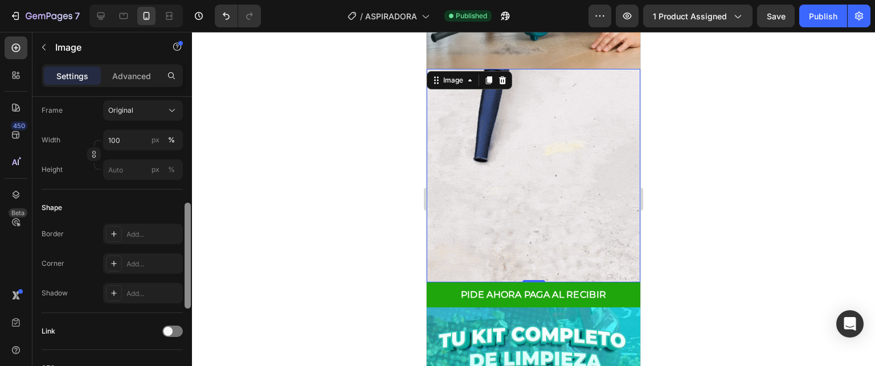
click at [188, 291] on div at bounding box center [188, 248] width 9 height 302
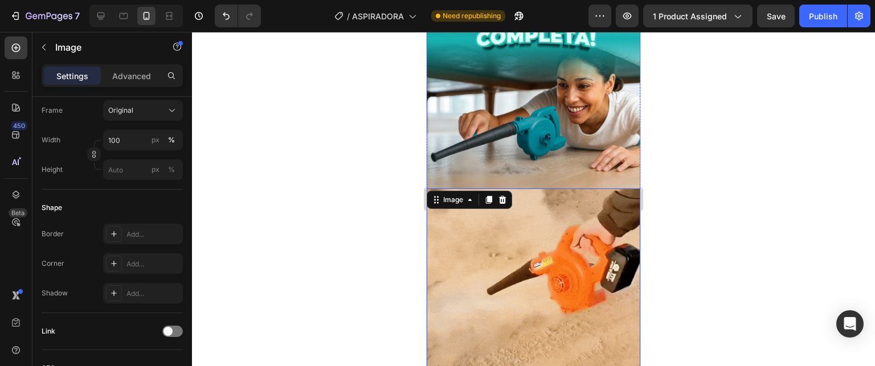
scroll to position [1482, 0]
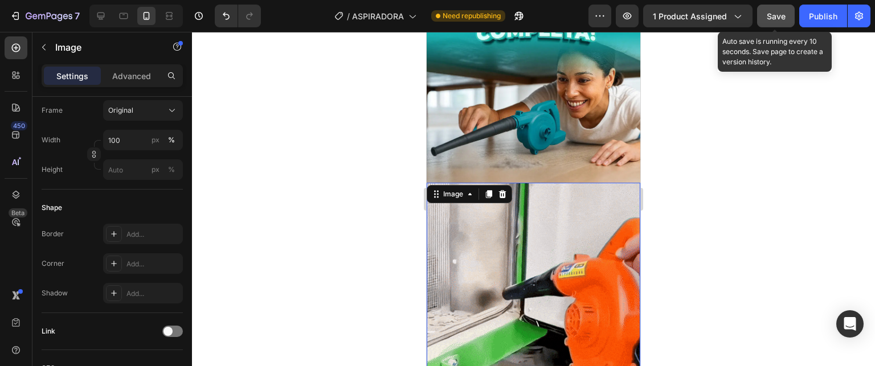
click at [782, 17] on span "Save" at bounding box center [776, 16] width 19 height 10
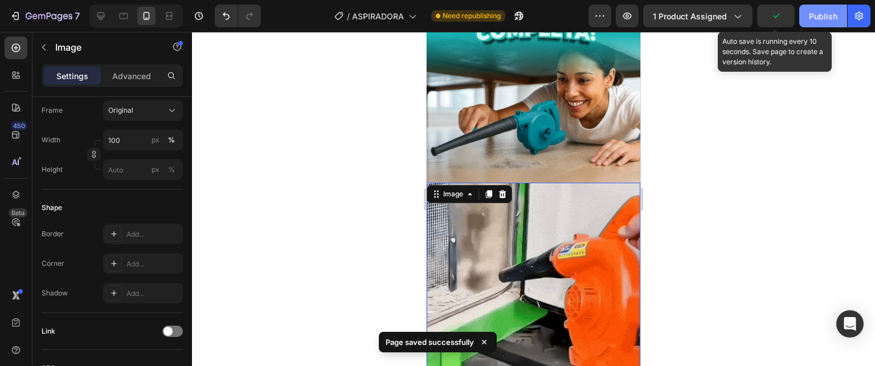
click at [813, 18] on div "Publish" at bounding box center [823, 16] width 28 height 12
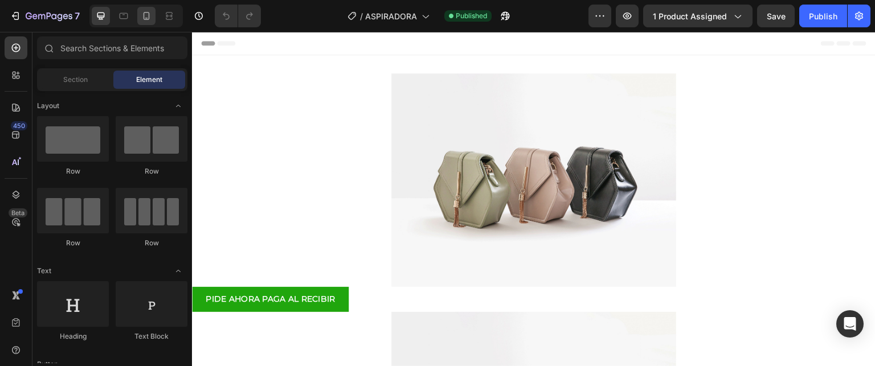
click at [146, 19] on icon at bounding box center [146, 15] width 11 height 11
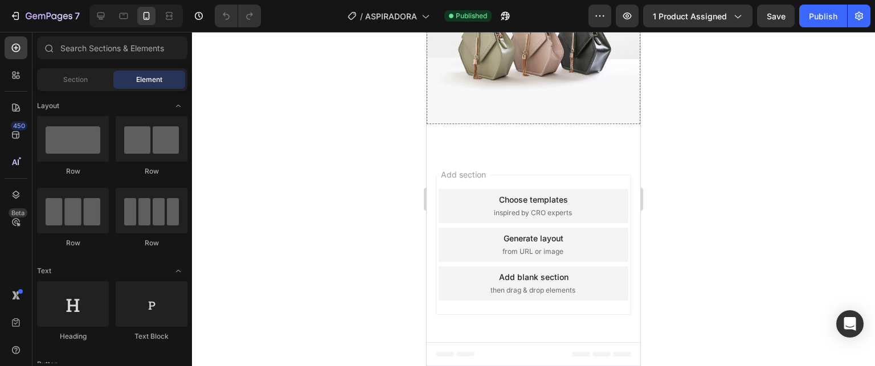
scroll to position [1482, 0]
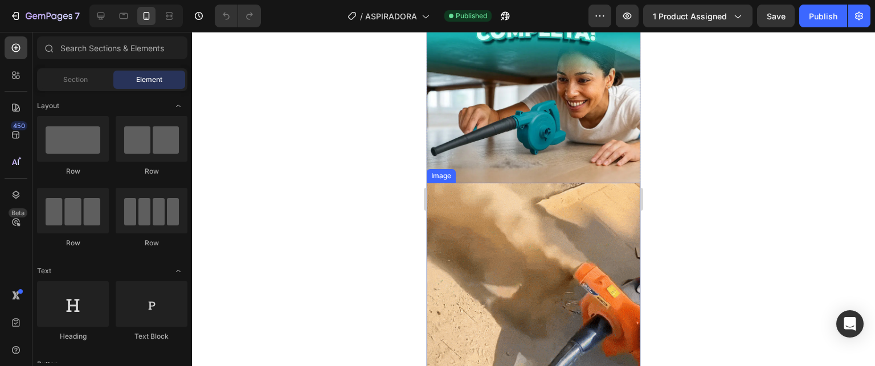
click at [529, 183] on img at bounding box center [534, 290] width 214 height 214
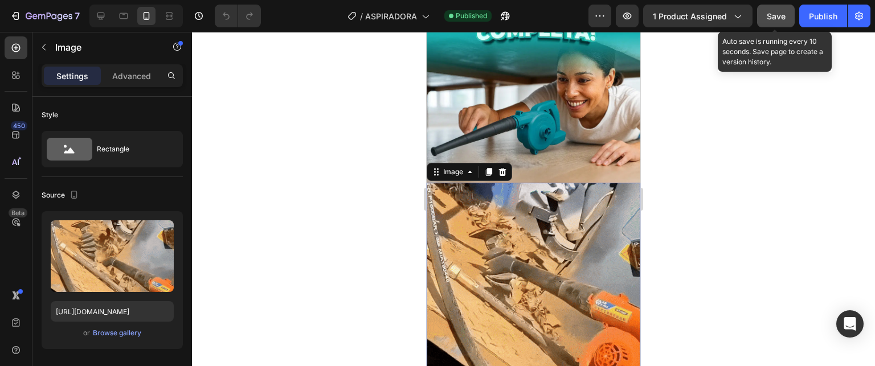
click at [784, 18] on span "Save" at bounding box center [776, 16] width 19 height 10
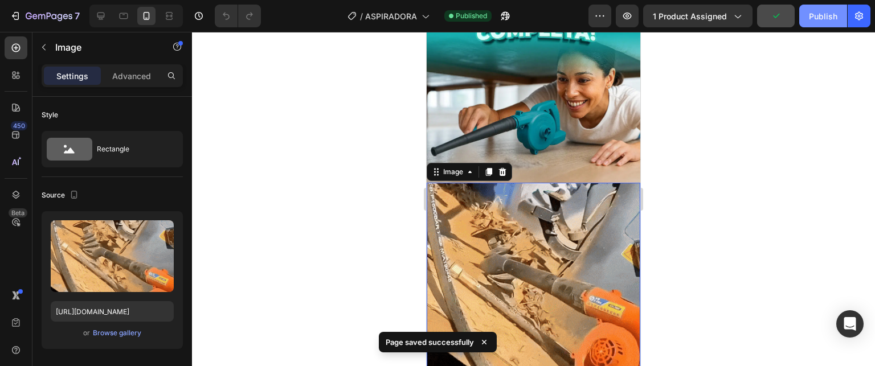
click at [809, 15] on div "Publish" at bounding box center [823, 16] width 28 height 12
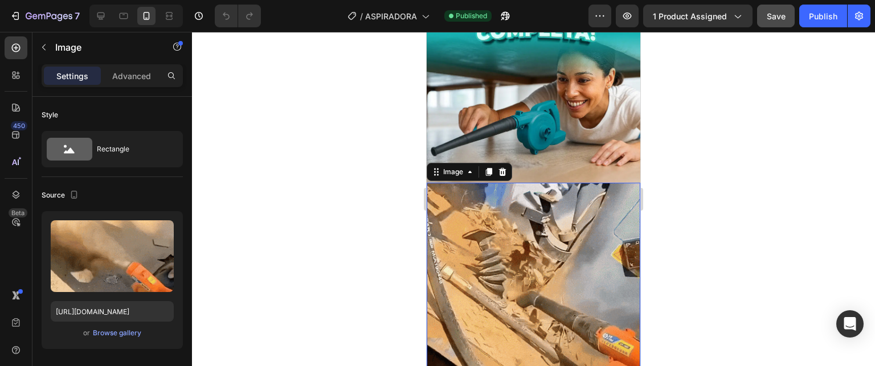
click at [351, 137] on div at bounding box center [533, 199] width 683 height 335
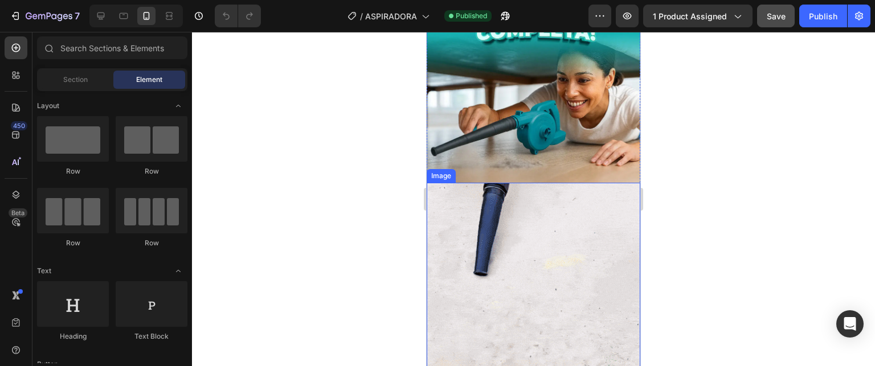
click at [526, 197] on img at bounding box center [534, 290] width 214 height 214
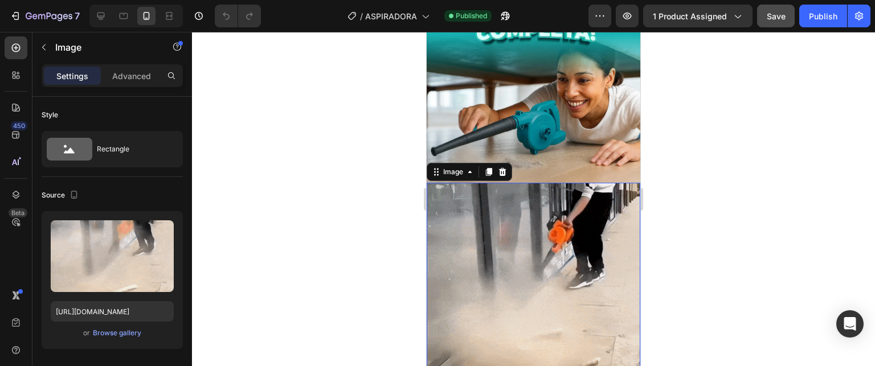
click at [408, 164] on div at bounding box center [533, 199] width 683 height 335
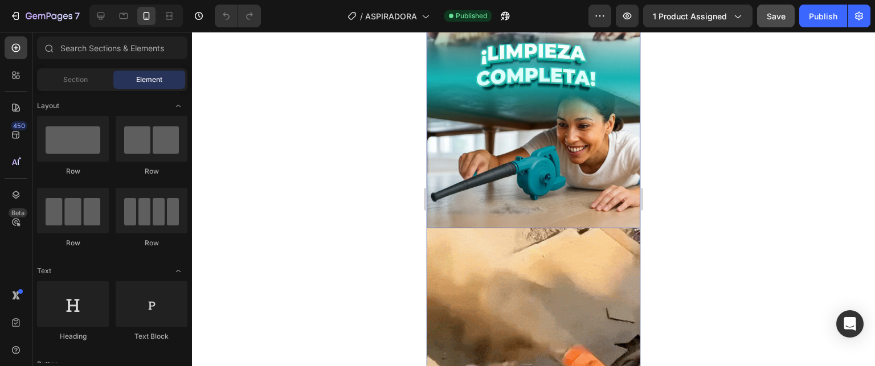
scroll to position [1368, 0]
